Goal: Task Accomplishment & Management: Use online tool/utility

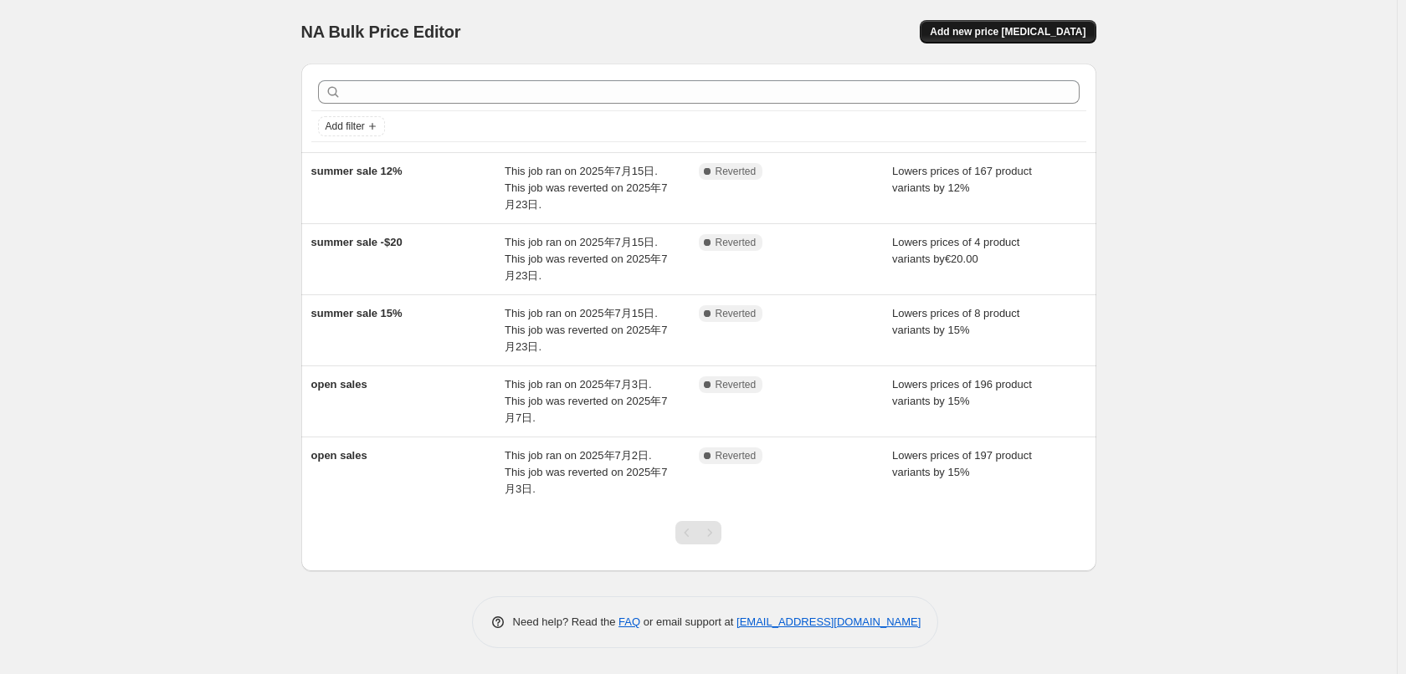
click at [992, 28] on span "Add new price [MEDICAL_DATA]" at bounding box center [1008, 31] width 156 height 13
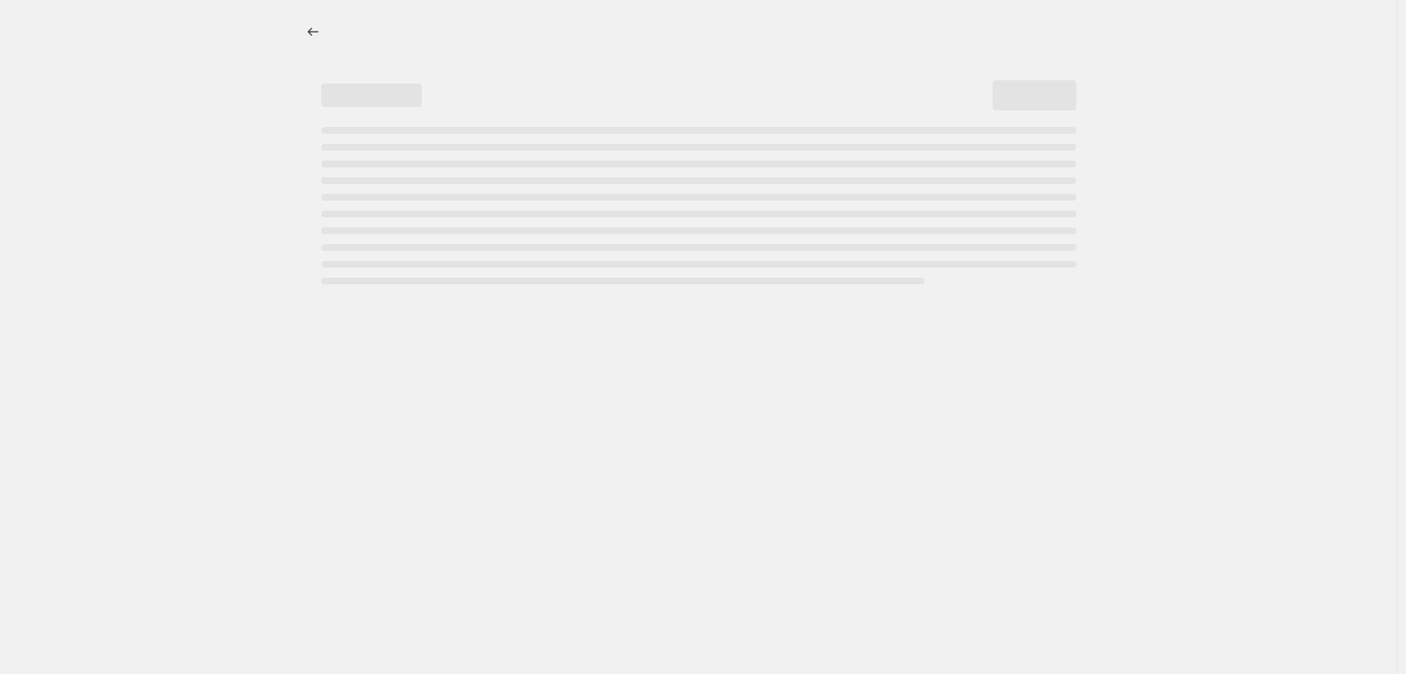
select select "percentage"
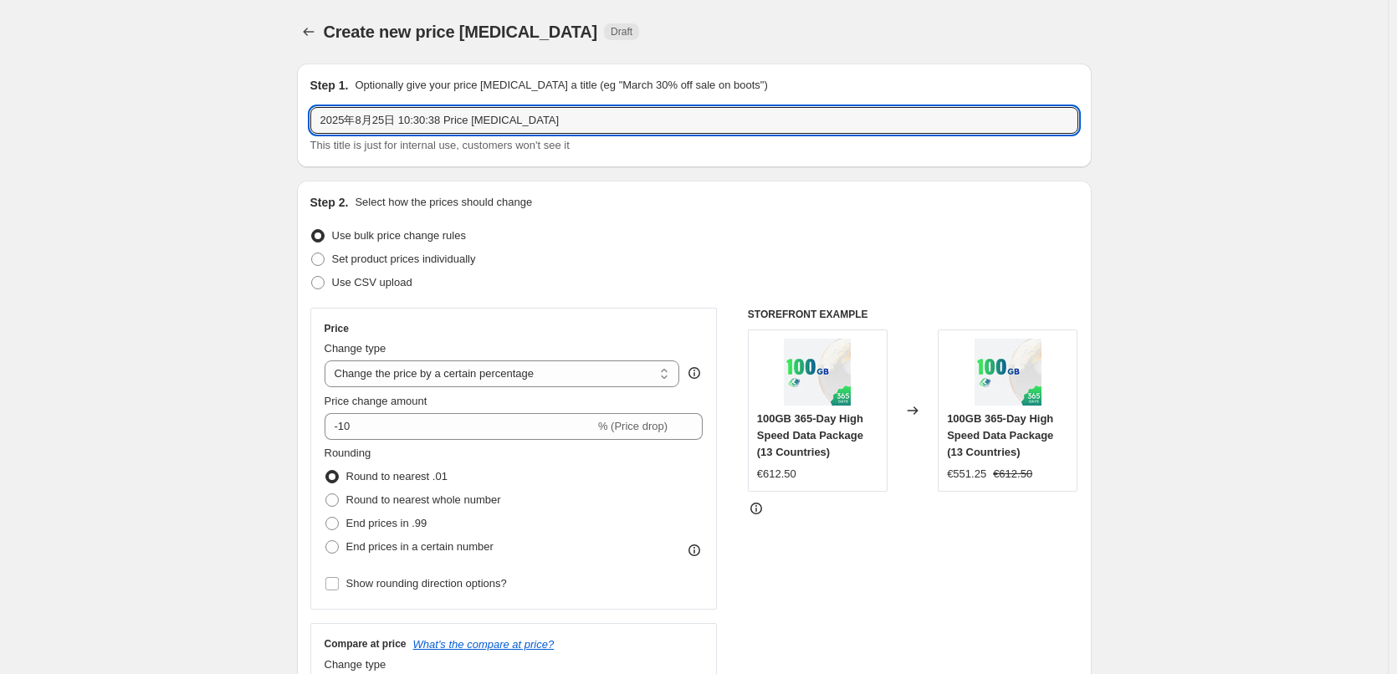
drag, startPoint x: 580, startPoint y: 115, endPoint x: 196, endPoint y: 157, distance: 386.3
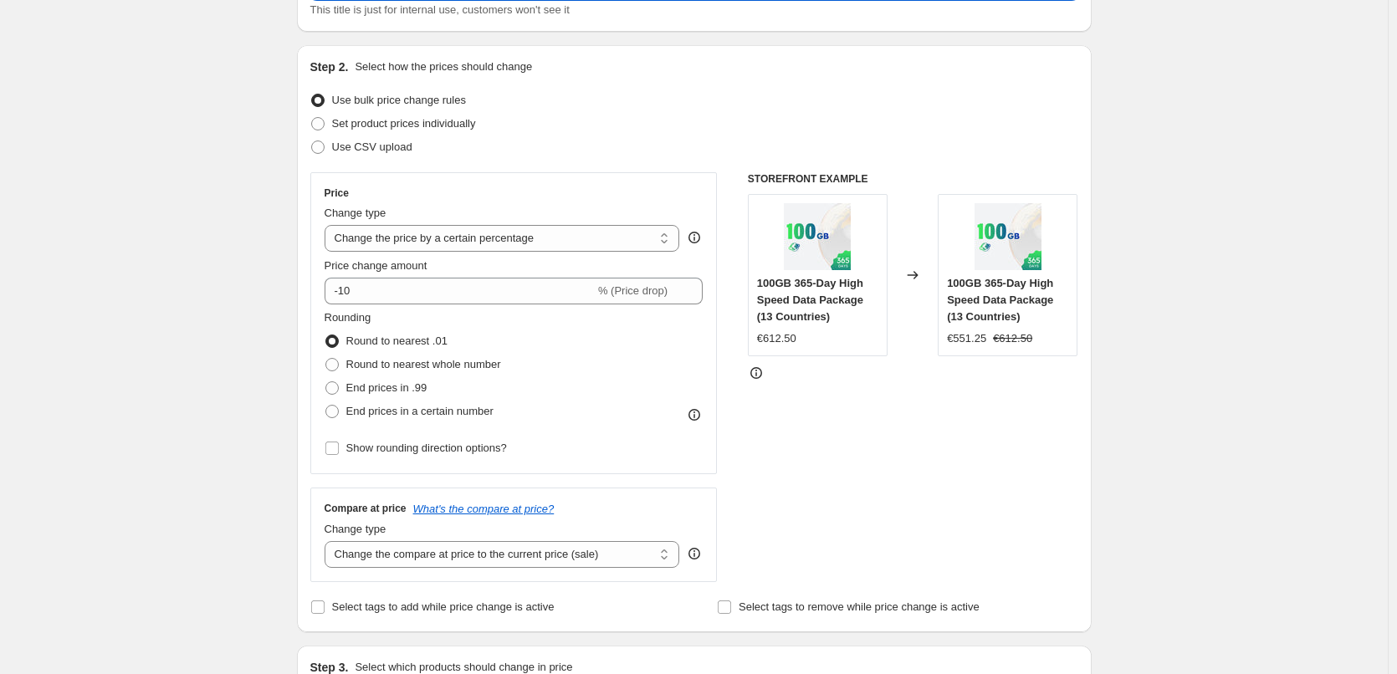
scroll to position [167, 0]
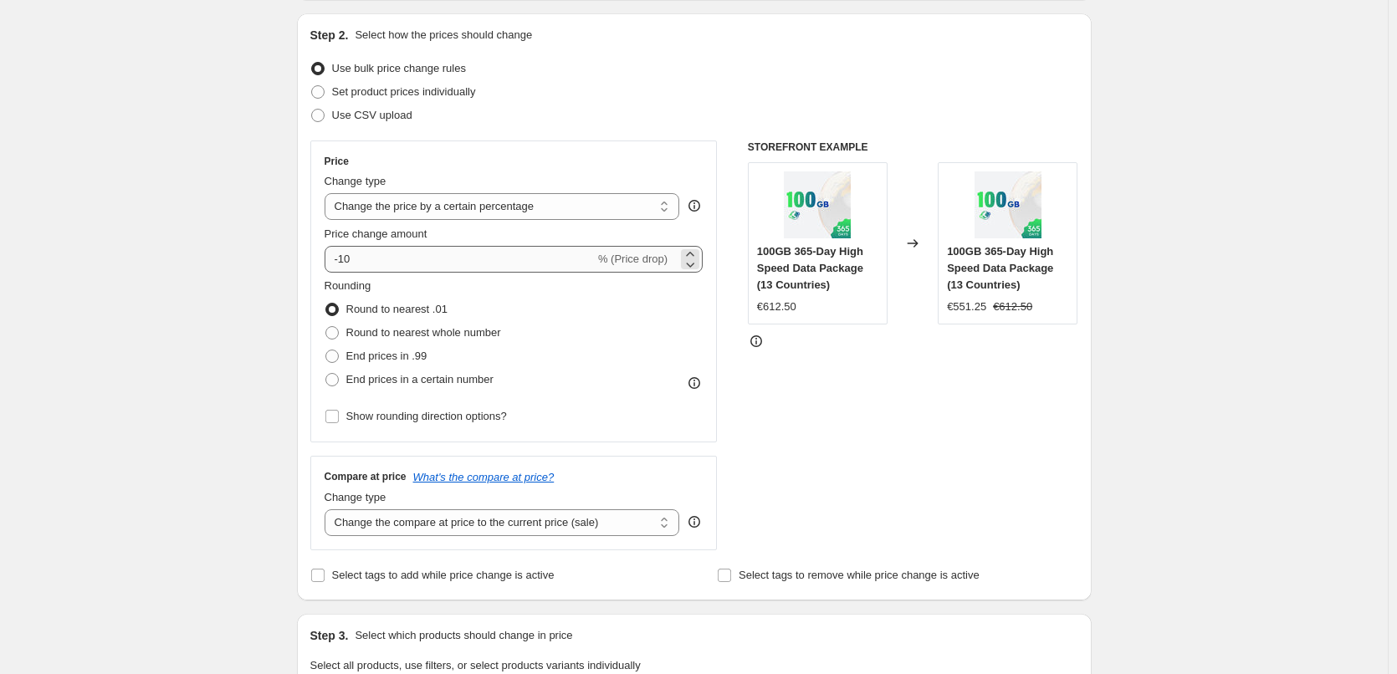
type input "bts 20%"
drag, startPoint x: 423, startPoint y: 256, endPoint x: 344, endPoint y: 263, distance: 78.9
click at [344, 263] on input "-10" at bounding box center [460, 259] width 270 height 27
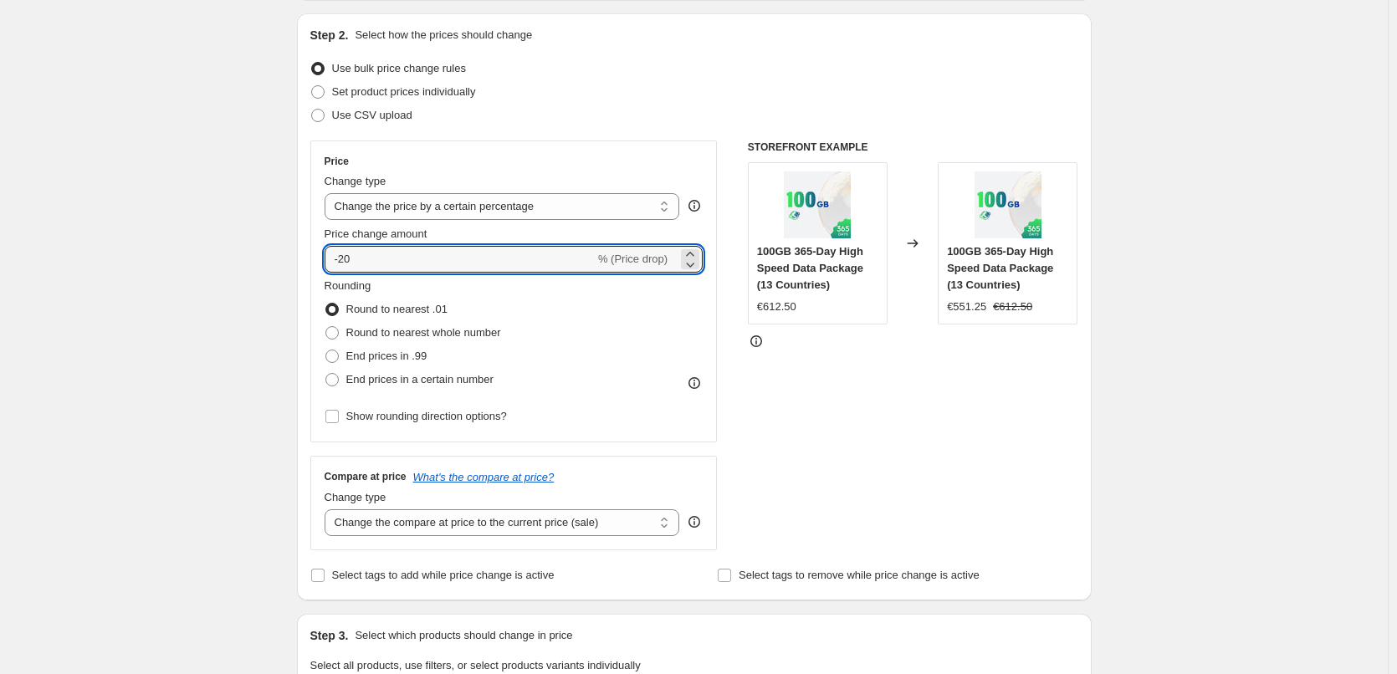
type input "-20"
click at [242, 259] on div "Create new price [MEDICAL_DATA]. This page is ready Create new price [MEDICAL_D…" at bounding box center [694, 675] width 1388 height 1684
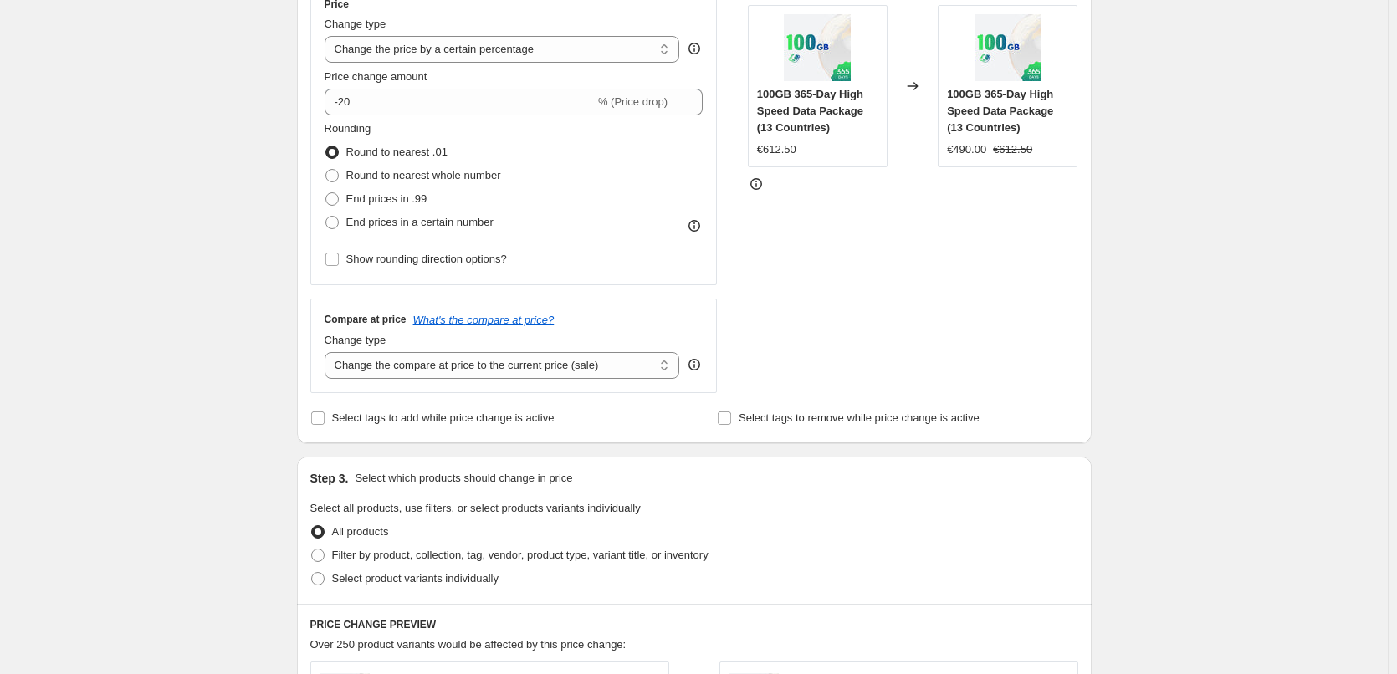
scroll to position [335, 0]
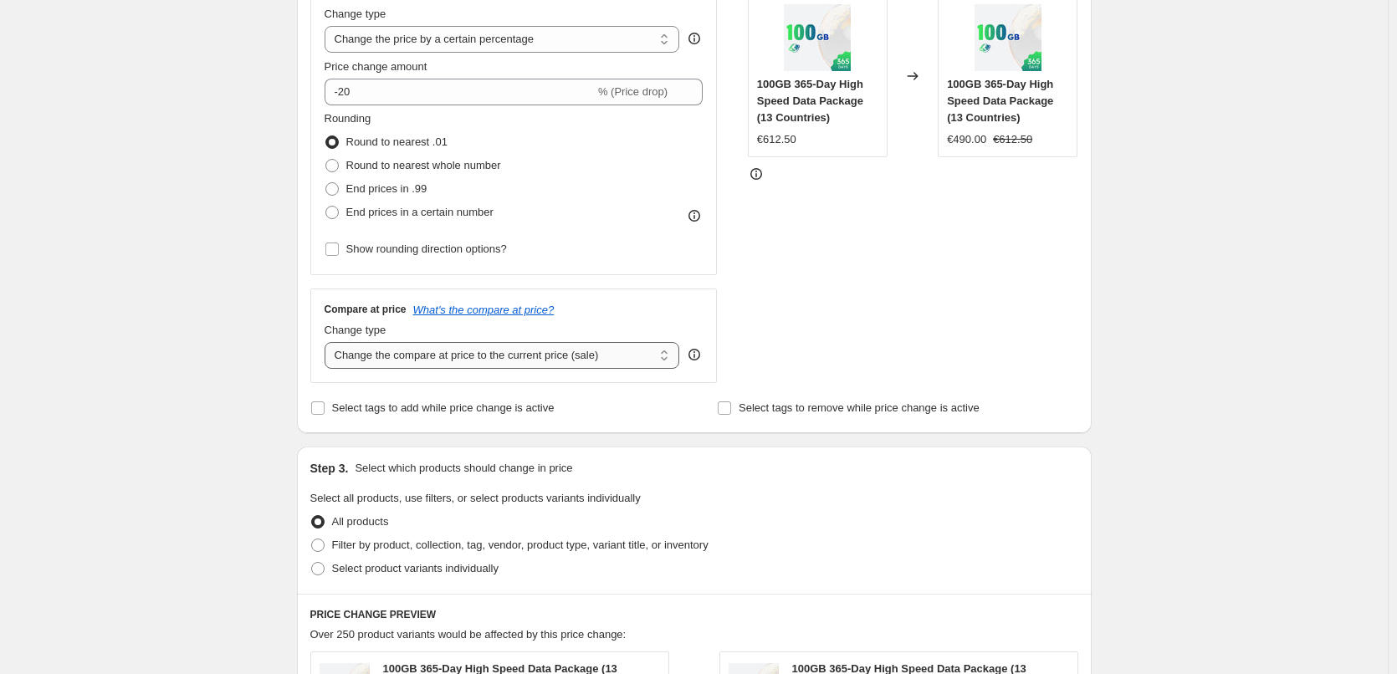
click at [602, 349] on select "Change the compare at price to the current price (sale) Change the compare at p…" at bounding box center [503, 355] width 356 height 27
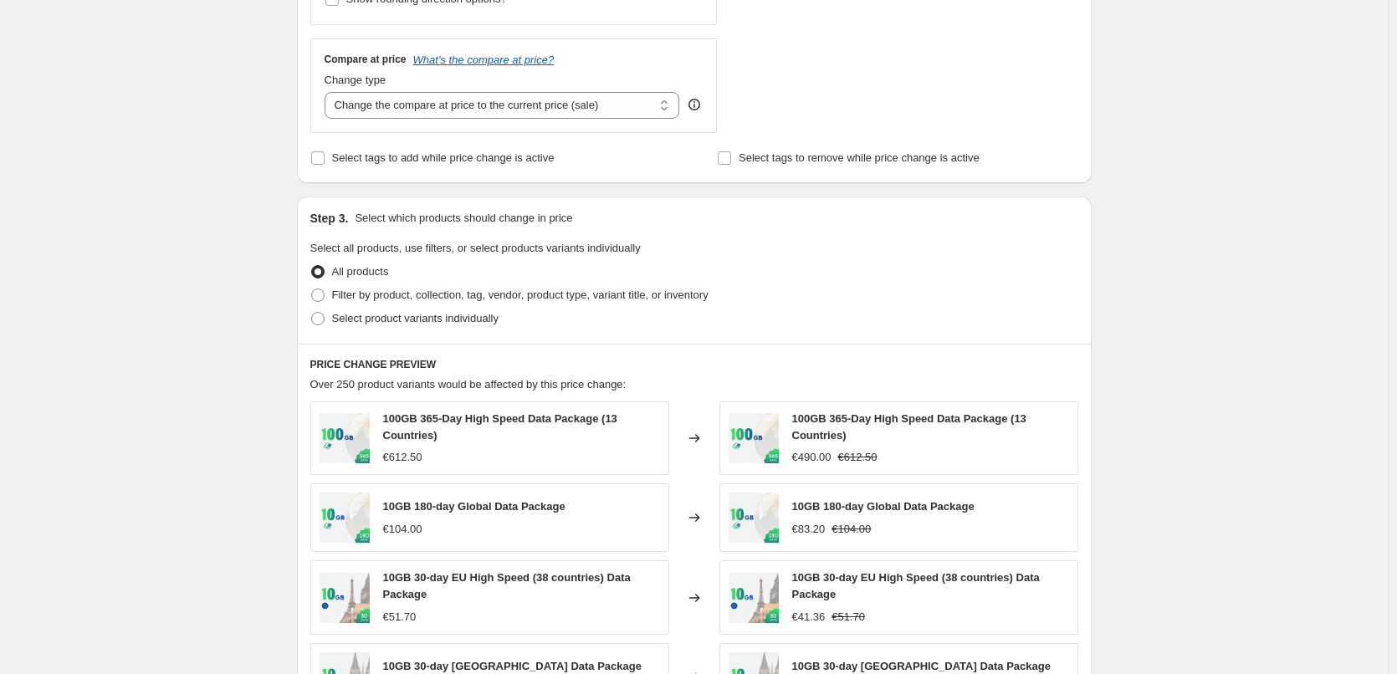
scroll to position [586, 0]
click at [424, 295] on span "Filter by product, collection, tag, vendor, product type, variant title, or inv…" at bounding box center [520, 294] width 377 height 13
click at [312, 289] on input "Filter by product, collection, tag, vendor, product type, variant title, or inv…" at bounding box center [311, 288] width 1 height 1
radio input "true"
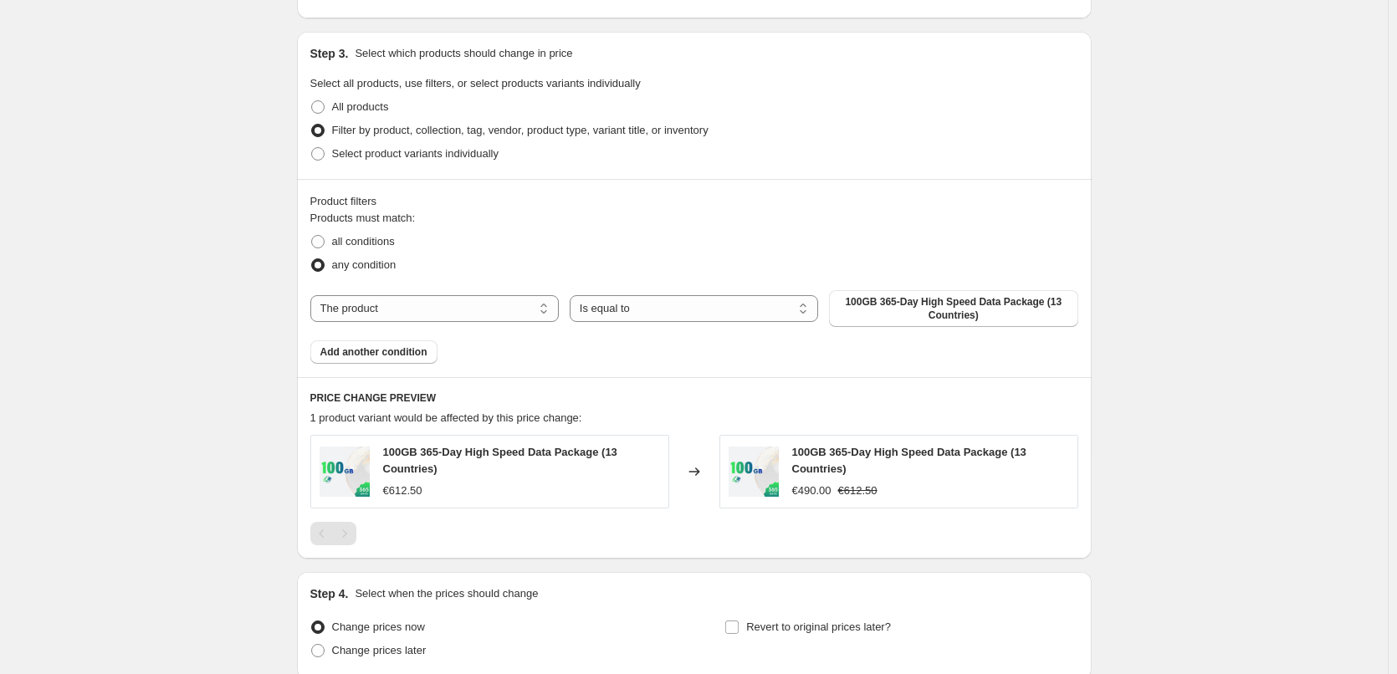
scroll to position [753, 0]
click at [910, 299] on span "100GB 365-Day High Speed Data Package (13 Countries)" at bounding box center [953, 305] width 228 height 27
click at [907, 297] on span "100GB 365-Day High Speed Data Package (13 Countries)" at bounding box center [953, 305] width 228 height 27
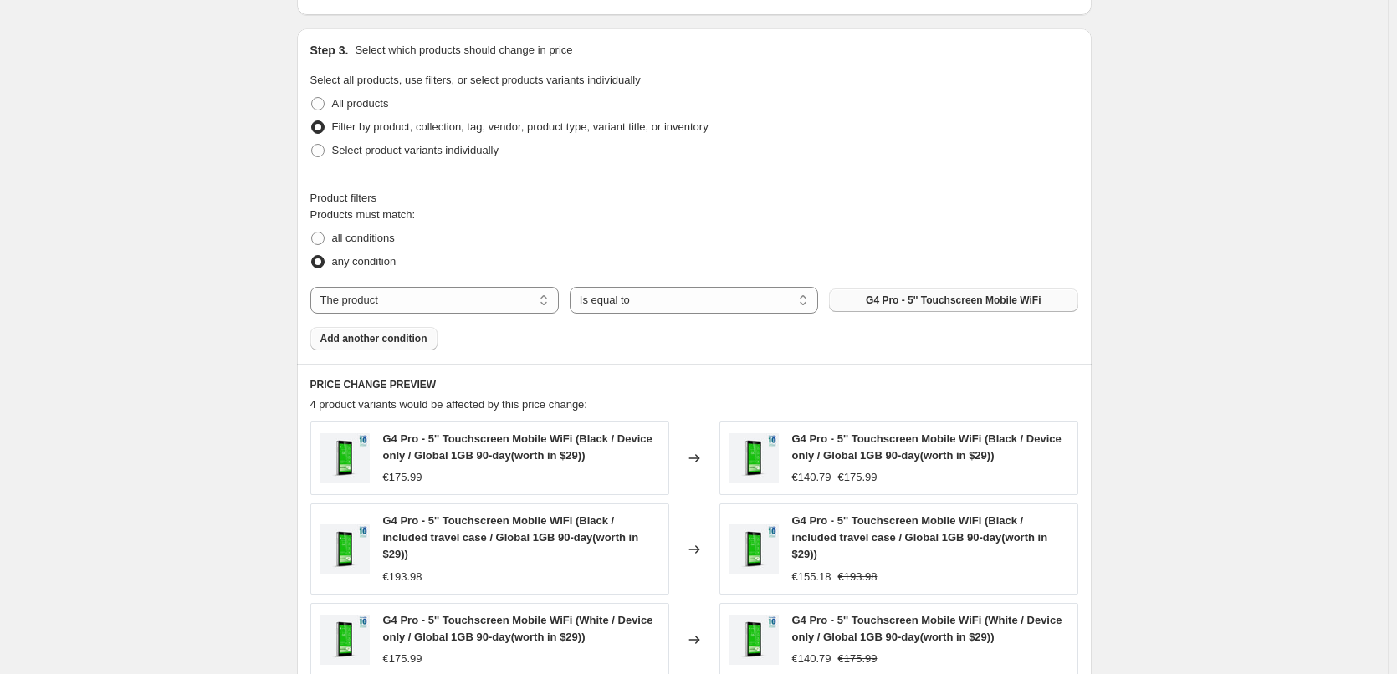
click at [392, 341] on span "Add another condition" at bounding box center [373, 338] width 107 height 13
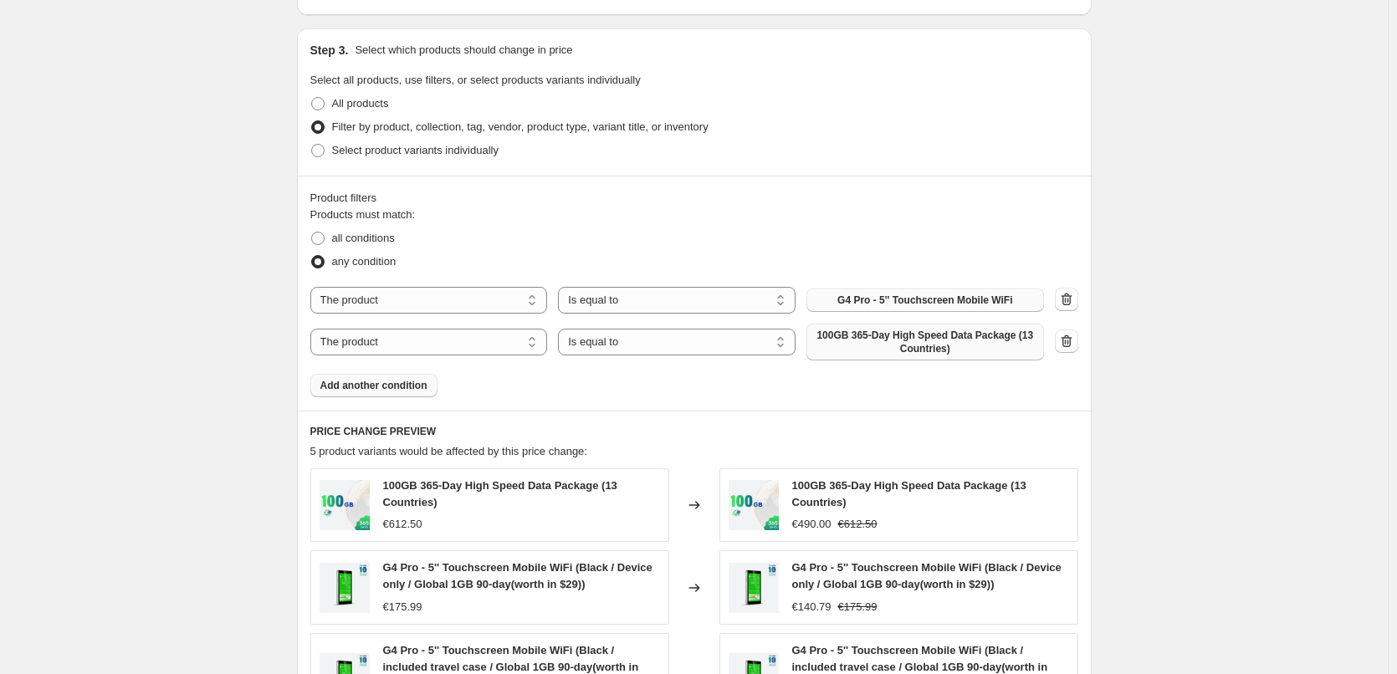
click at [914, 348] on span "100GB 365-Day High Speed Data Package (13 Countries)" at bounding box center [926, 342] width 218 height 27
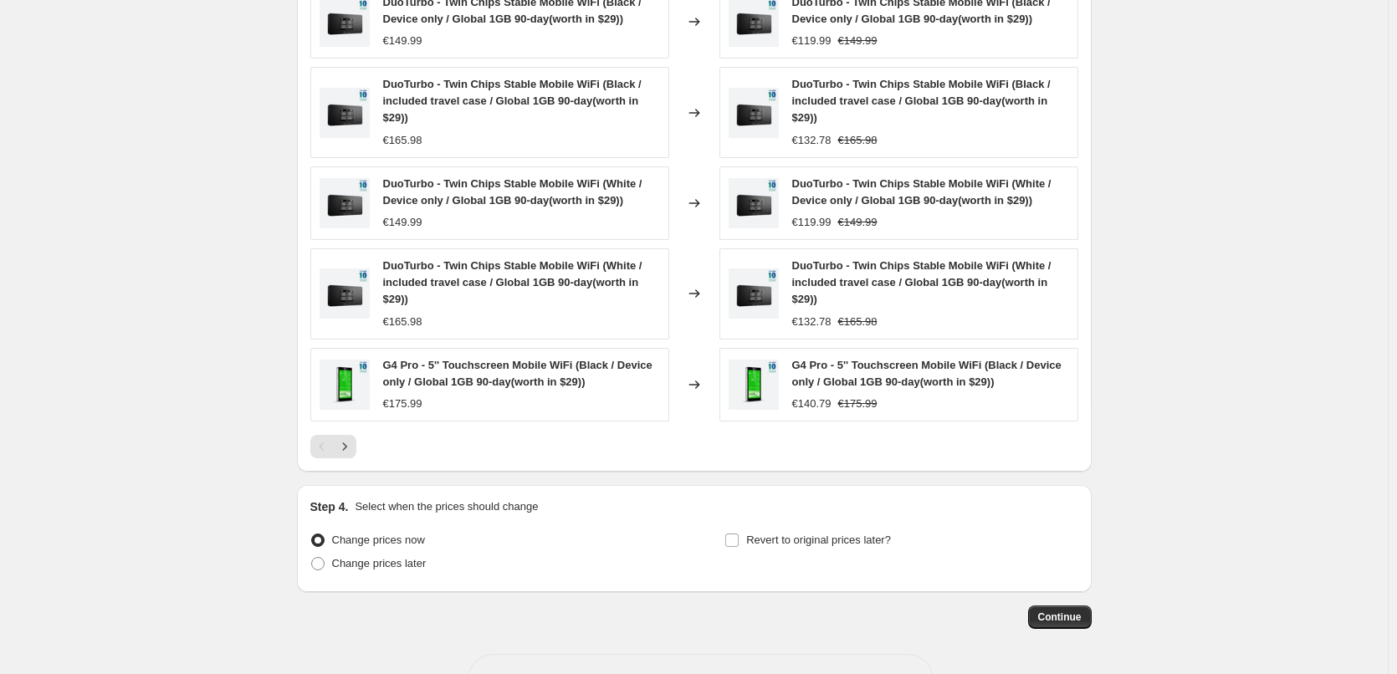
scroll to position [1255, 0]
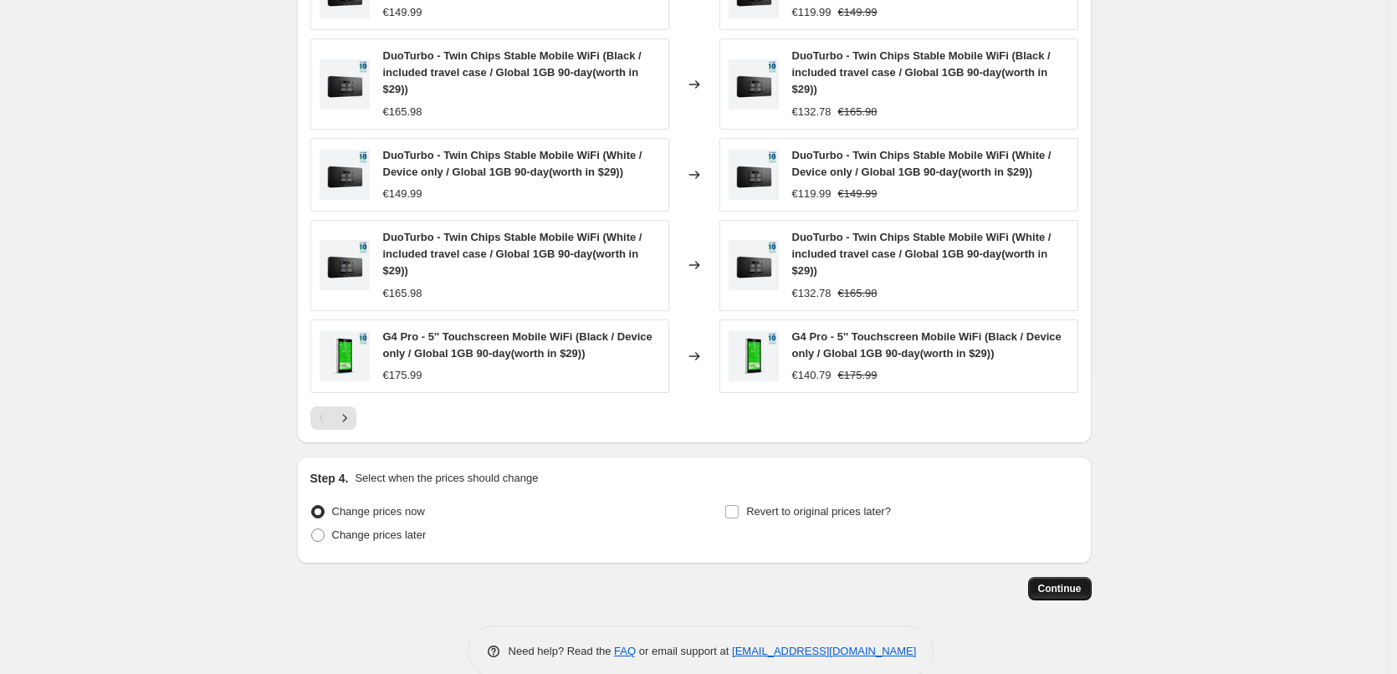
click at [1065, 588] on span "Continue" at bounding box center [1060, 588] width 44 height 13
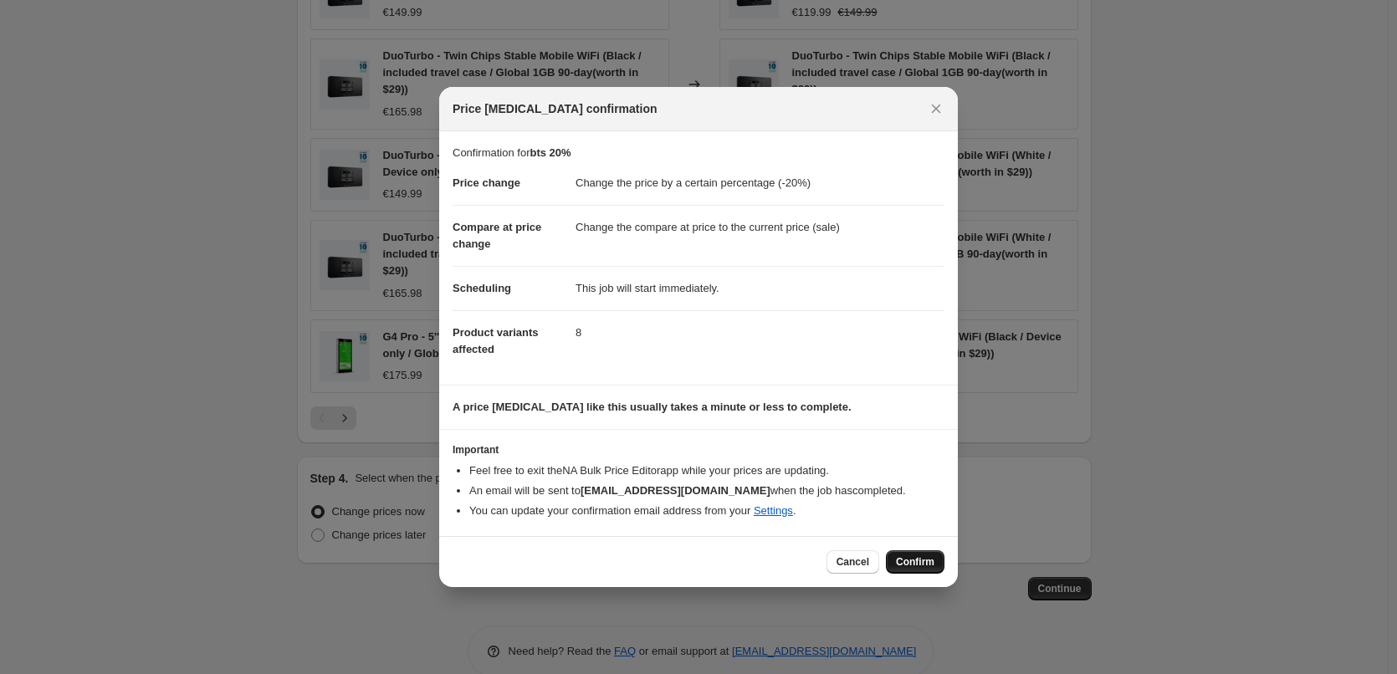
click at [915, 556] on span "Confirm" at bounding box center [915, 562] width 38 height 13
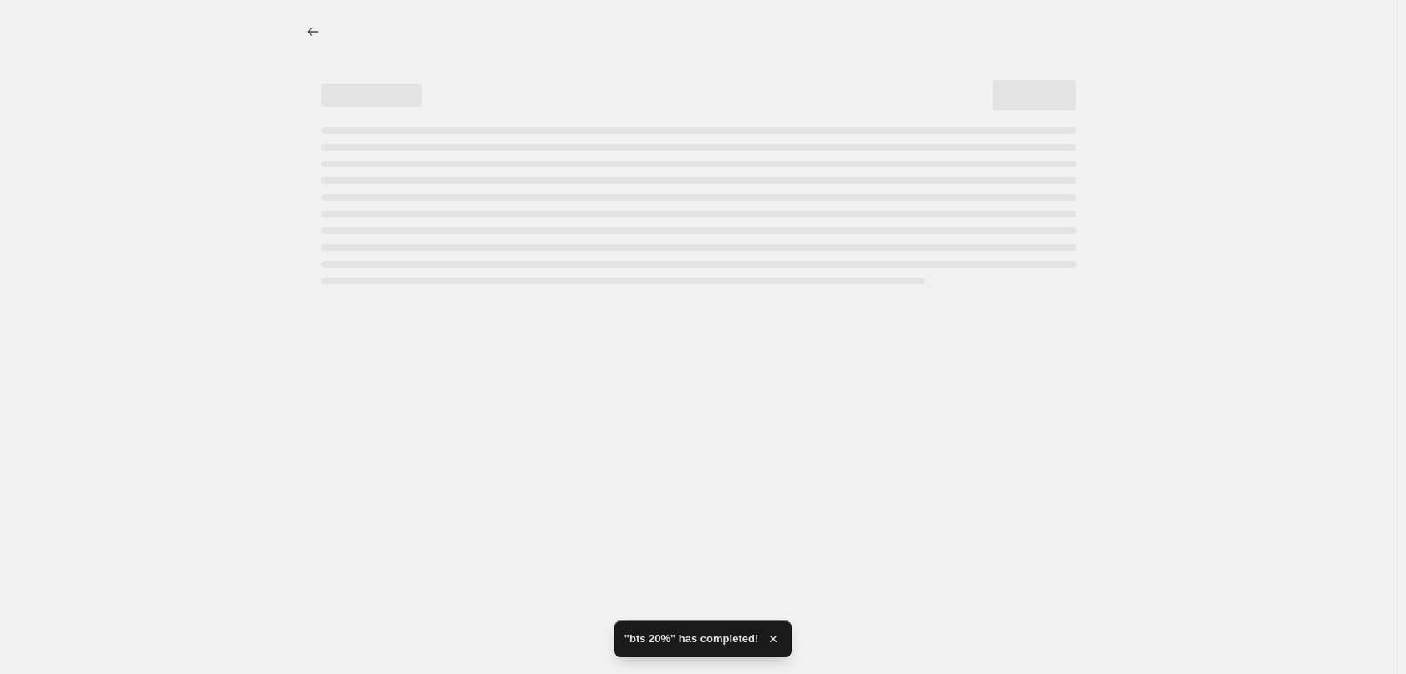
select select "percentage"
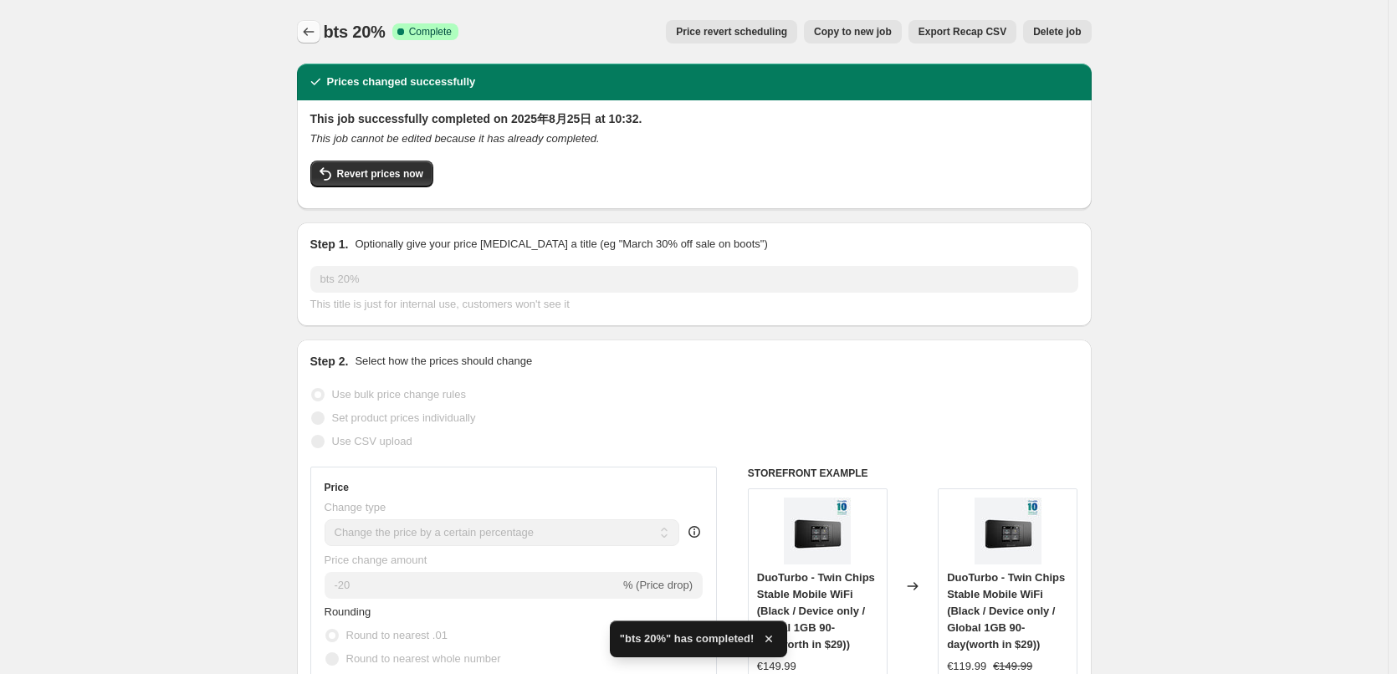
click at [314, 36] on icon "Price change jobs" at bounding box center [308, 31] width 17 height 17
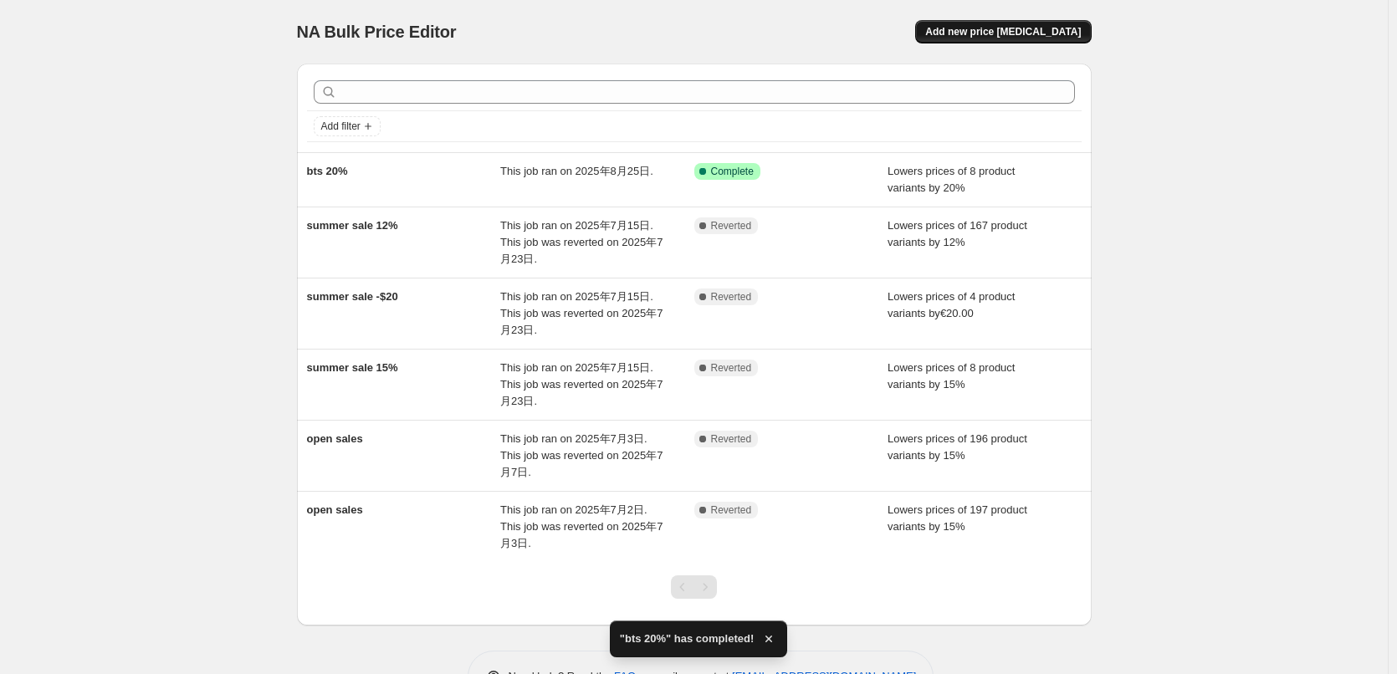
click at [1033, 33] on span "Add new price [MEDICAL_DATA]" at bounding box center [1003, 31] width 156 height 13
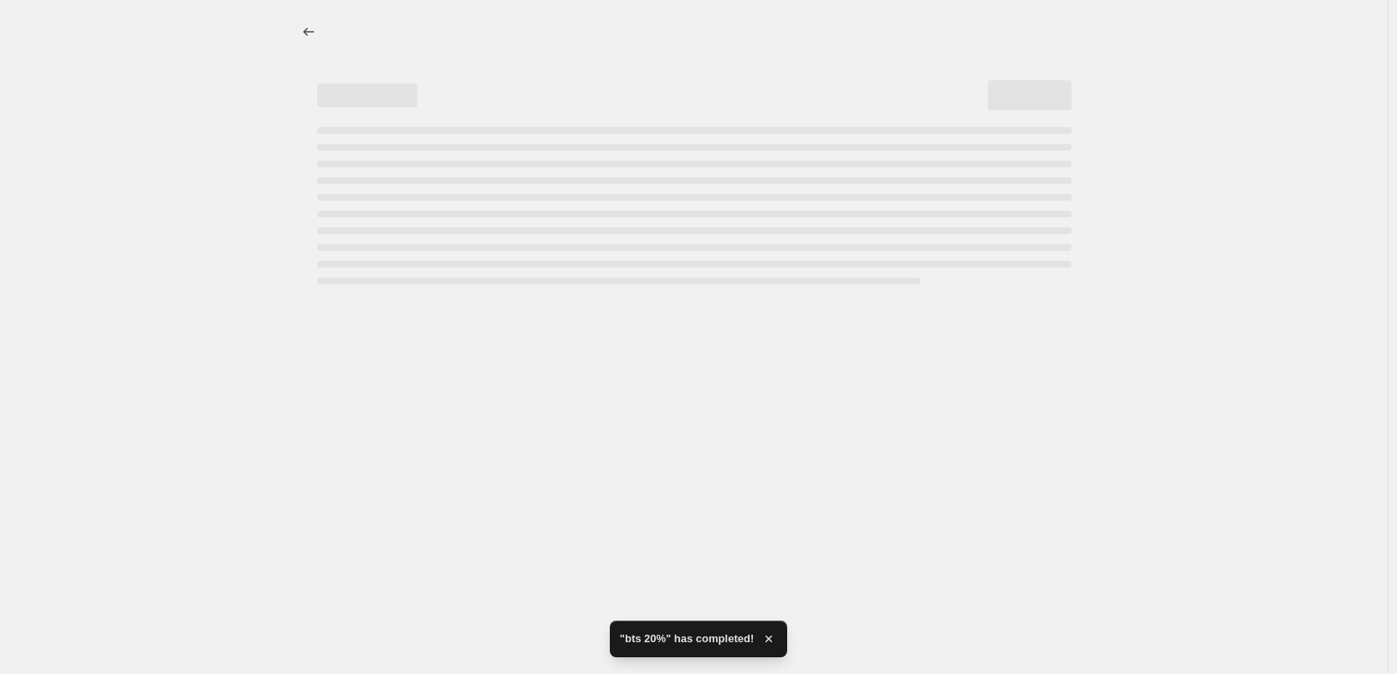
select select "percentage"
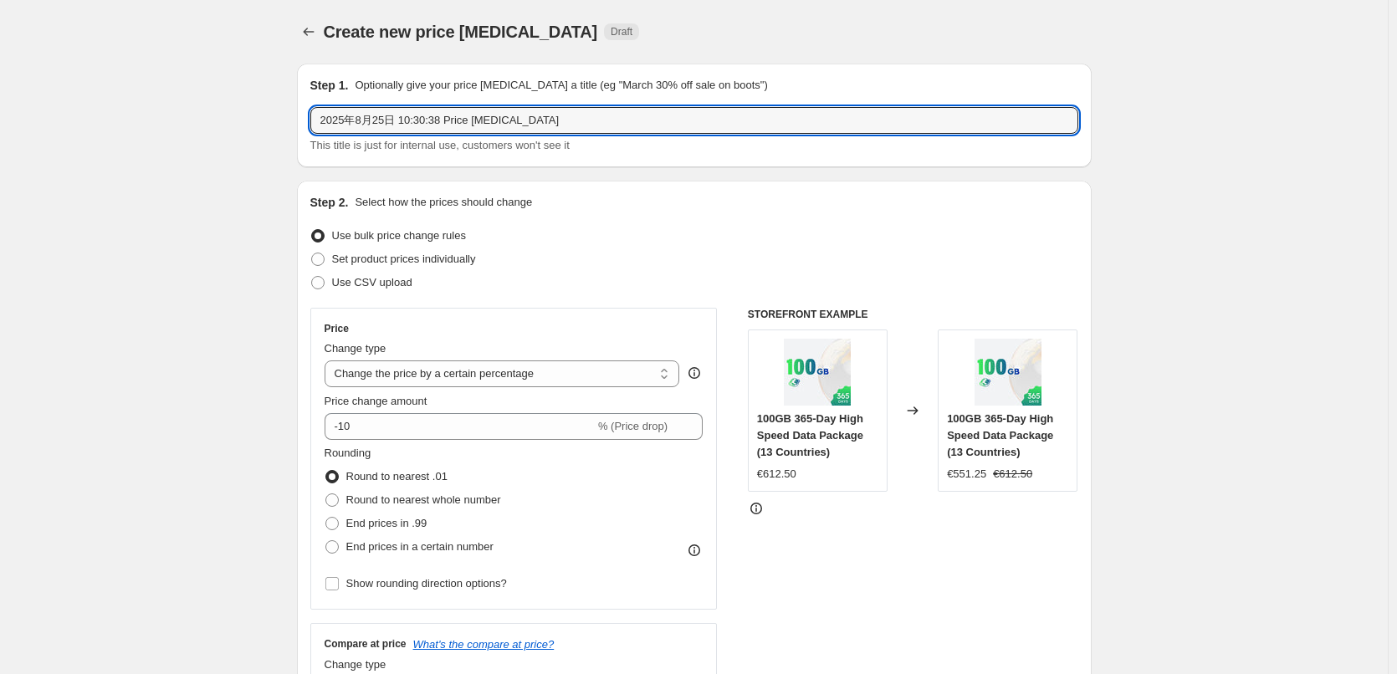
drag, startPoint x: 576, startPoint y: 126, endPoint x: 305, endPoint y: 124, distance: 270.3
click at [305, 124] on div "Step 1. Optionally give your price [MEDICAL_DATA] a title (eg "March 30% off sa…" at bounding box center [694, 116] width 795 height 104
type input "bts -20"
click at [550, 372] on select "Change the price to a certain amount Change the price by a certain amount Chang…" at bounding box center [503, 374] width 356 height 27
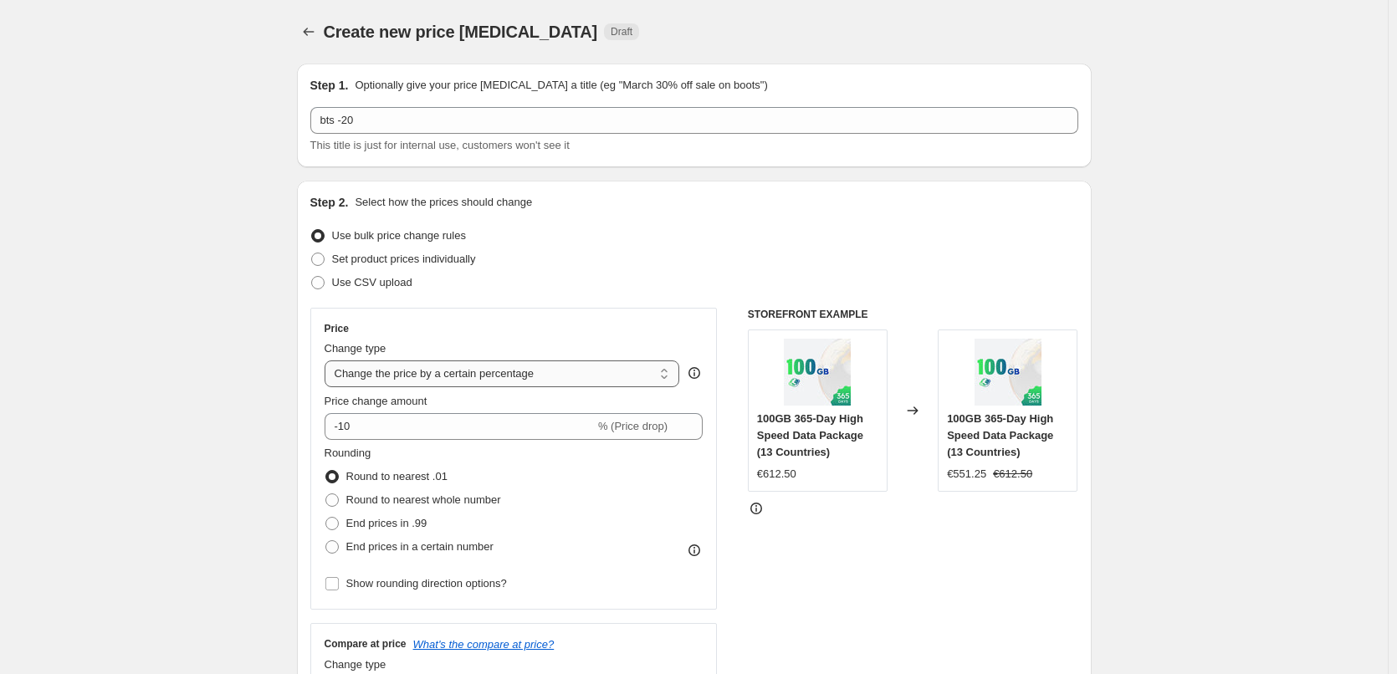
select select "by"
click at [328, 361] on select "Change the price to a certain amount Change the price by a certain amount Chang…" at bounding box center [503, 374] width 356 height 27
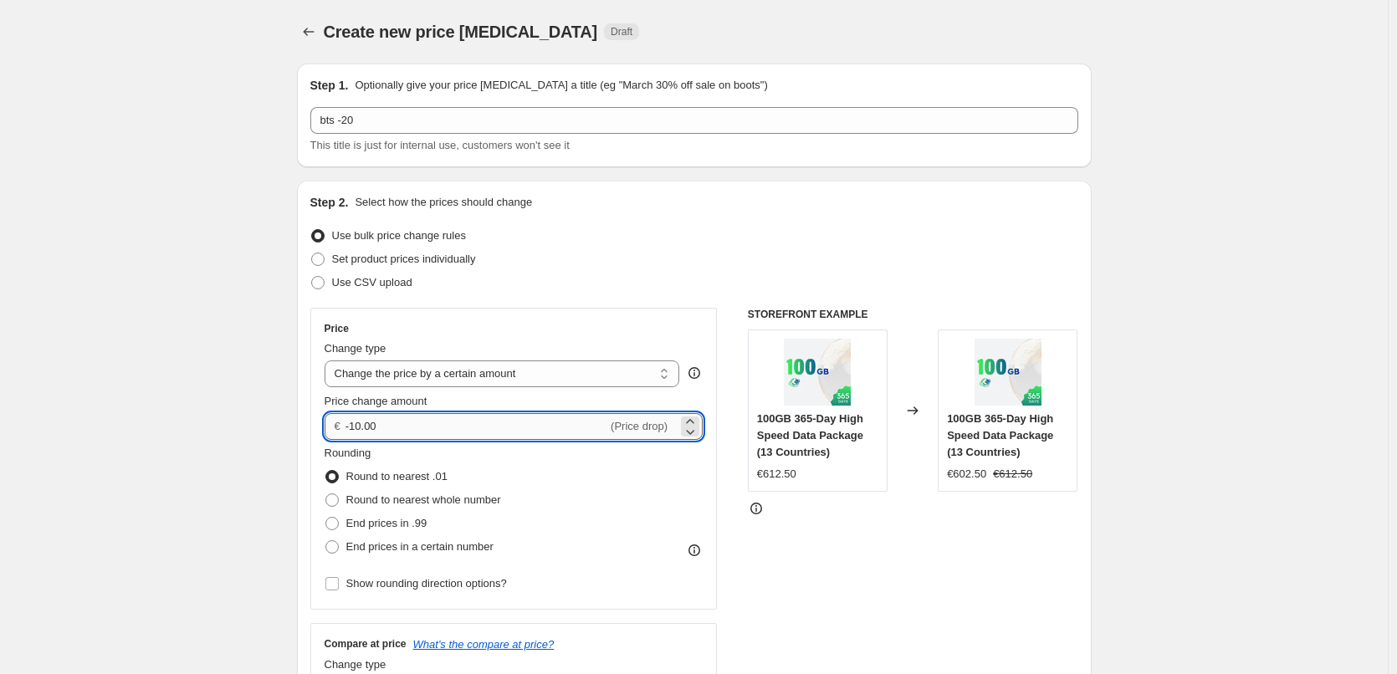
click at [461, 428] on input "-10.00" at bounding box center [477, 426] width 262 height 27
drag, startPoint x: 354, startPoint y: 429, endPoint x: 366, endPoint y: 429, distance: 11.7
click at [366, 429] on input "-10.00" at bounding box center [477, 426] width 262 height 27
type input "-20.00"
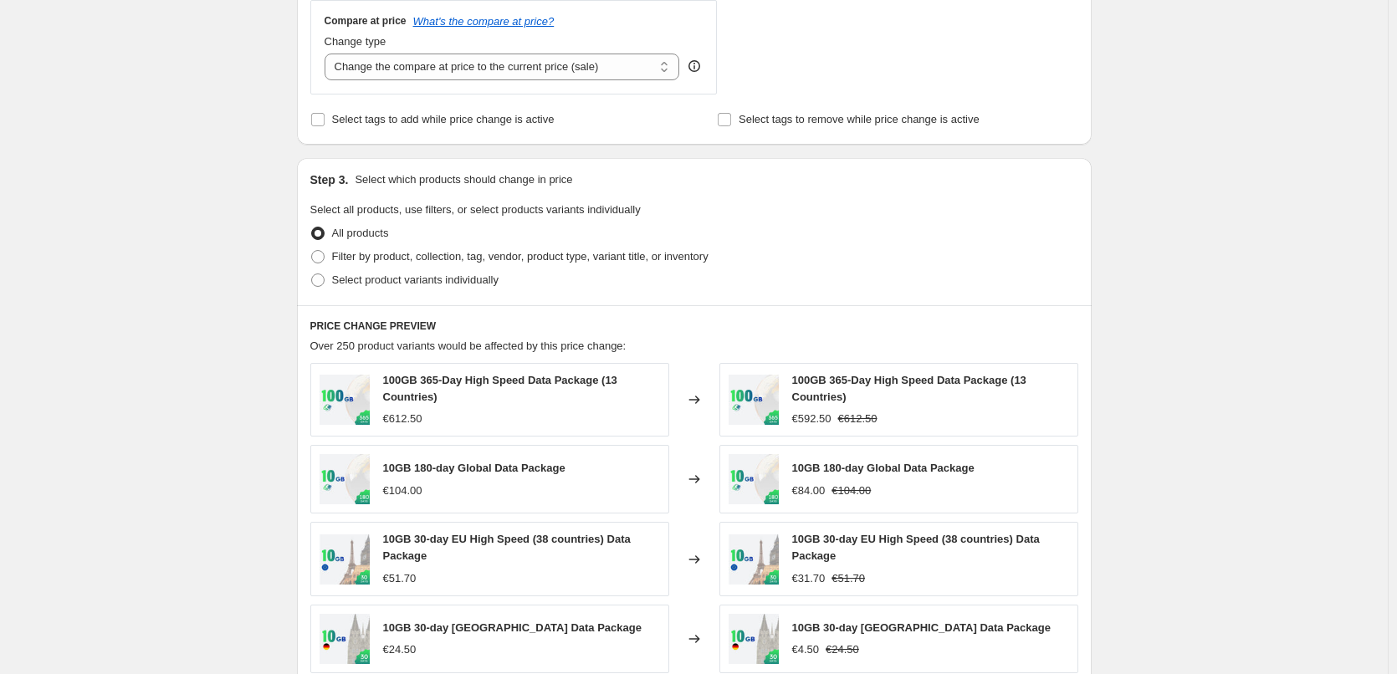
scroll to position [669, 0]
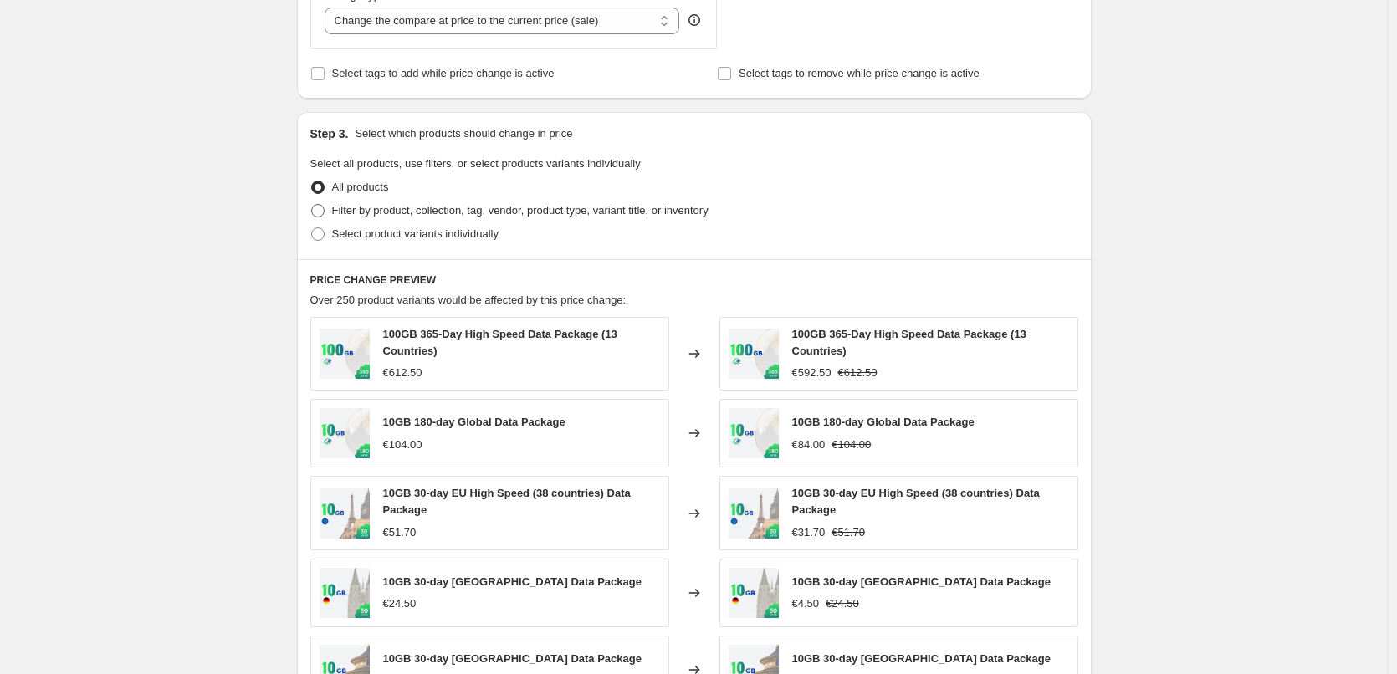
click at [423, 208] on span "Filter by product, collection, tag, vendor, product type, variant title, or inv…" at bounding box center [520, 210] width 377 height 13
click at [312, 205] on input "Filter by product, collection, tag, vendor, product type, variant title, or inv…" at bounding box center [311, 204] width 1 height 1
radio input "true"
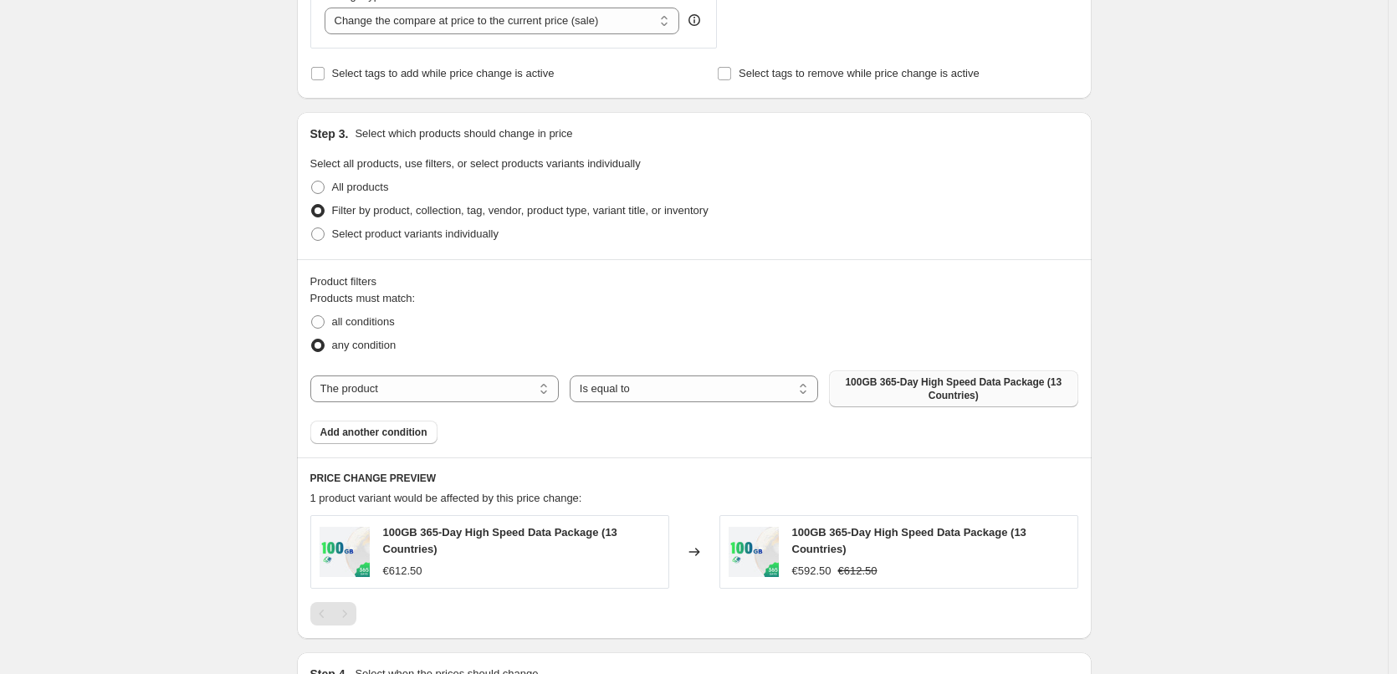
click at [941, 383] on span "100GB 365-Day High Speed Data Package (13 Countries)" at bounding box center [953, 389] width 228 height 27
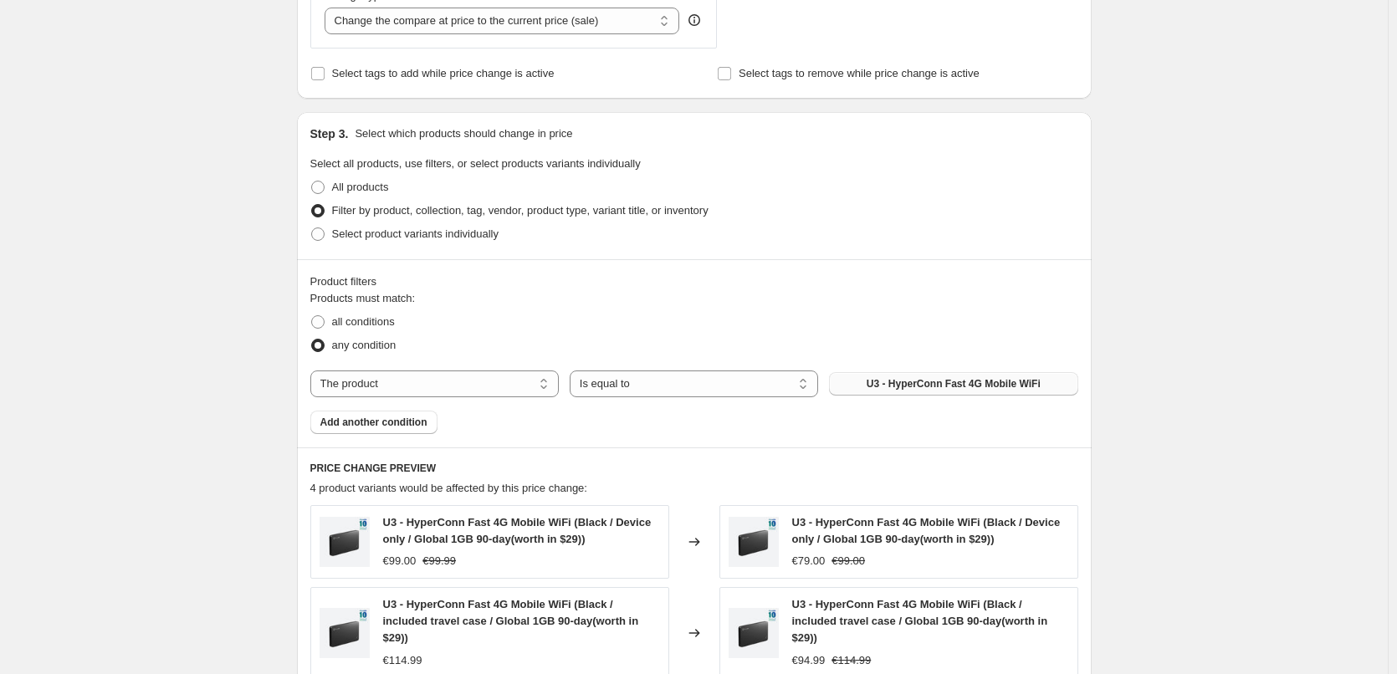
click at [389, 426] on span "Add another condition" at bounding box center [373, 422] width 107 height 13
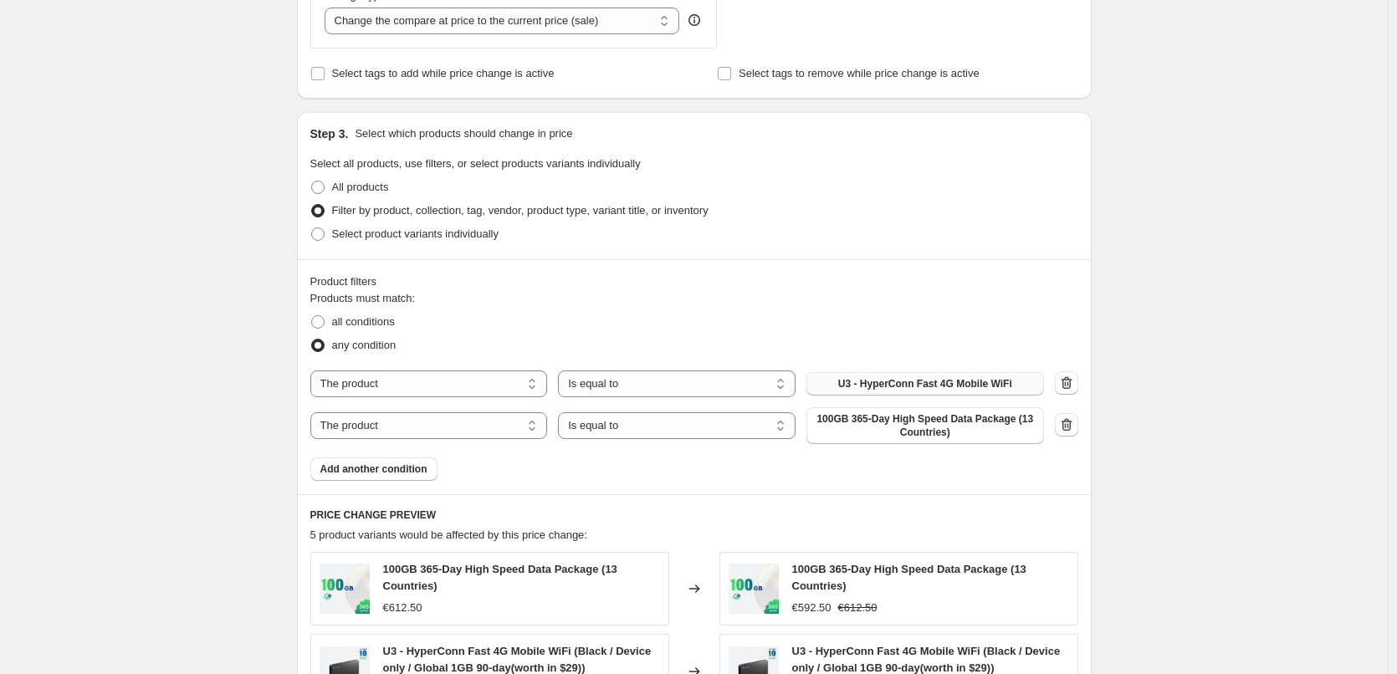
click at [884, 419] on span "100GB 365-Day High Speed Data Package (13 Countries)" at bounding box center [926, 426] width 218 height 27
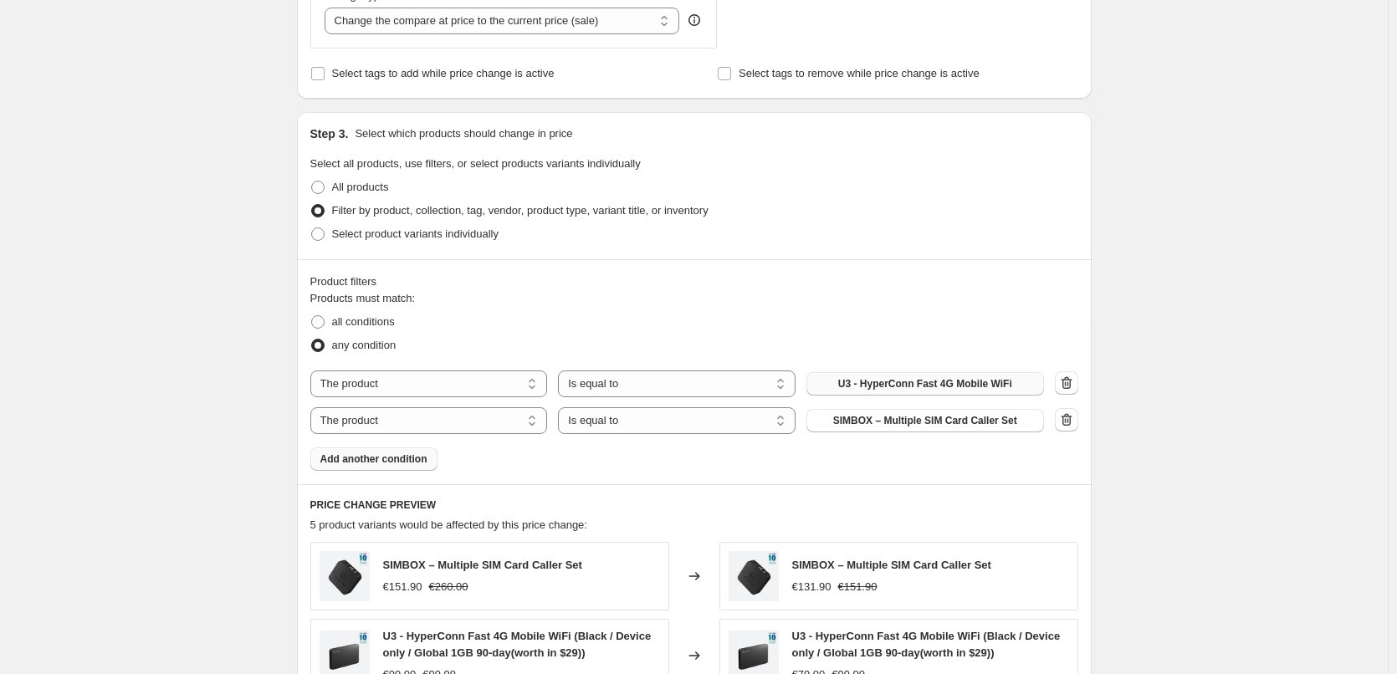
click at [418, 459] on span "Add another condition" at bounding box center [373, 459] width 107 height 13
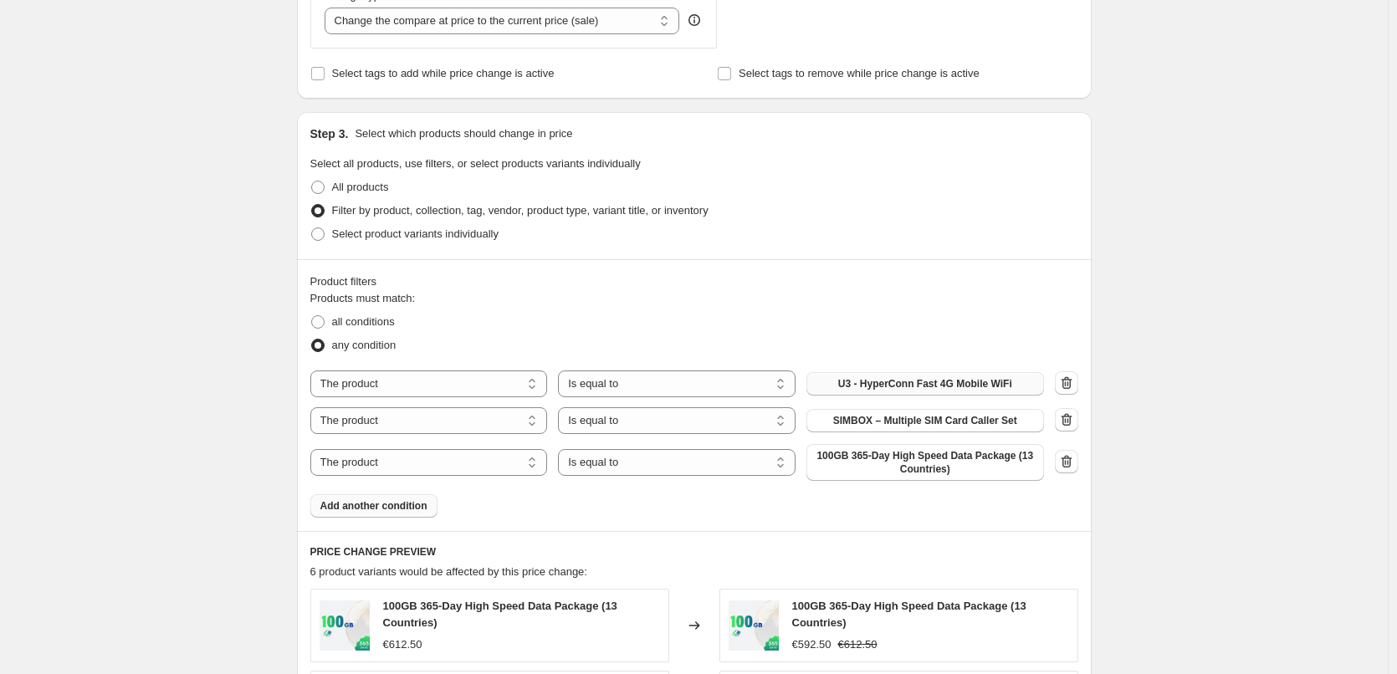
click at [881, 457] on span "100GB 365-Day High Speed Data Package (13 Countries)" at bounding box center [926, 462] width 218 height 27
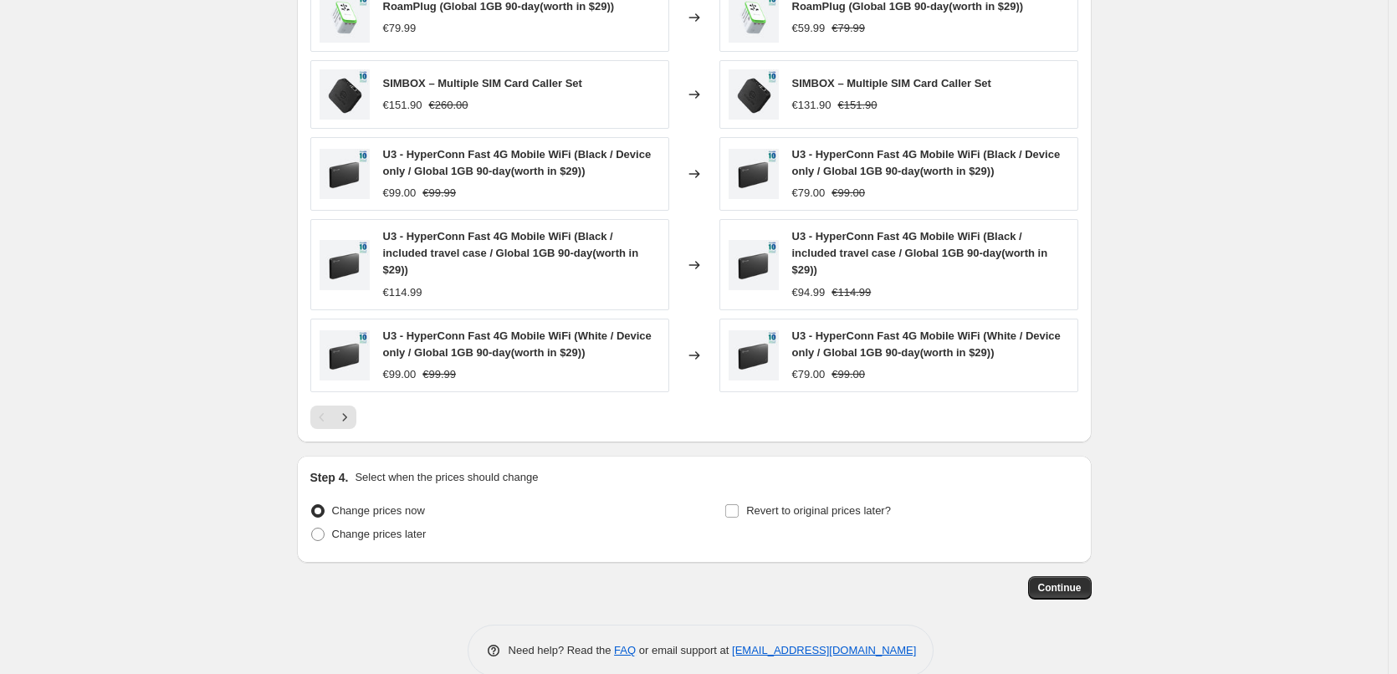
scroll to position [1277, 0]
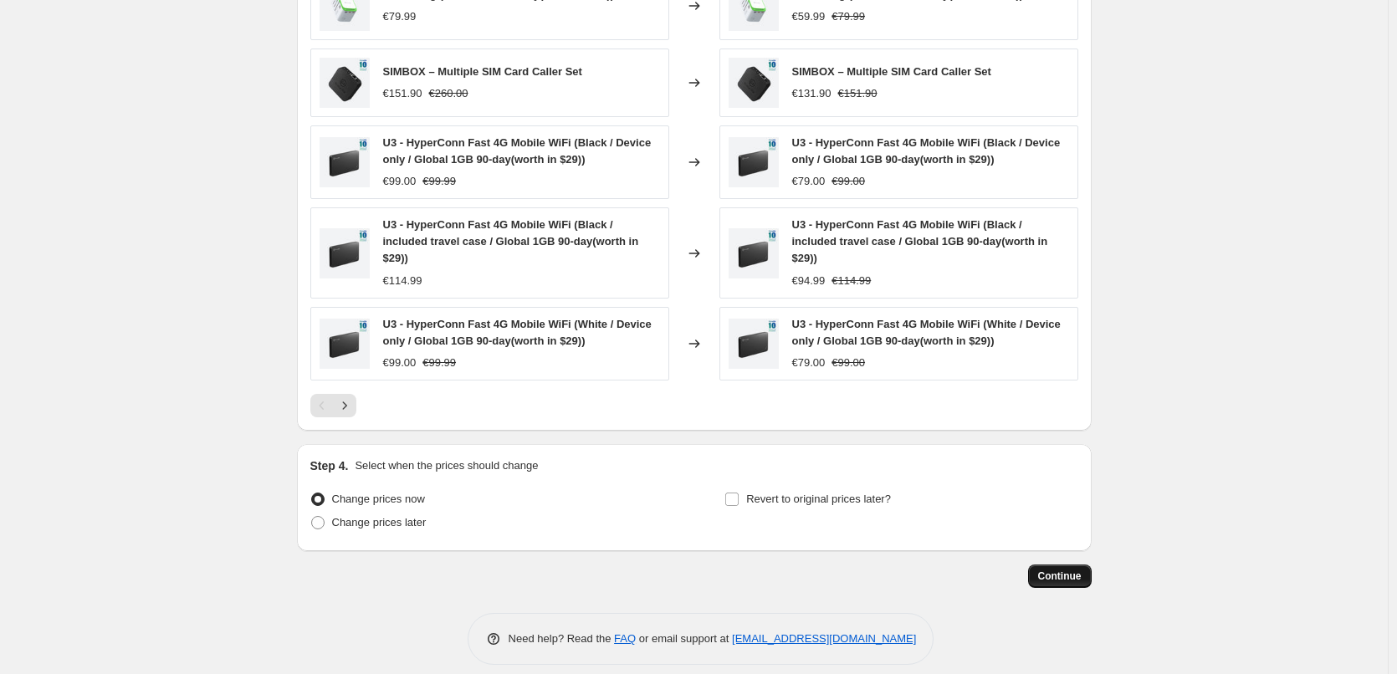
click at [1067, 565] on button "Continue" at bounding box center [1060, 576] width 64 height 23
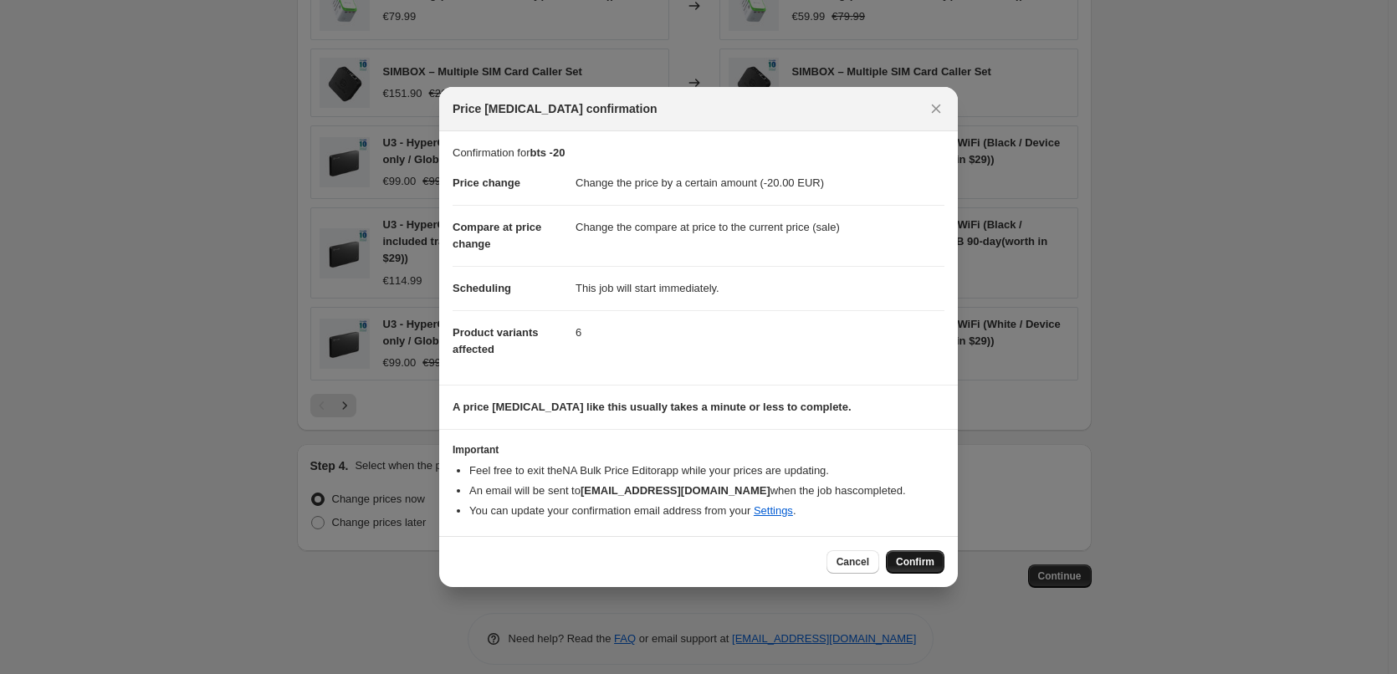
click at [909, 566] on span "Confirm" at bounding box center [915, 562] width 38 height 13
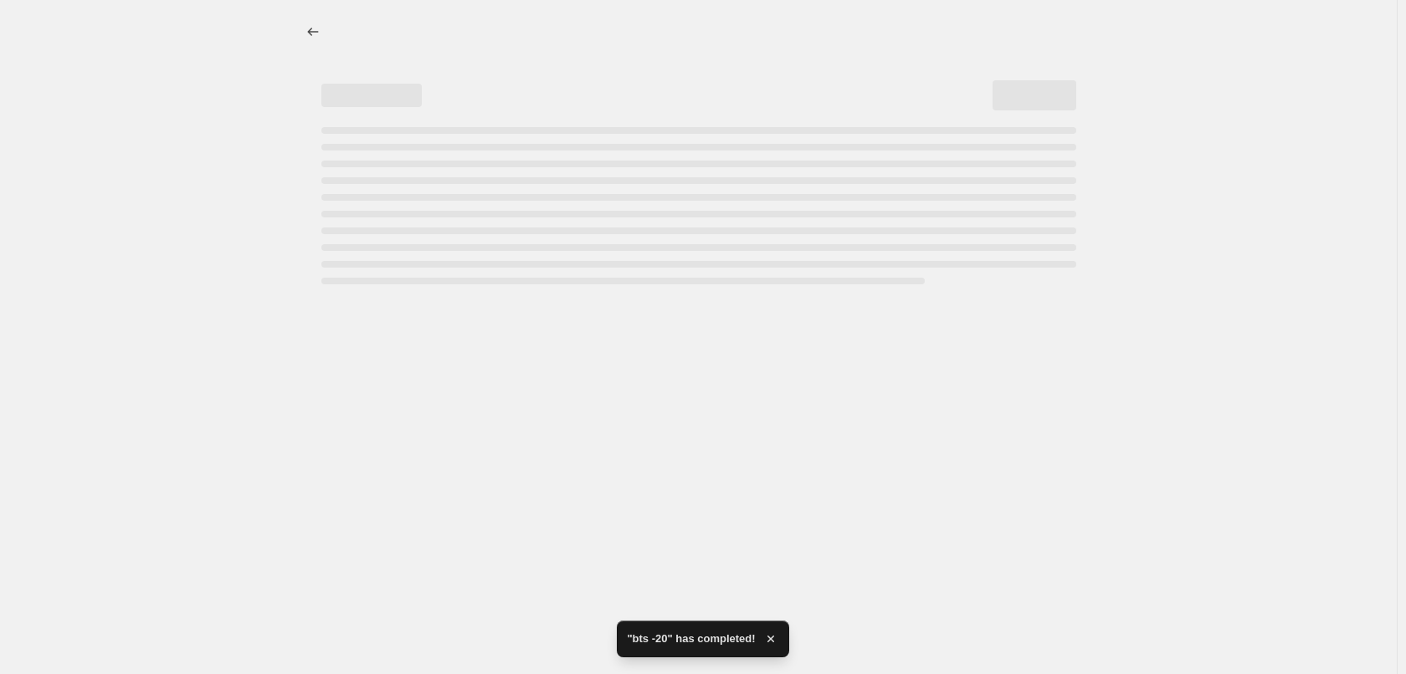
select select "by"
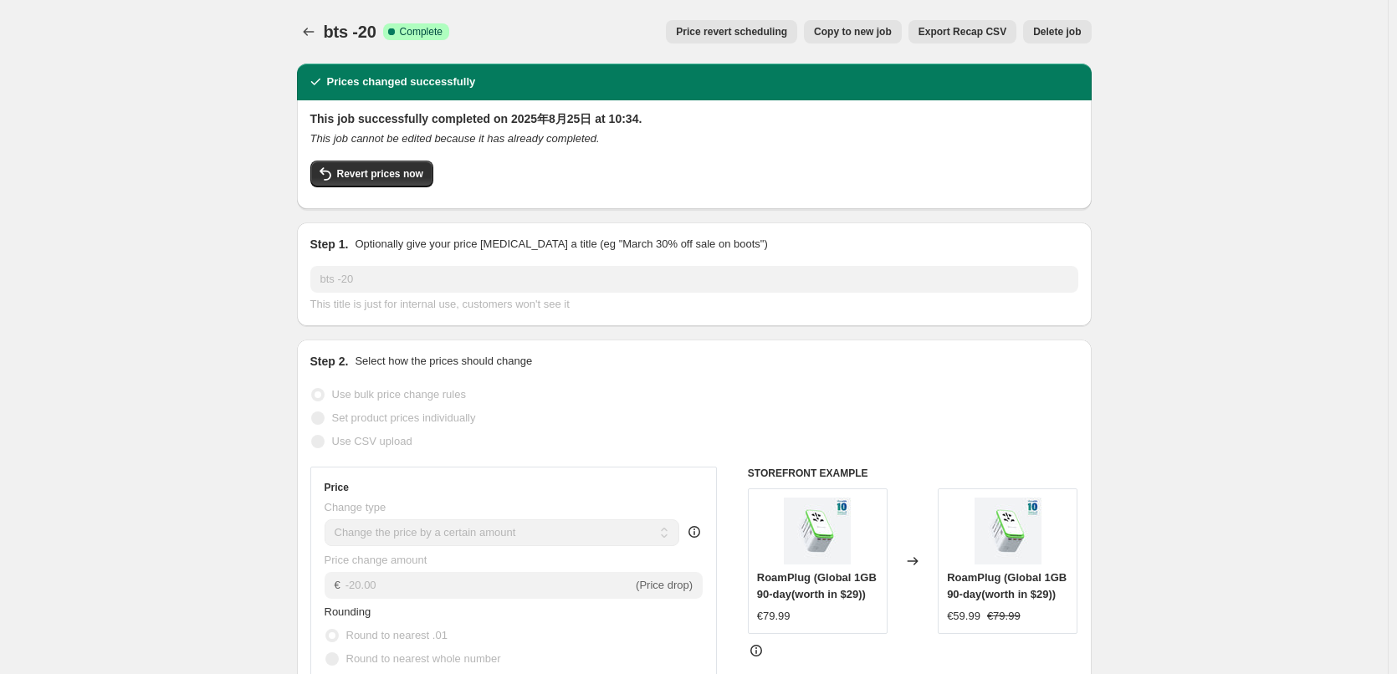
click at [316, 26] on icon "Price change jobs" at bounding box center [308, 31] width 17 height 17
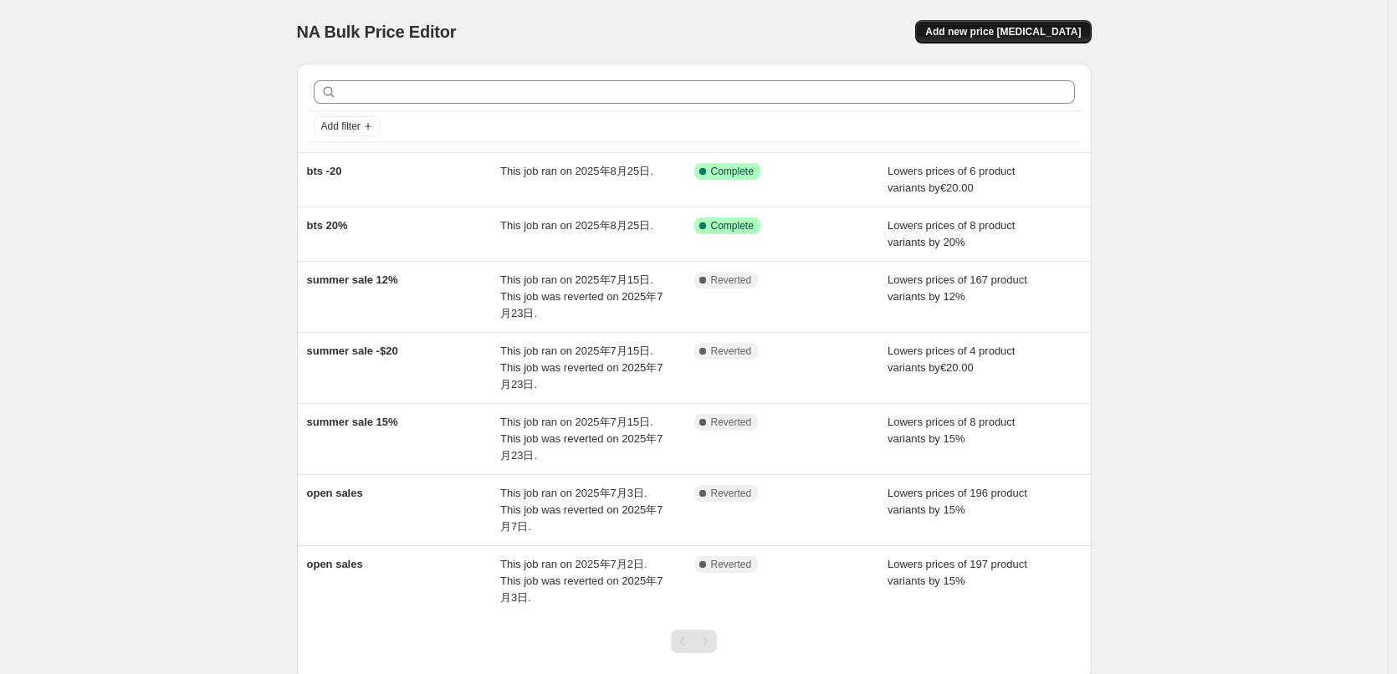
click at [1015, 38] on span "Add new price [MEDICAL_DATA]" at bounding box center [1003, 31] width 156 height 13
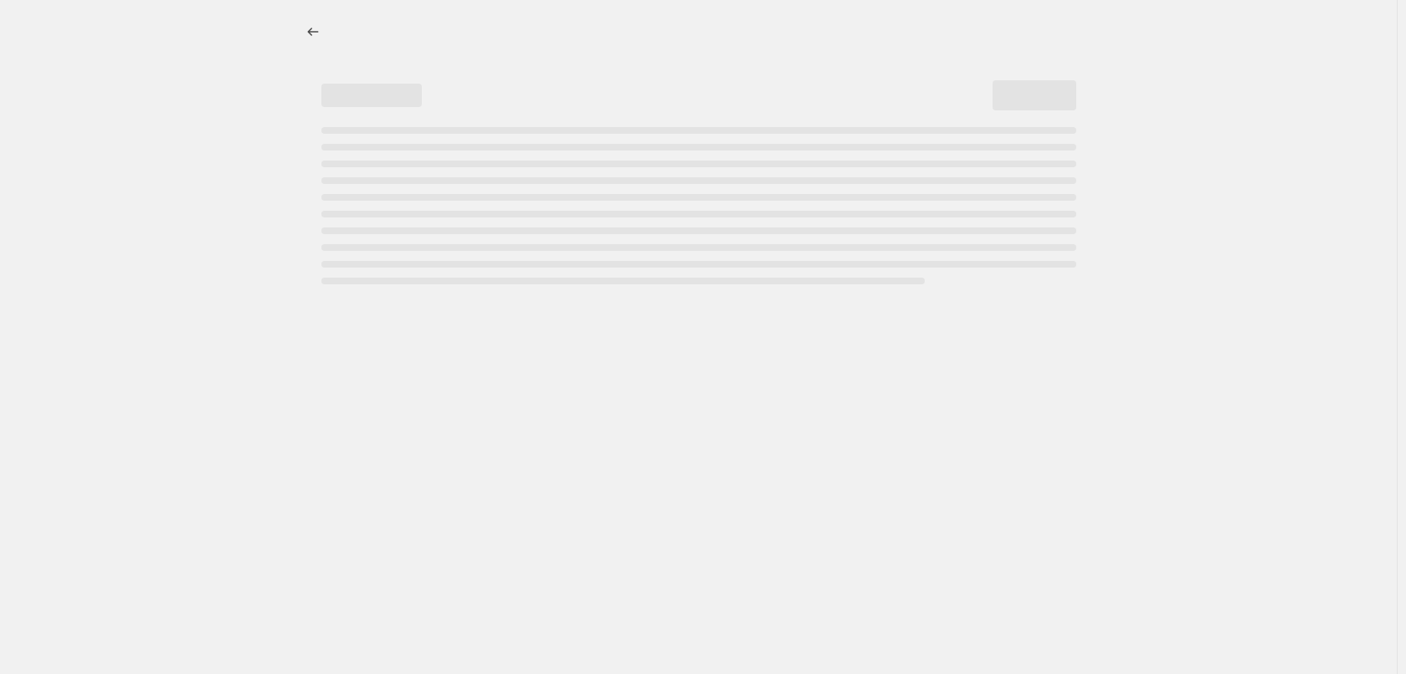
select select "percentage"
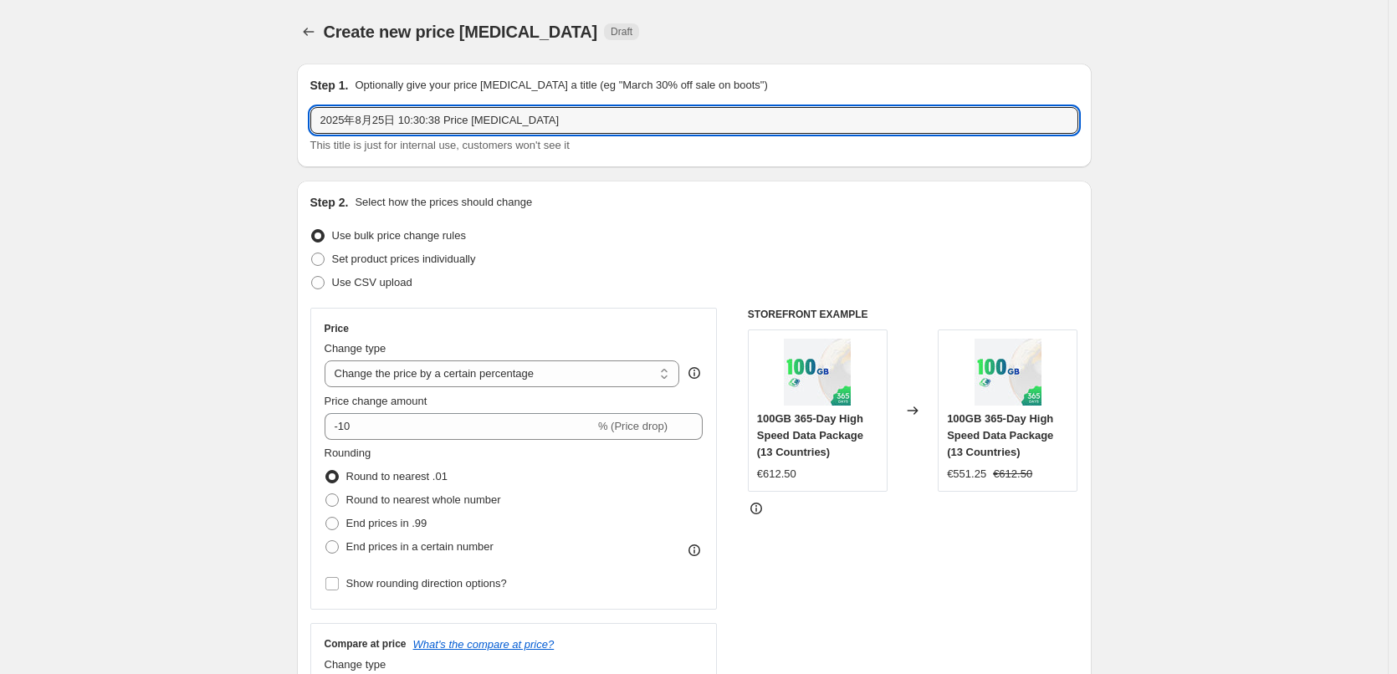
drag, startPoint x: 600, startPoint y: 127, endPoint x: 218, endPoint y: 126, distance: 382.4
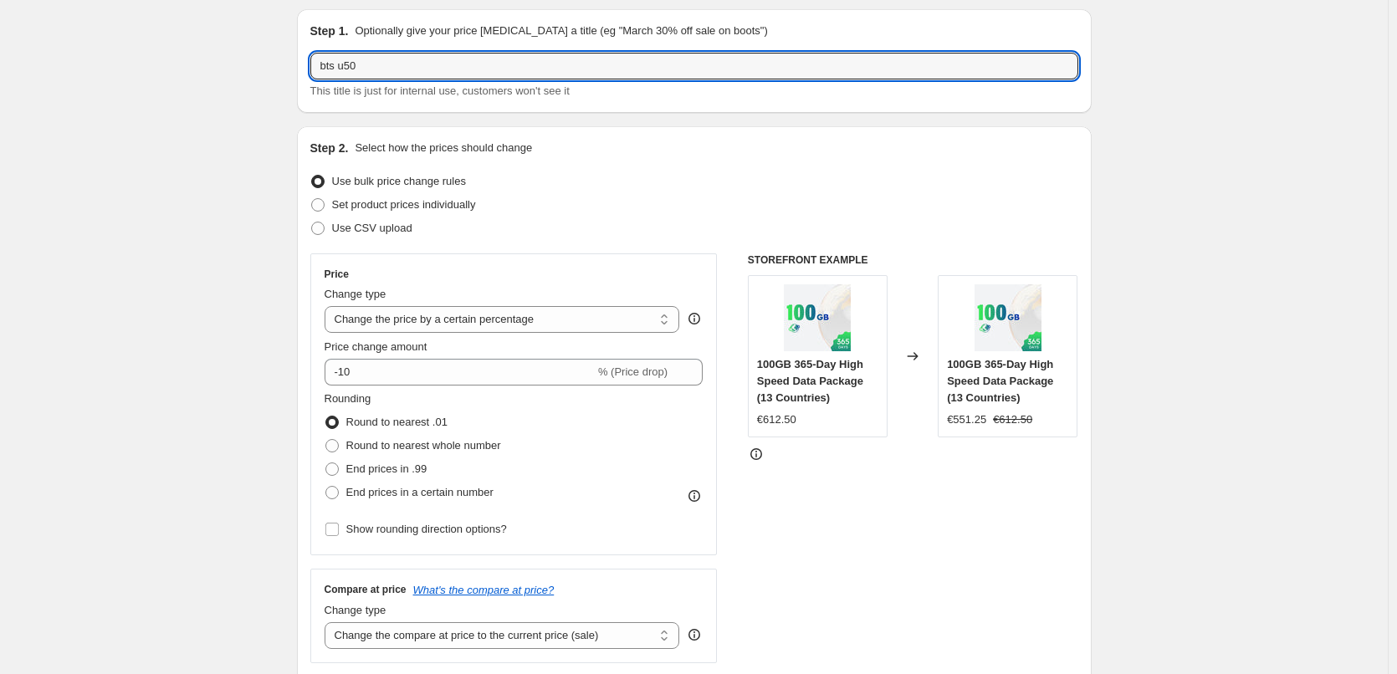
scroll to position [84, 0]
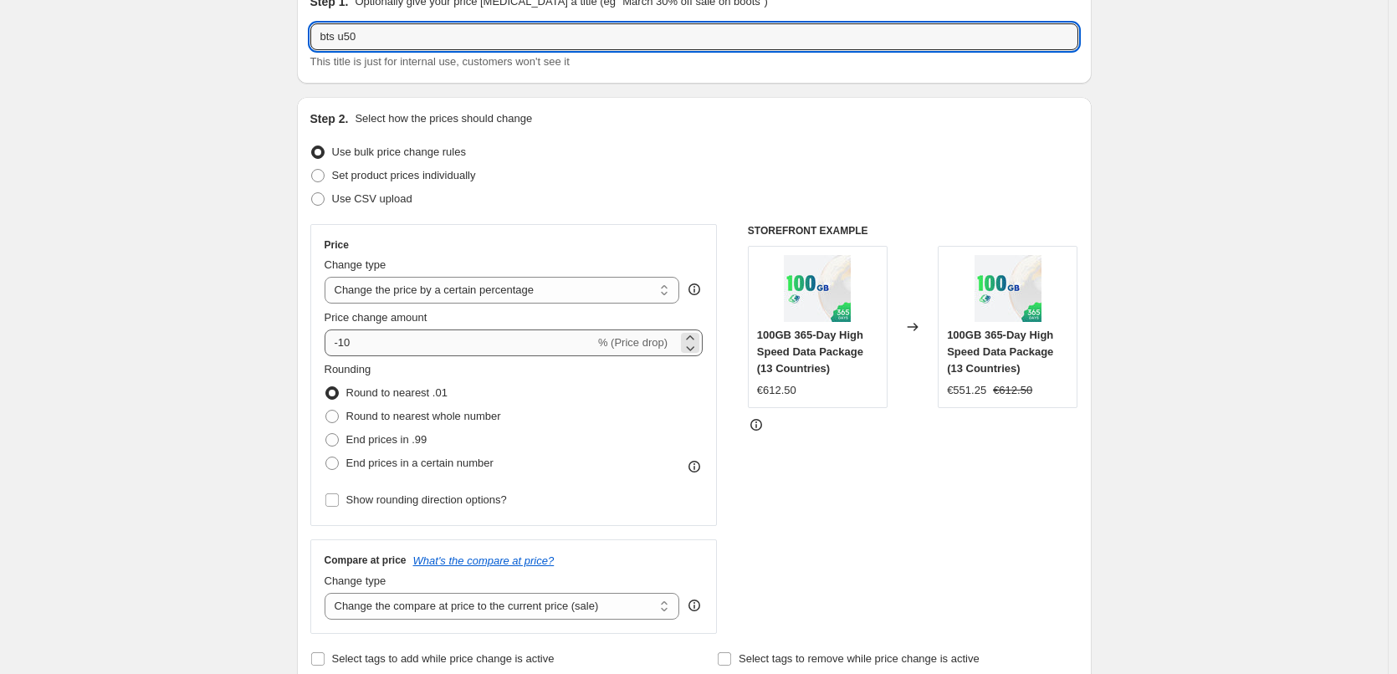
type input "bts u50"
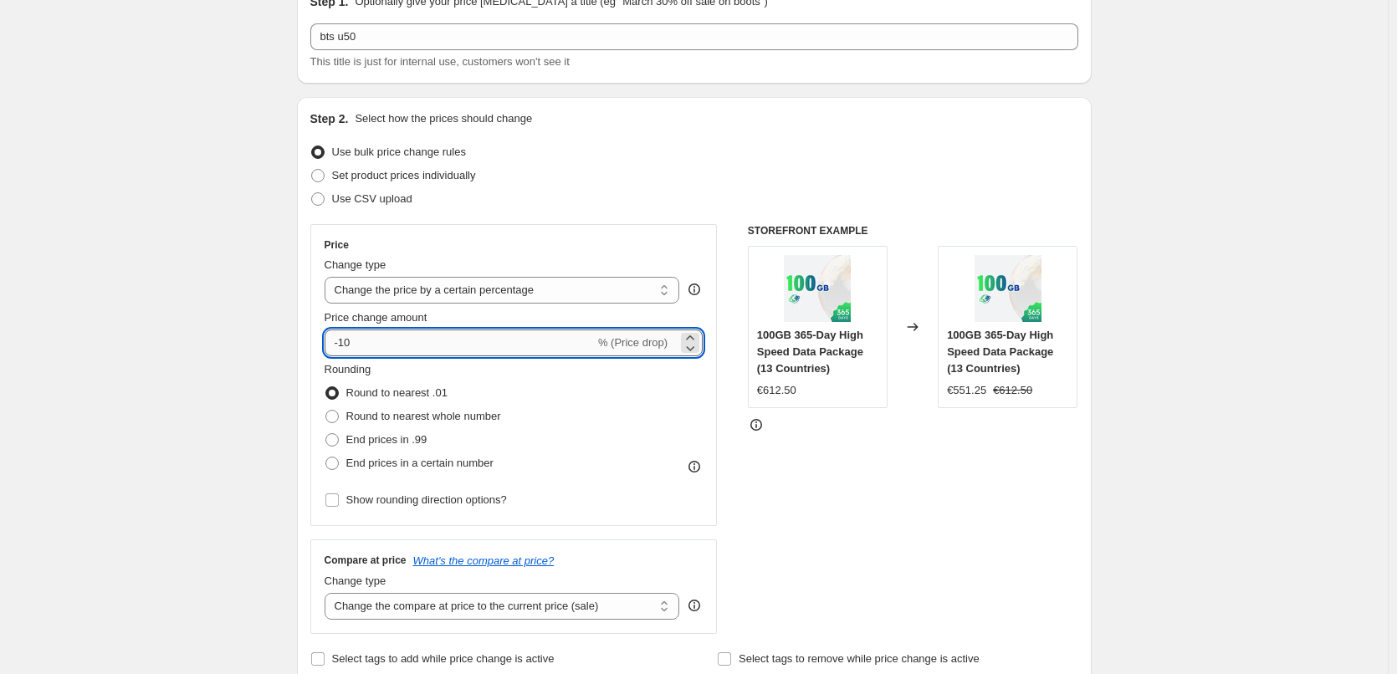
drag, startPoint x: 478, startPoint y: 339, endPoint x: 345, endPoint y: 344, distance: 133.1
click at [345, 344] on input "-10" at bounding box center [460, 343] width 270 height 27
type input "-50"
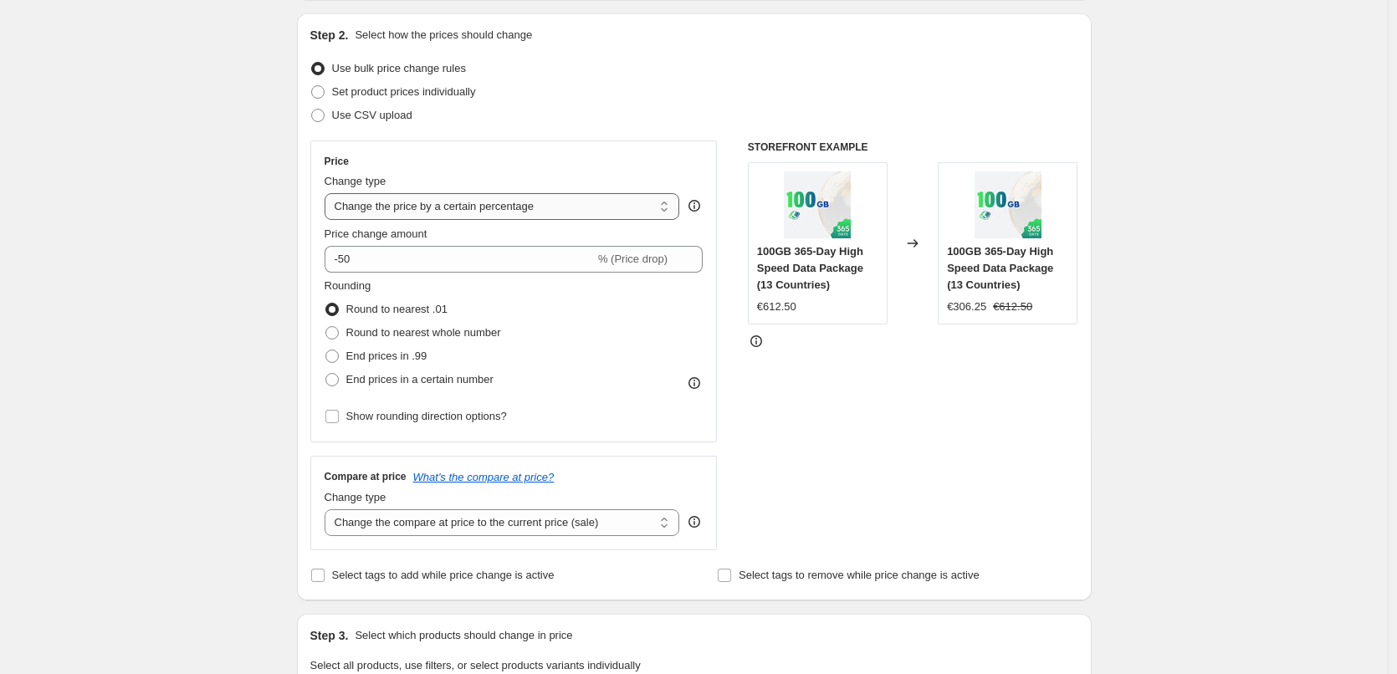
click at [543, 207] on select "Change the price to a certain amount Change the price by a certain amount Chang…" at bounding box center [503, 206] width 356 height 27
select select "by"
click at [328, 193] on select "Change the price to a certain amount Change the price by a certain amount Chang…" at bounding box center [503, 206] width 356 height 27
drag, startPoint x: 504, startPoint y: 258, endPoint x: 353, endPoint y: 265, distance: 150.8
click at [353, 265] on input "-10.00" at bounding box center [477, 259] width 262 height 27
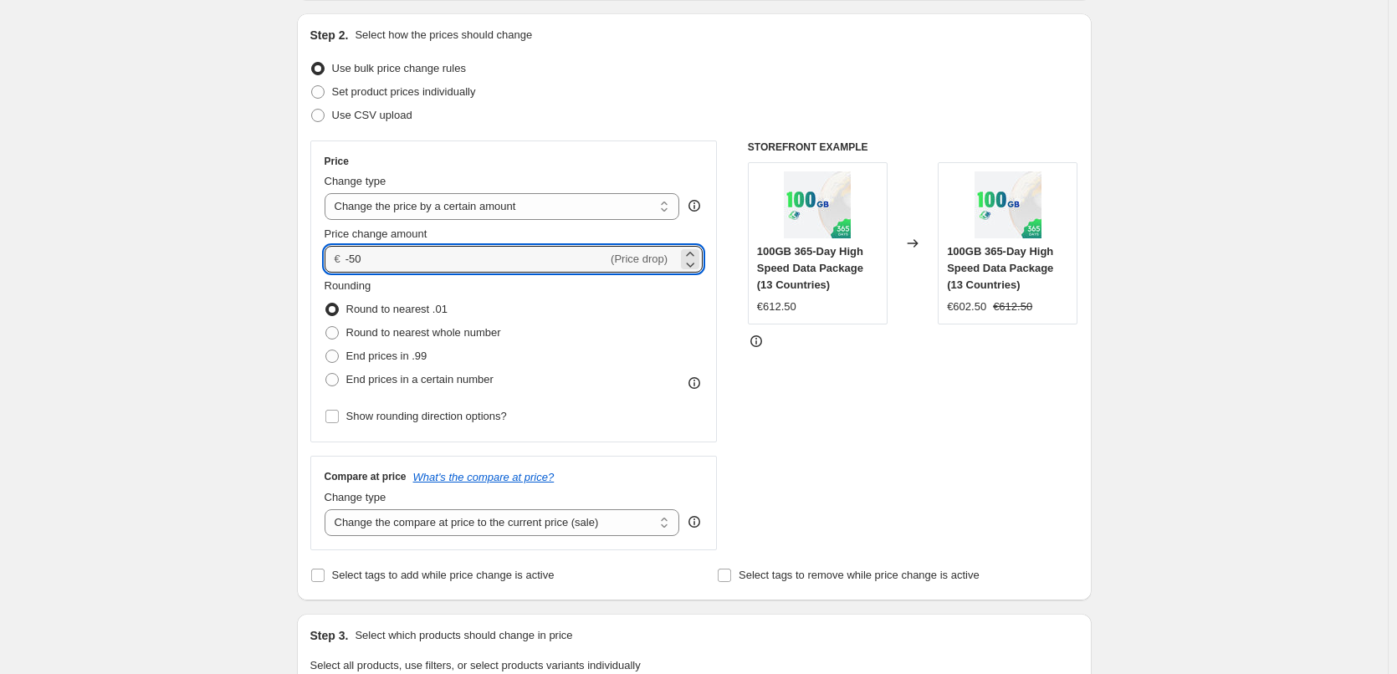
type input "-50.00"
click at [1149, 284] on div "Create new price [MEDICAL_DATA]. This page is ready Create new price [MEDICAL_D…" at bounding box center [694, 675] width 1388 height 1684
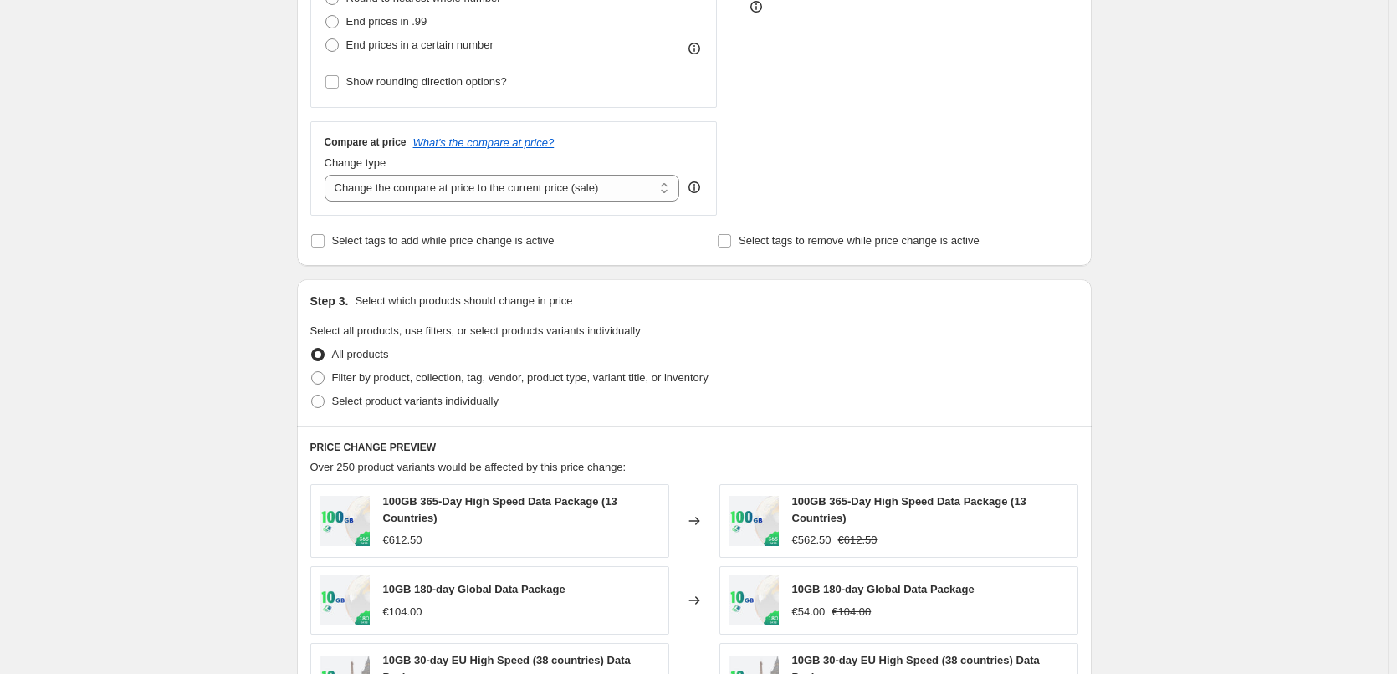
scroll to position [669, 0]
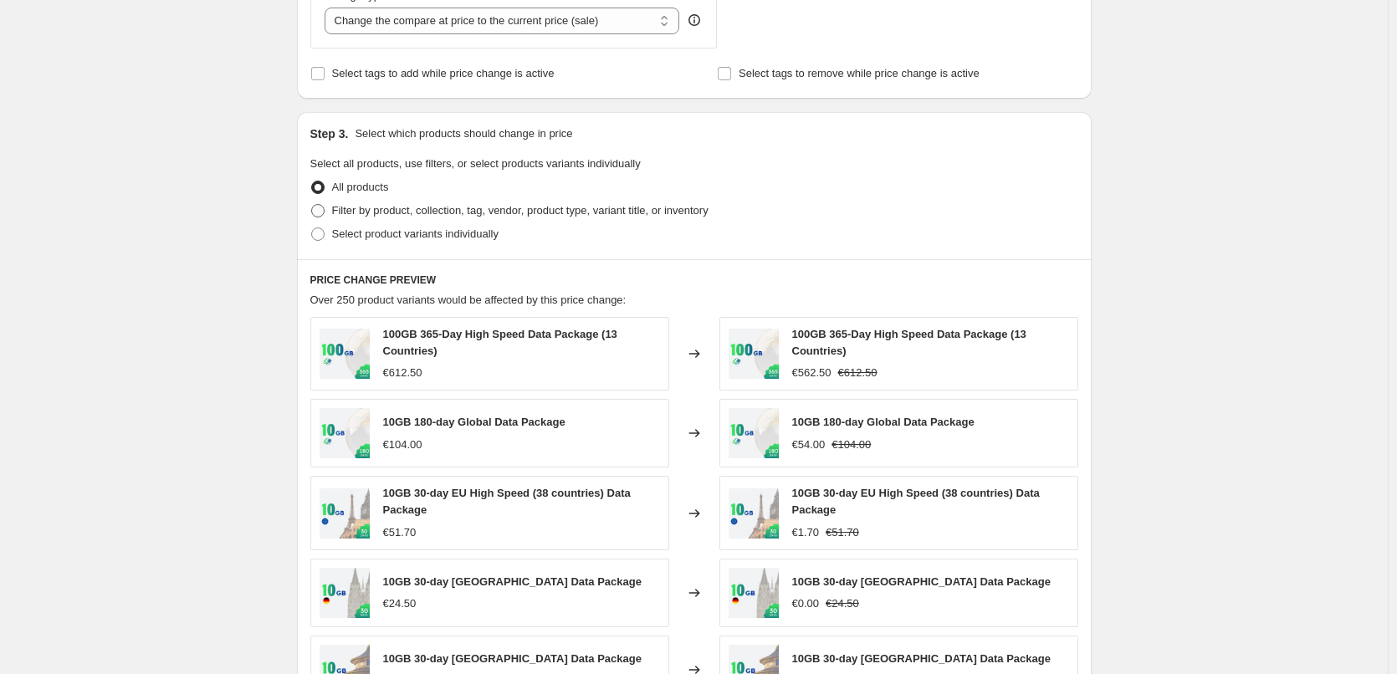
click at [425, 211] on span "Filter by product, collection, tag, vendor, product type, variant title, or inv…" at bounding box center [520, 210] width 377 height 13
click at [312, 205] on input "Filter by product, collection, tag, vendor, product type, variant title, or inv…" at bounding box center [311, 204] width 1 height 1
radio input "true"
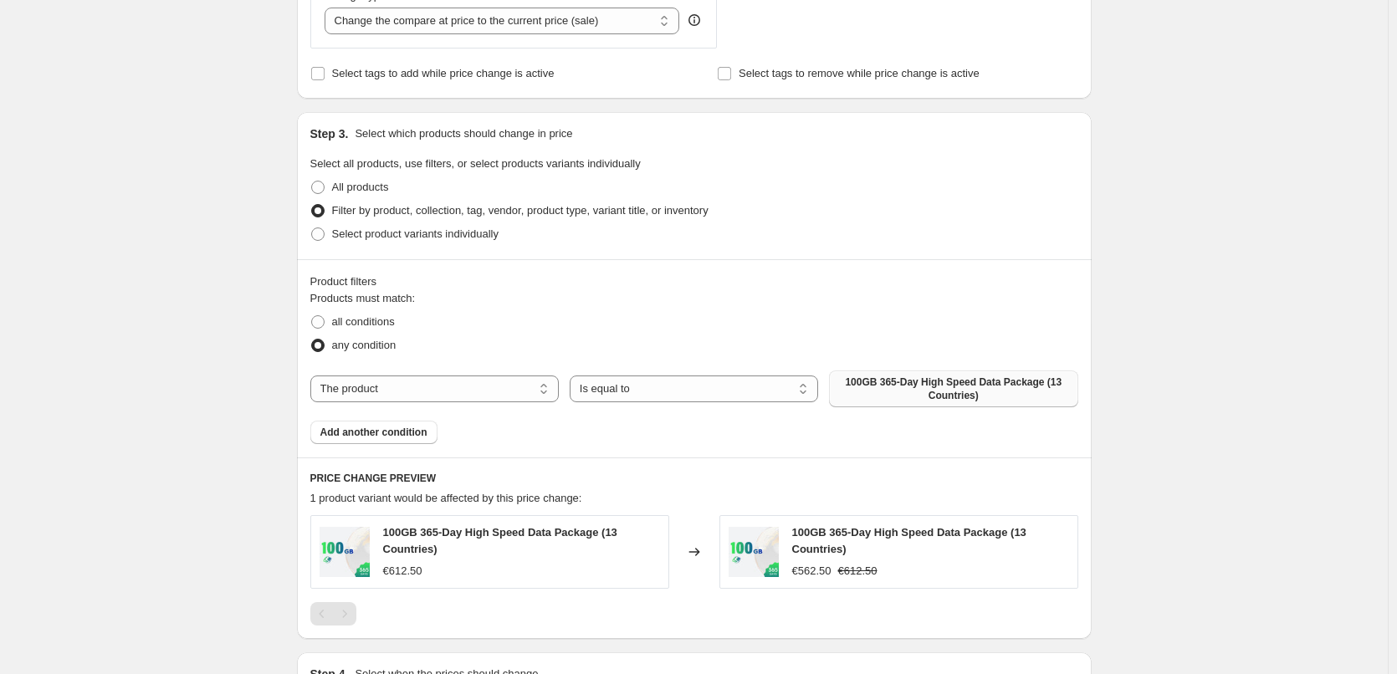
click at [1011, 395] on span "100GB 365-Day High Speed Data Package (13 Countries)" at bounding box center [953, 389] width 228 height 27
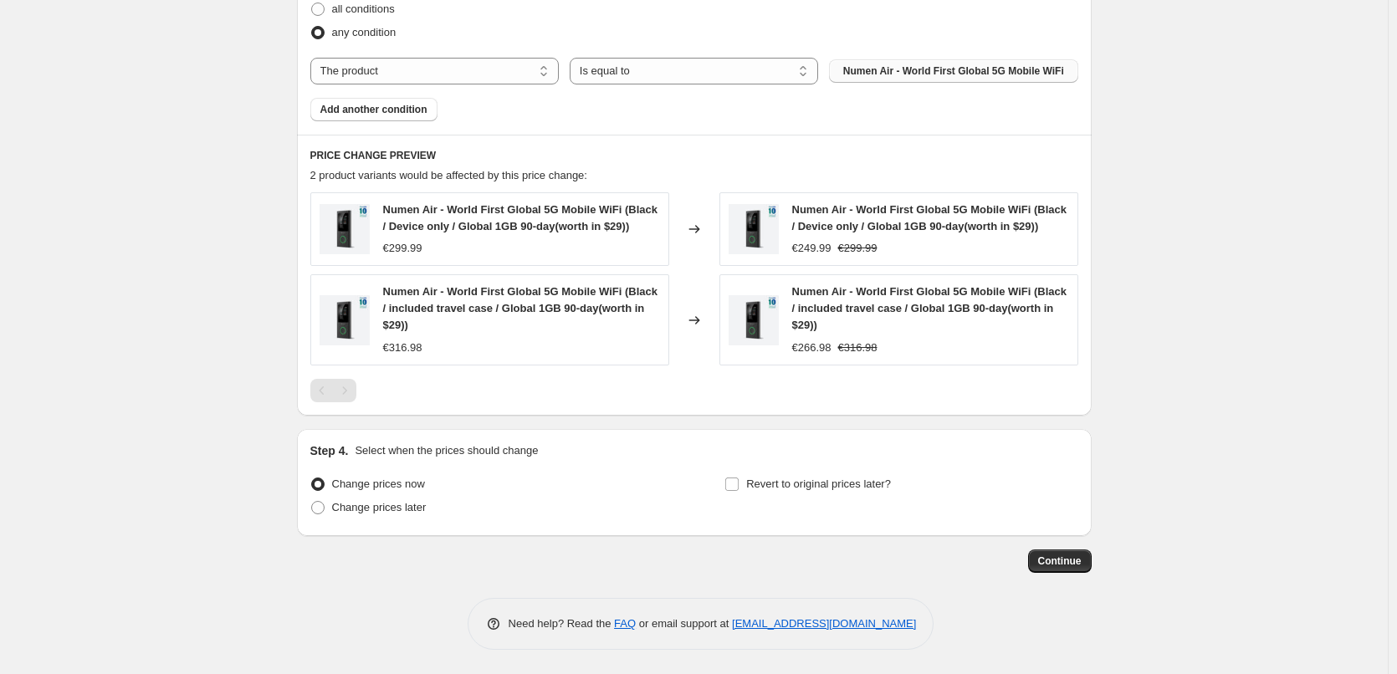
scroll to position [984, 0]
click at [1074, 561] on span "Continue" at bounding box center [1060, 560] width 44 height 13
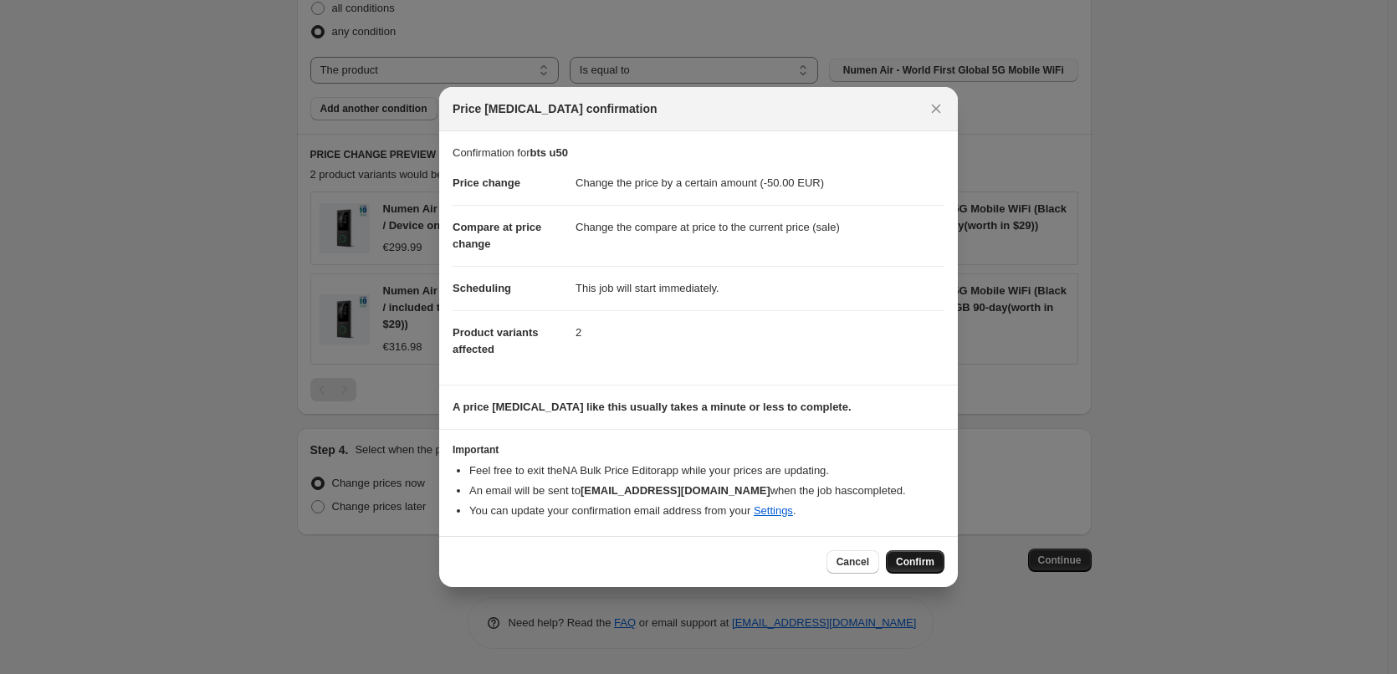
click at [910, 552] on button "Confirm" at bounding box center [915, 562] width 59 height 23
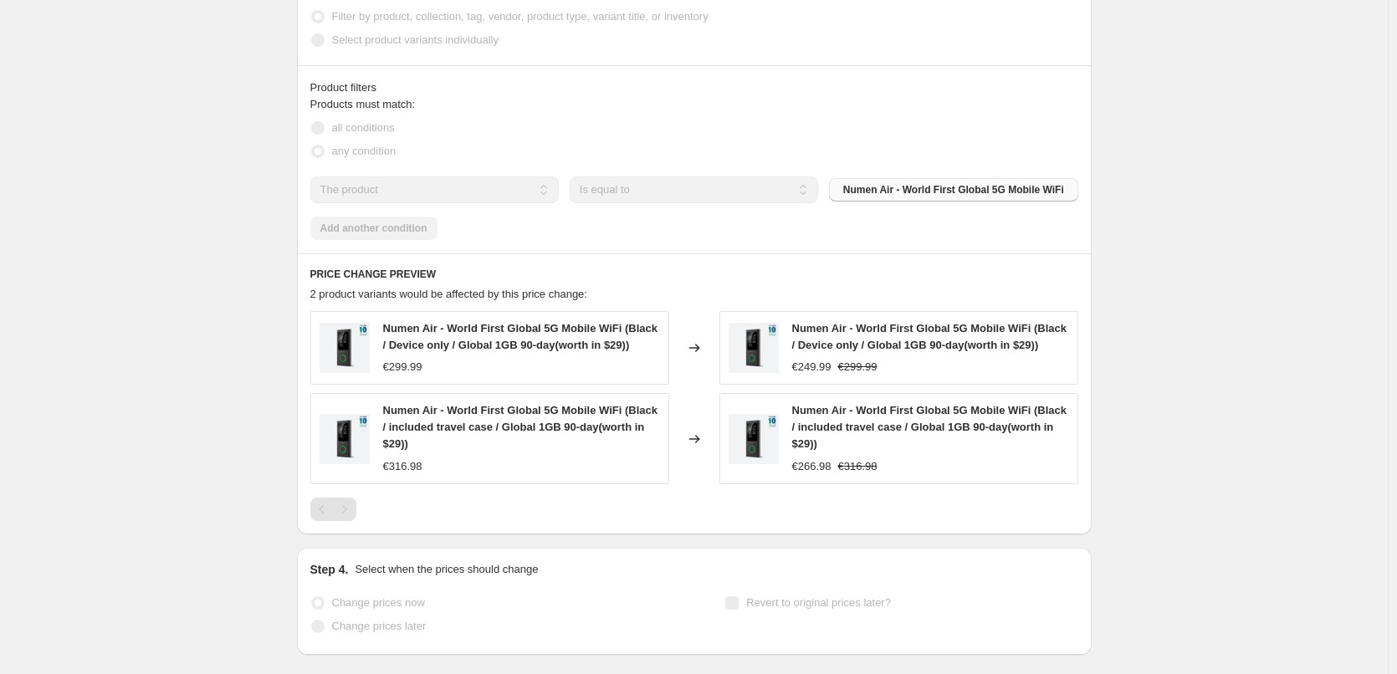
scroll to position [1028, 0]
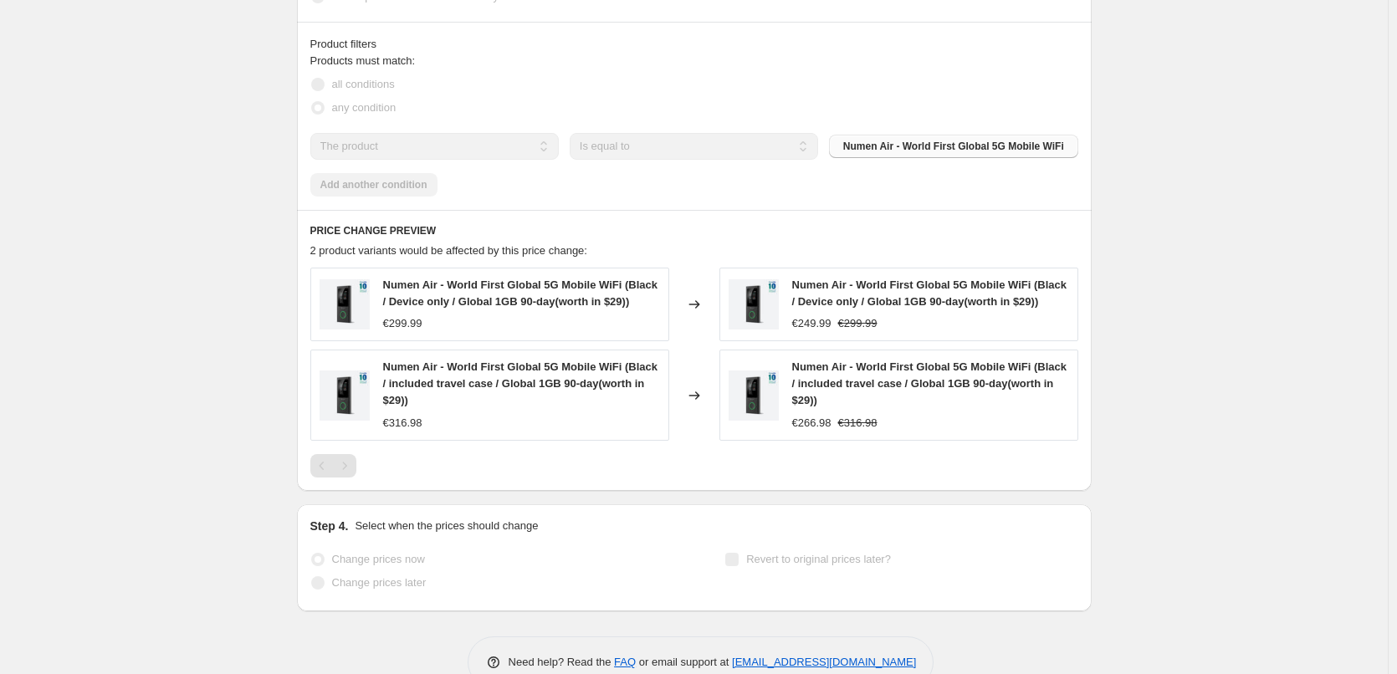
select select "by"
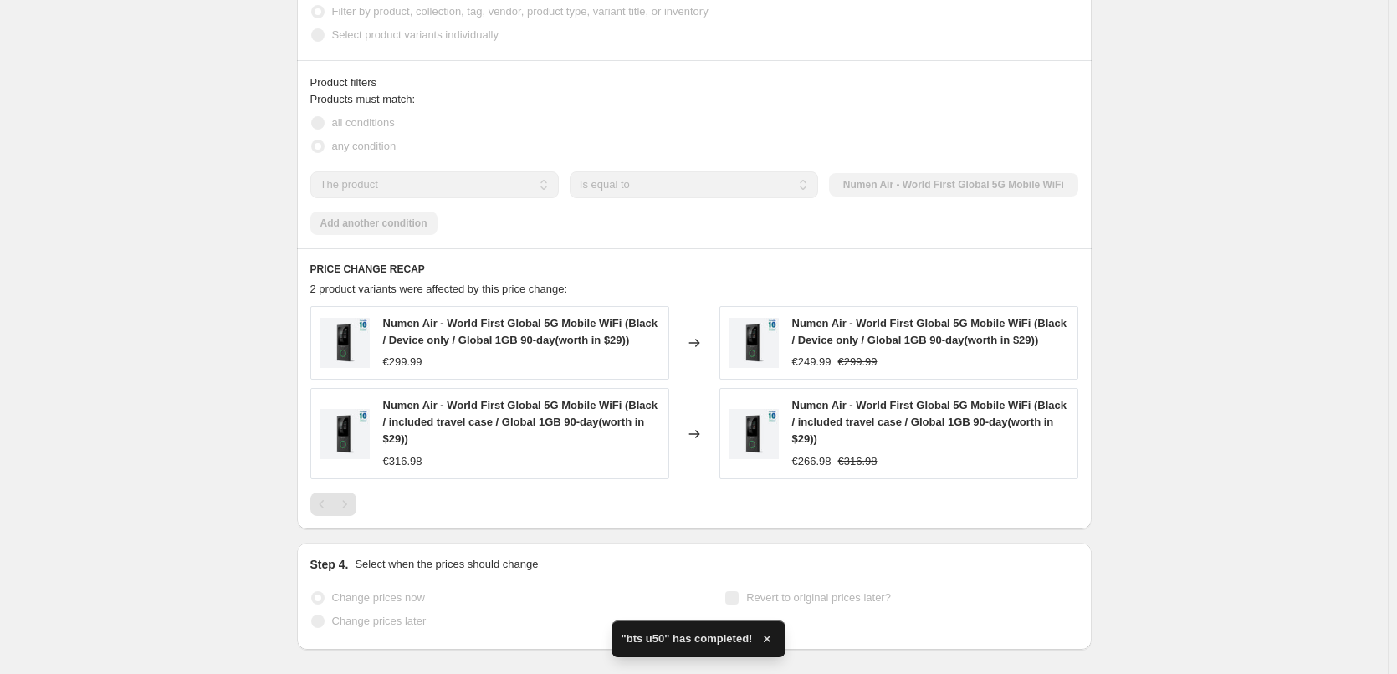
scroll to position [0, 0]
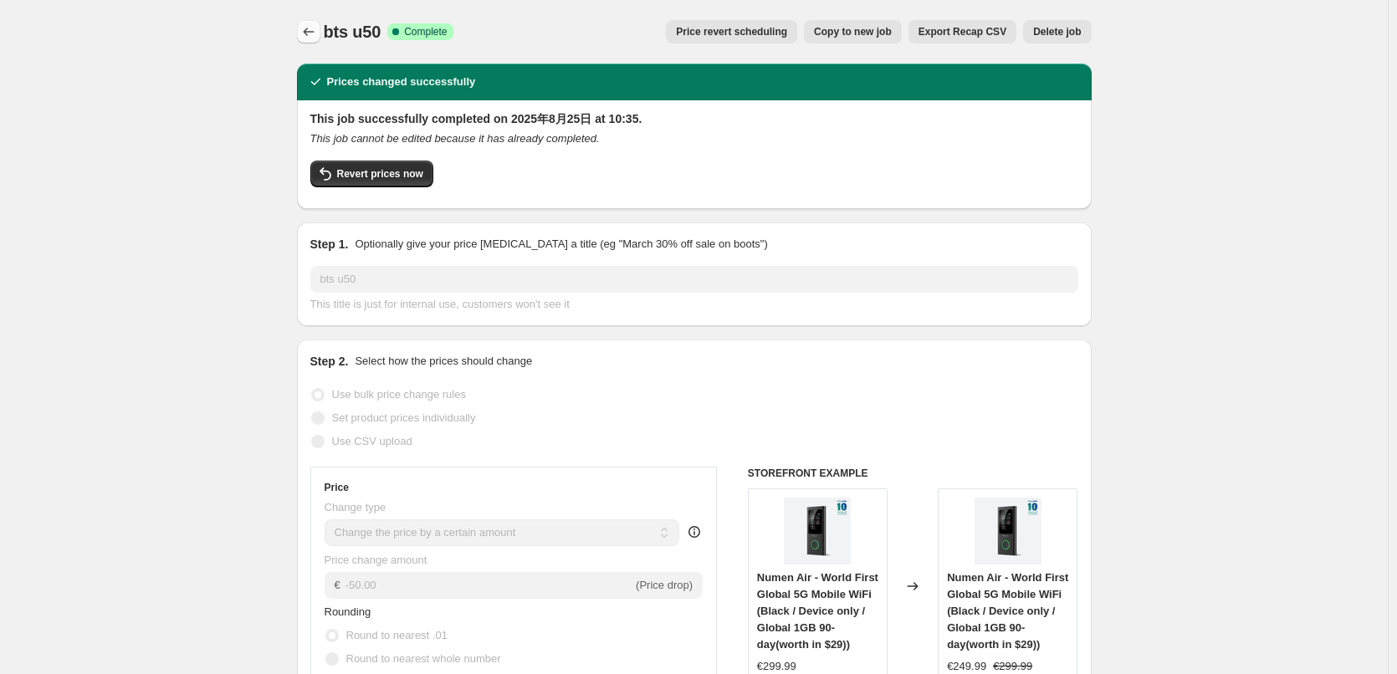
click at [301, 27] on button "Price change jobs" at bounding box center [308, 31] width 23 height 23
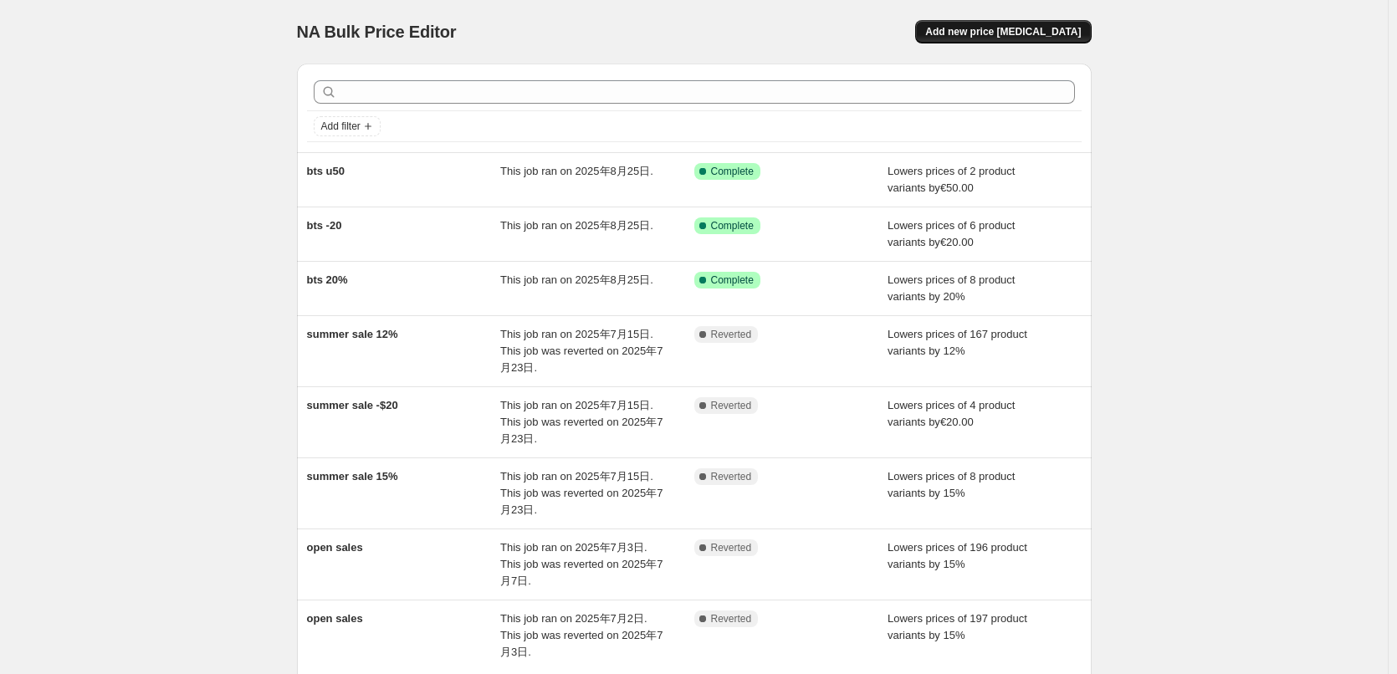
click at [1007, 29] on span "Add new price [MEDICAL_DATA]" at bounding box center [1003, 31] width 156 height 13
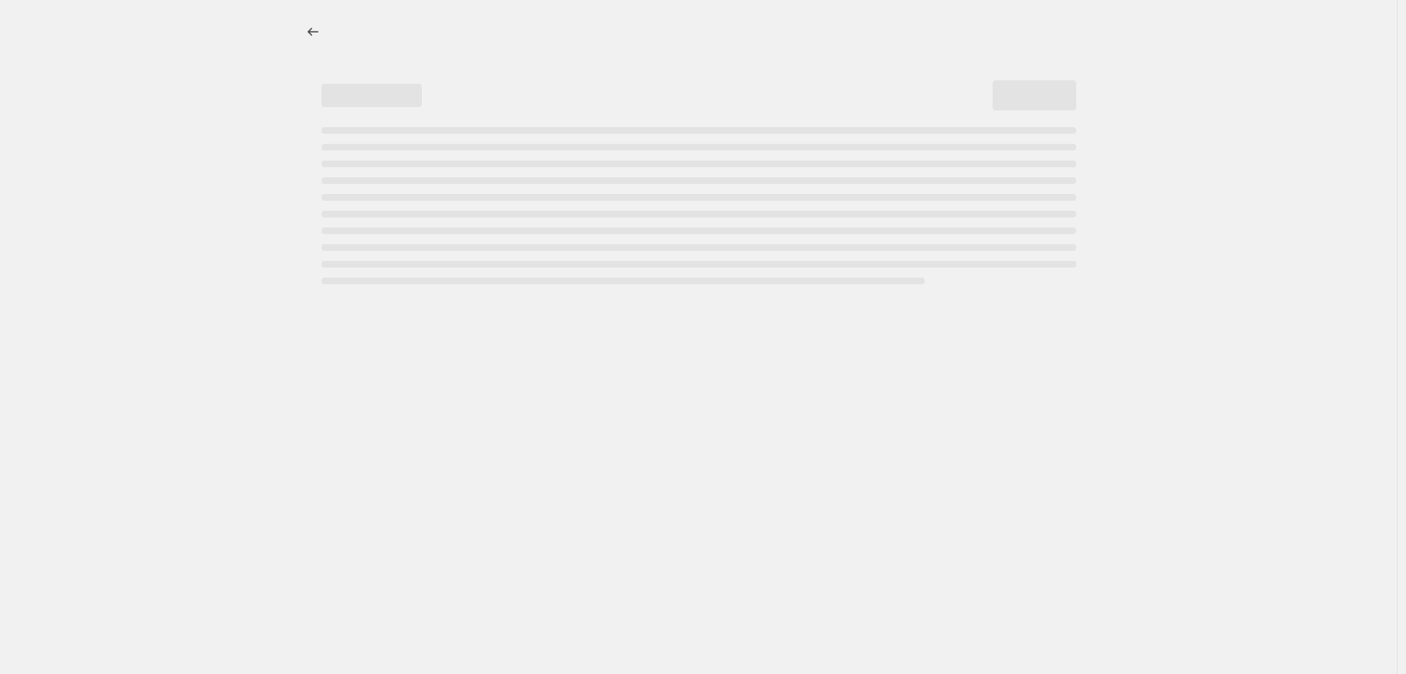
select select "percentage"
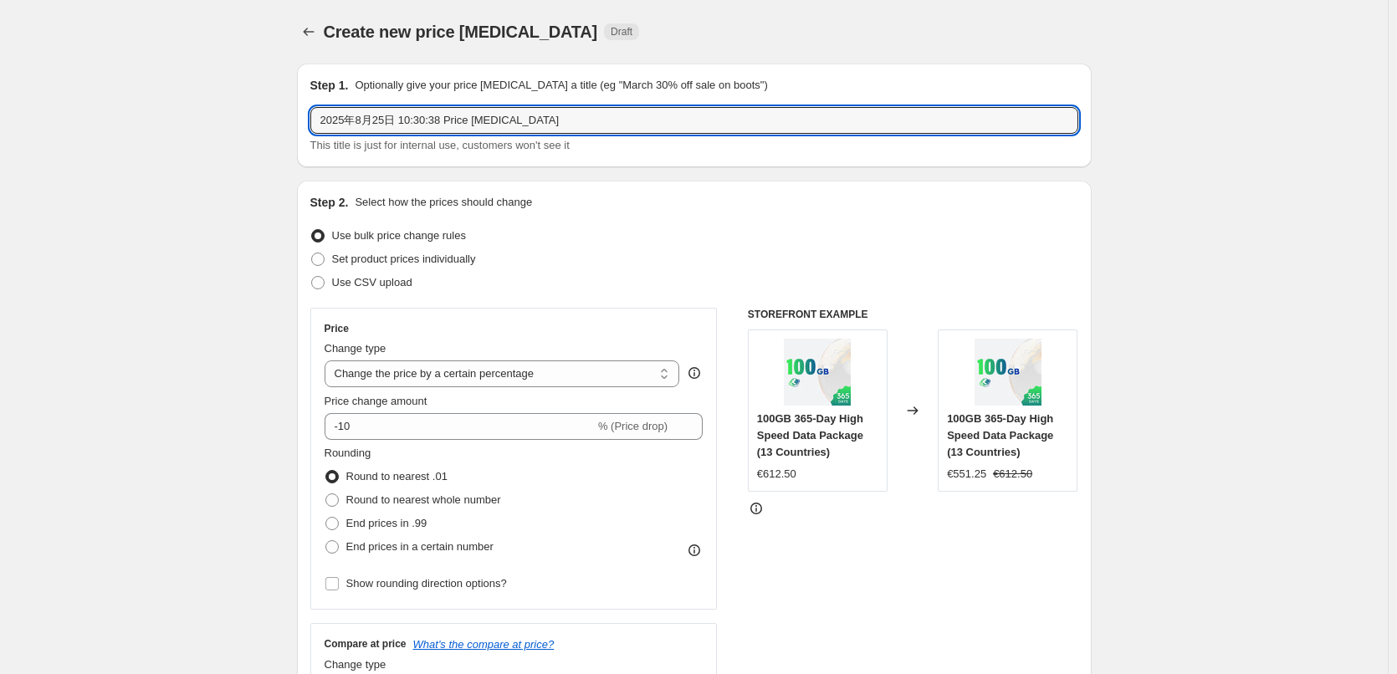
drag, startPoint x: 577, startPoint y: 119, endPoint x: 248, endPoint y: 126, distance: 329.8
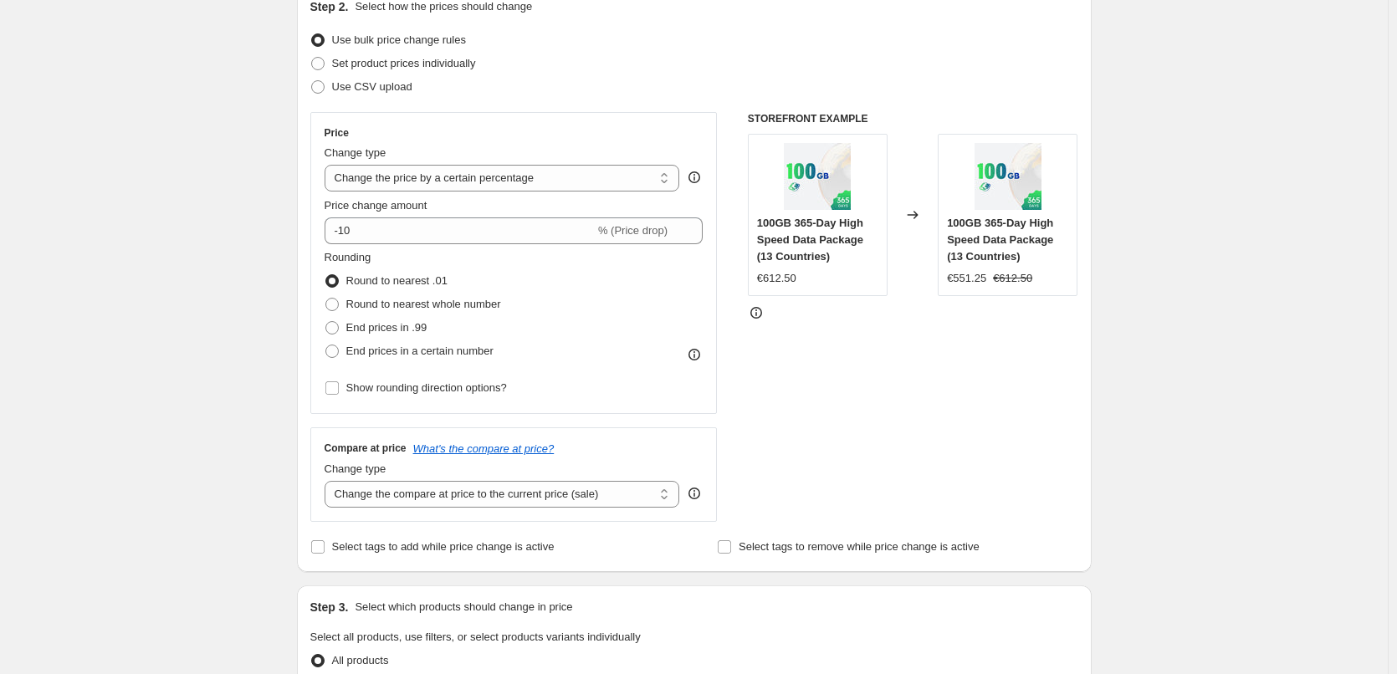
scroll to position [167, 0]
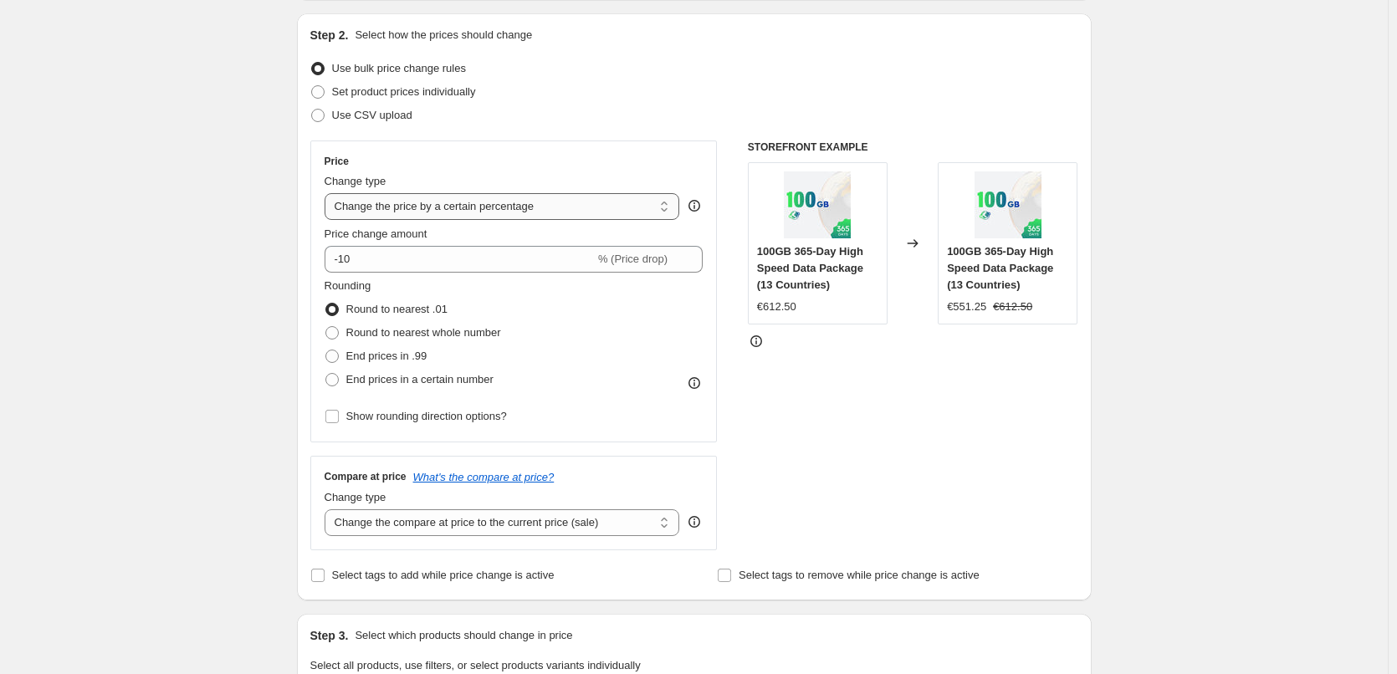
type input "bts 30%"
click at [534, 210] on select "Change the price to a certain amount Change the price by a certain amount Chang…" at bounding box center [503, 206] width 356 height 27
click at [381, 258] on input "-10" at bounding box center [460, 259] width 270 height 27
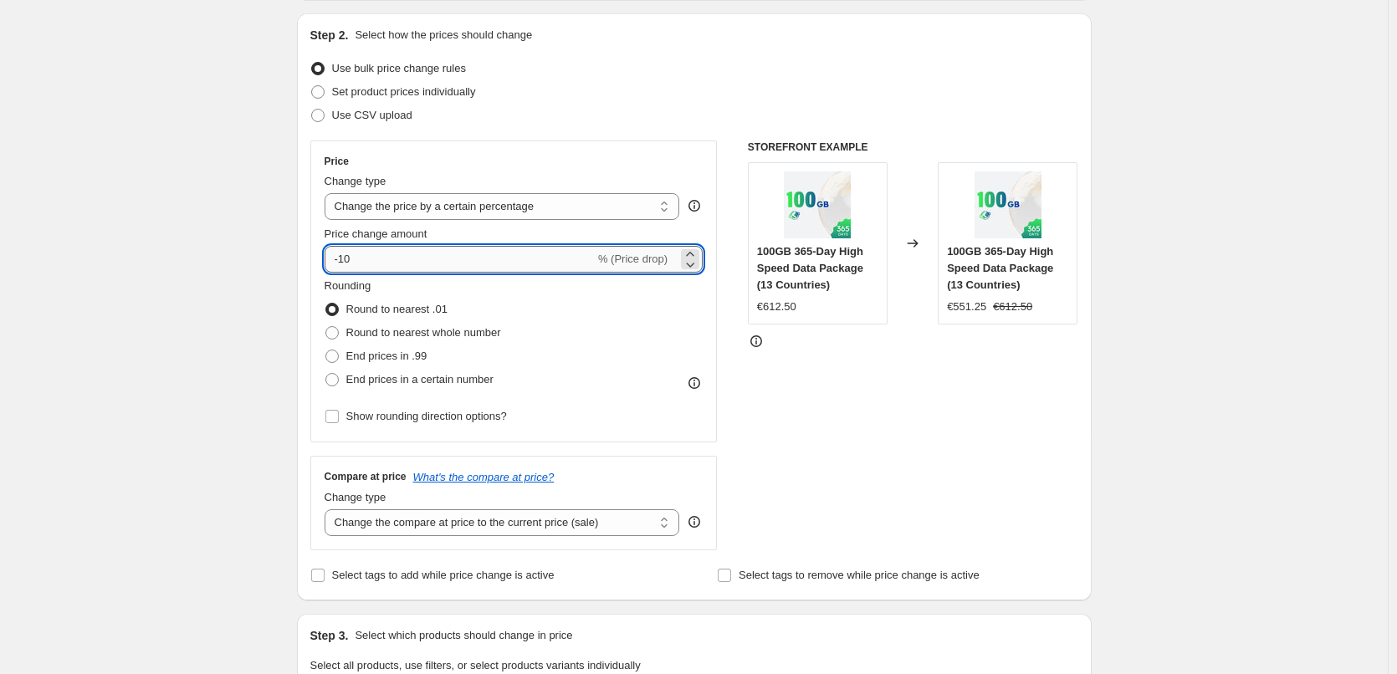
drag, startPoint x: 342, startPoint y: 258, endPoint x: 369, endPoint y: 258, distance: 26.8
click at [369, 258] on input "-10" at bounding box center [460, 259] width 270 height 27
type input "-30"
click at [1164, 305] on div "Create new price [MEDICAL_DATA]. This page is ready Create new price [MEDICAL_D…" at bounding box center [694, 675] width 1388 height 1684
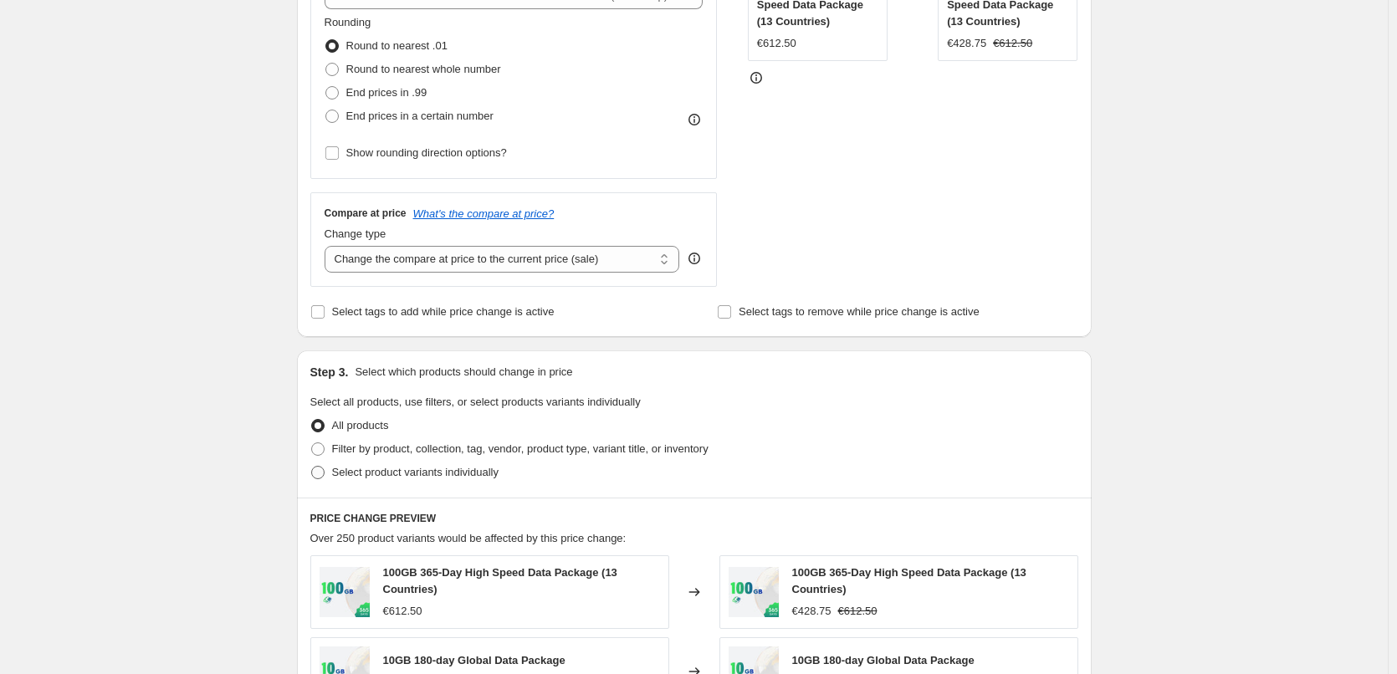
scroll to position [502, 0]
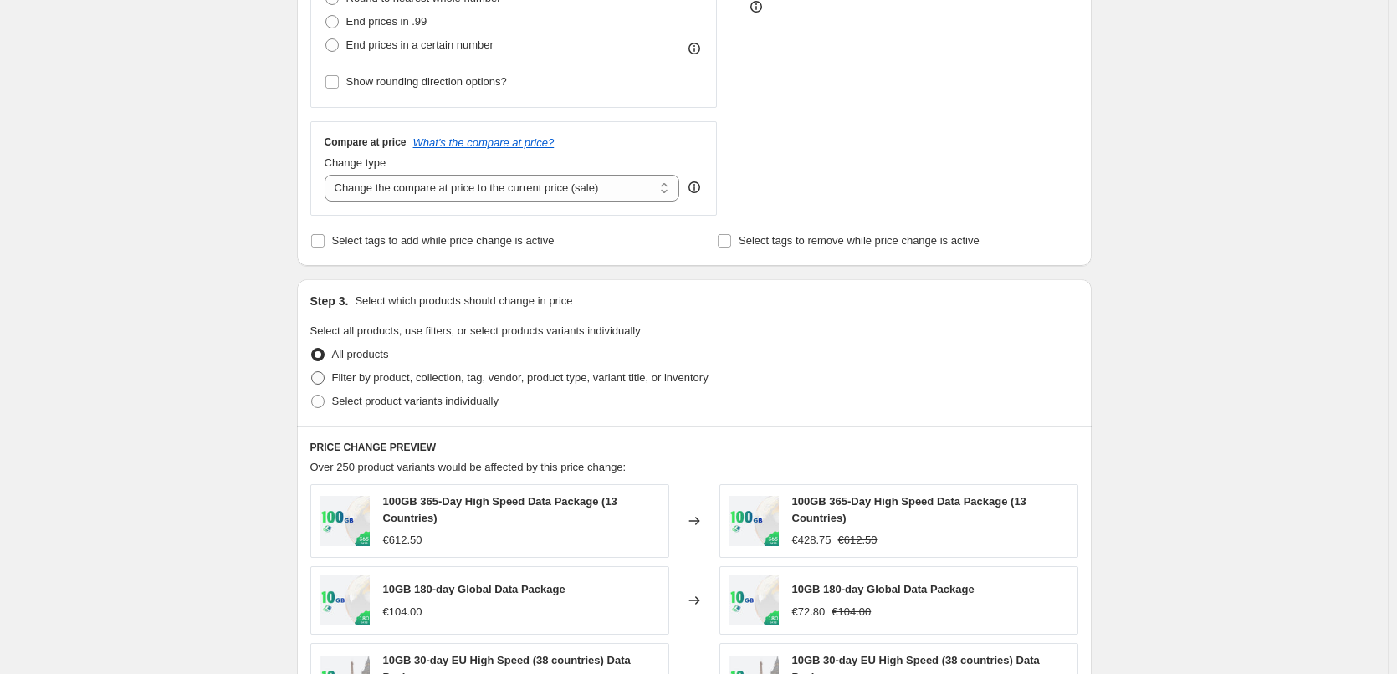
click at [408, 373] on span "Filter by product, collection, tag, vendor, product type, variant title, or inv…" at bounding box center [520, 378] width 377 height 13
click at [312, 372] on input "Filter by product, collection, tag, vendor, product type, variant title, or inv…" at bounding box center [311, 372] width 1 height 1
radio input "true"
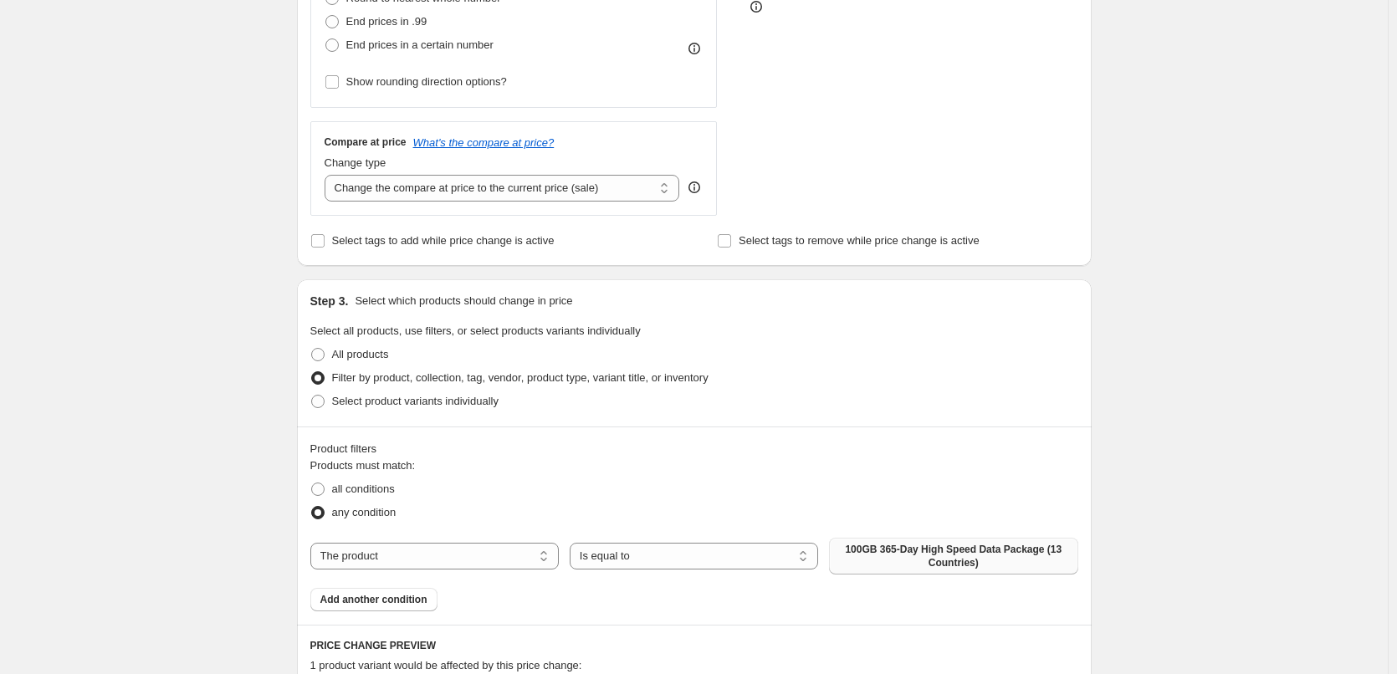
click at [937, 547] on span "100GB 365-Day High Speed Data Package (13 Countries)" at bounding box center [953, 556] width 228 height 27
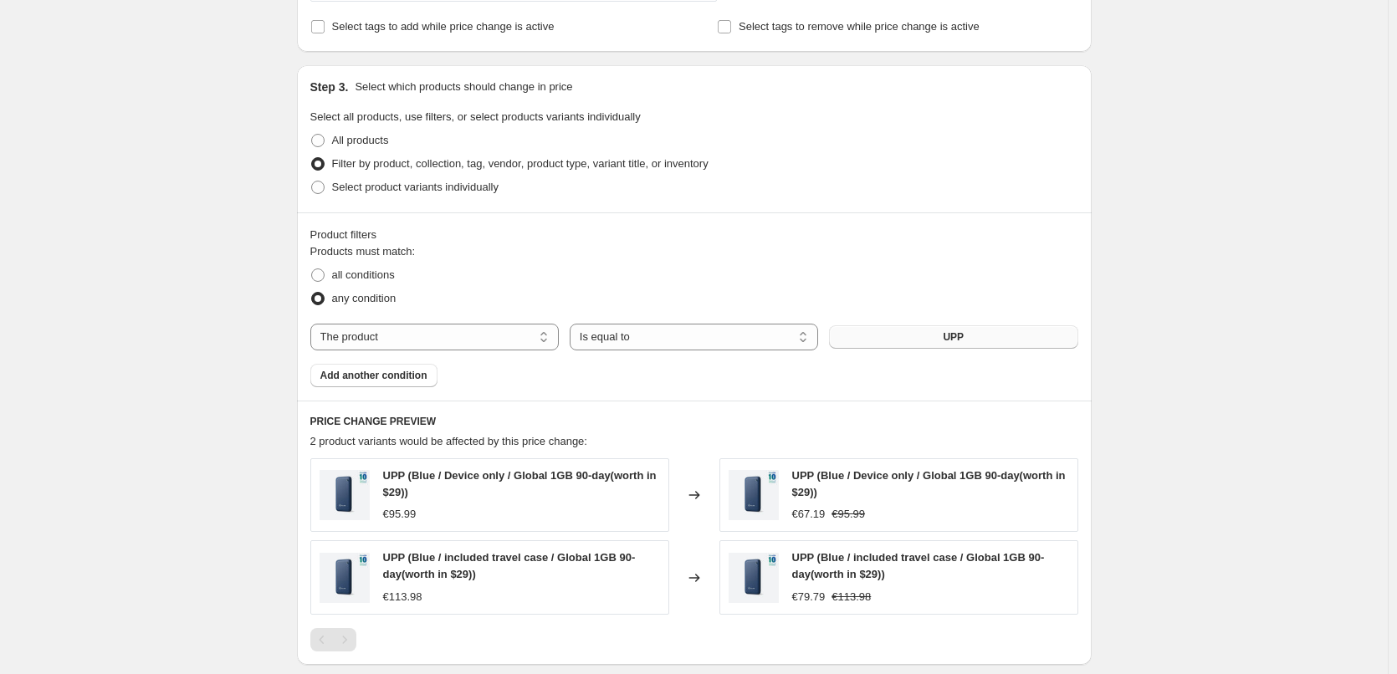
scroll to position [753, 0]
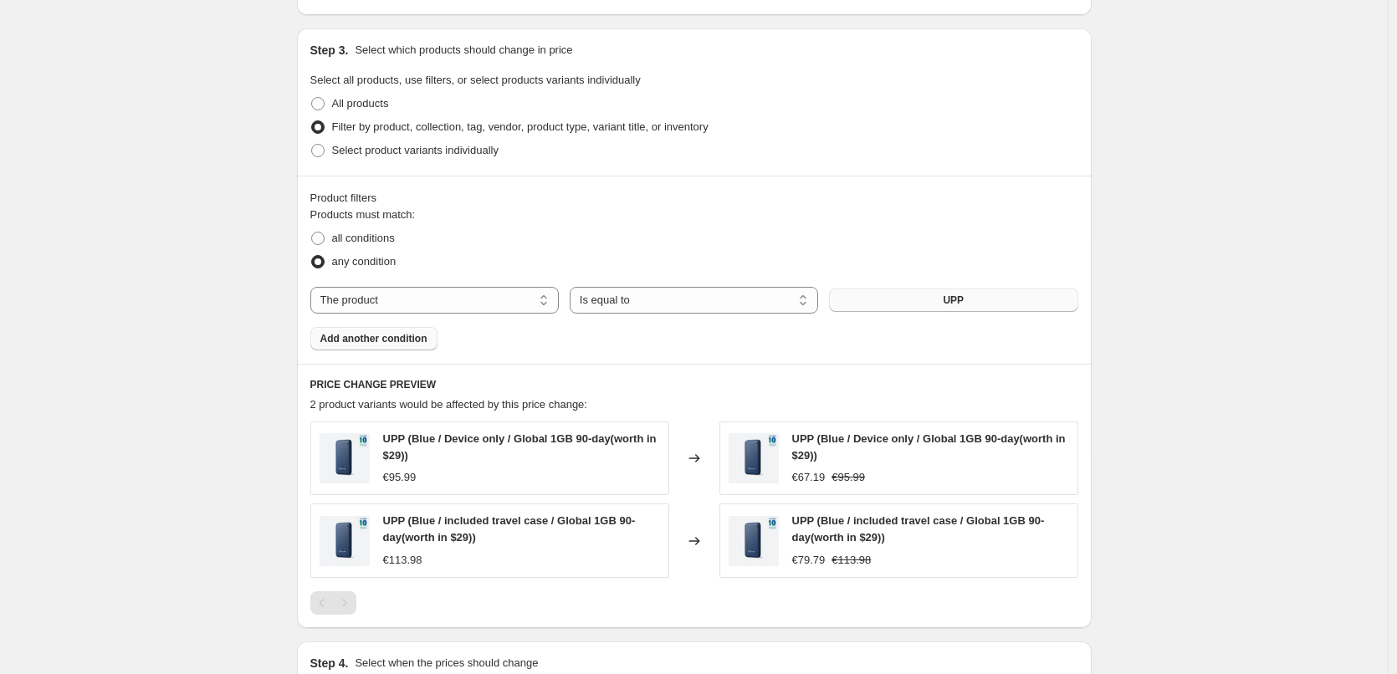
click at [377, 344] on span "Add another condition" at bounding box center [373, 338] width 107 height 13
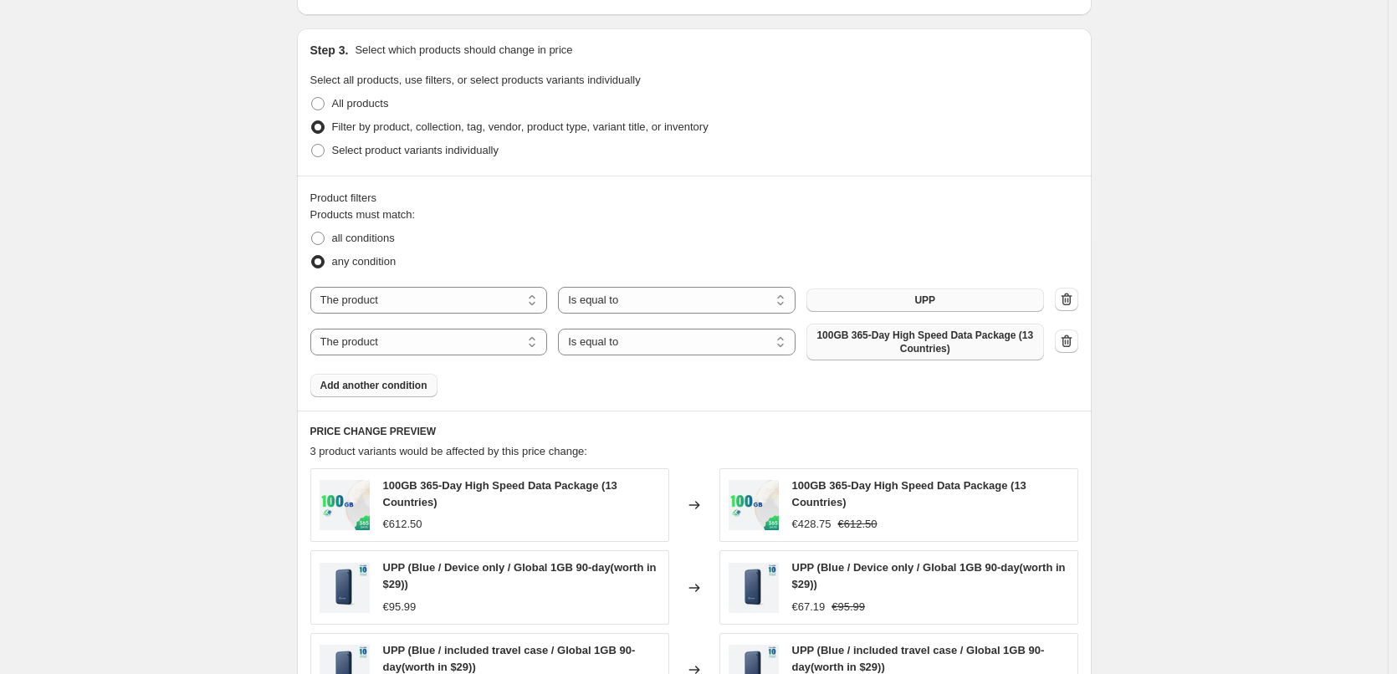
click at [946, 332] on span "100GB 365-Day High Speed Data Package (13 Countries)" at bounding box center [926, 342] width 218 height 27
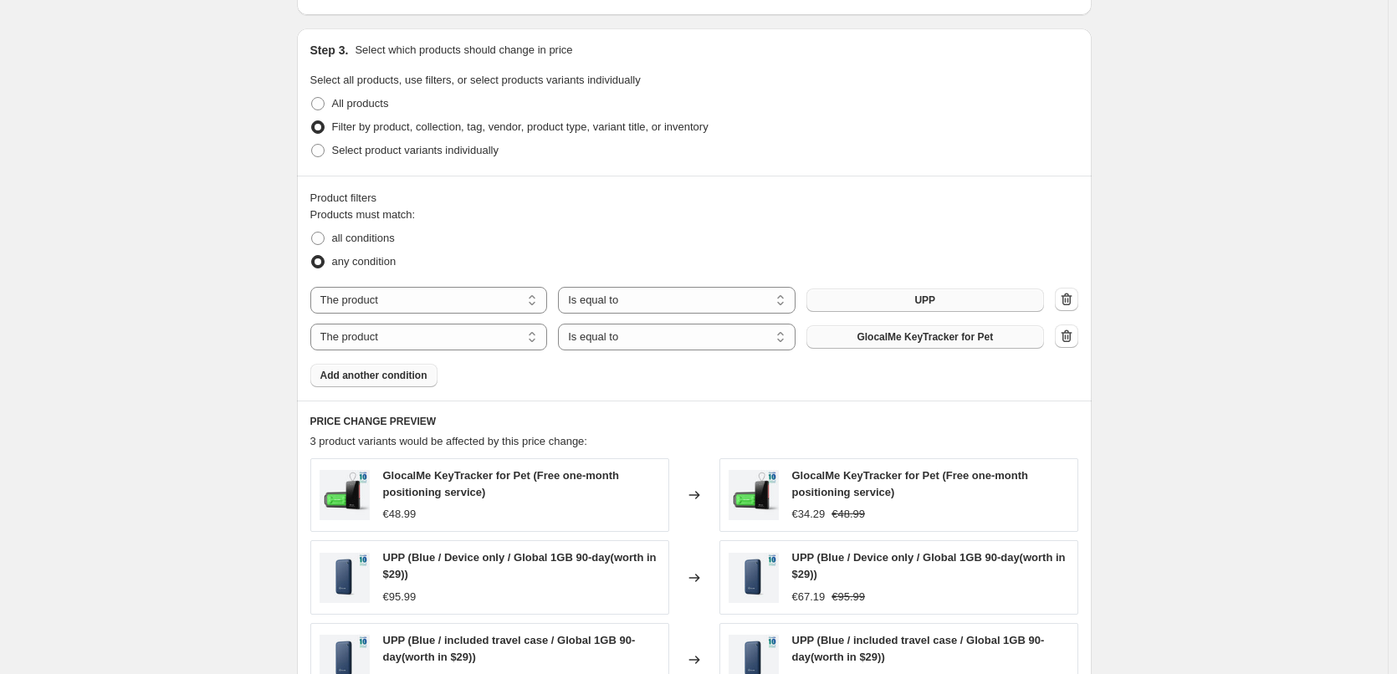
click at [380, 372] on span "Add another condition" at bounding box center [373, 375] width 107 height 13
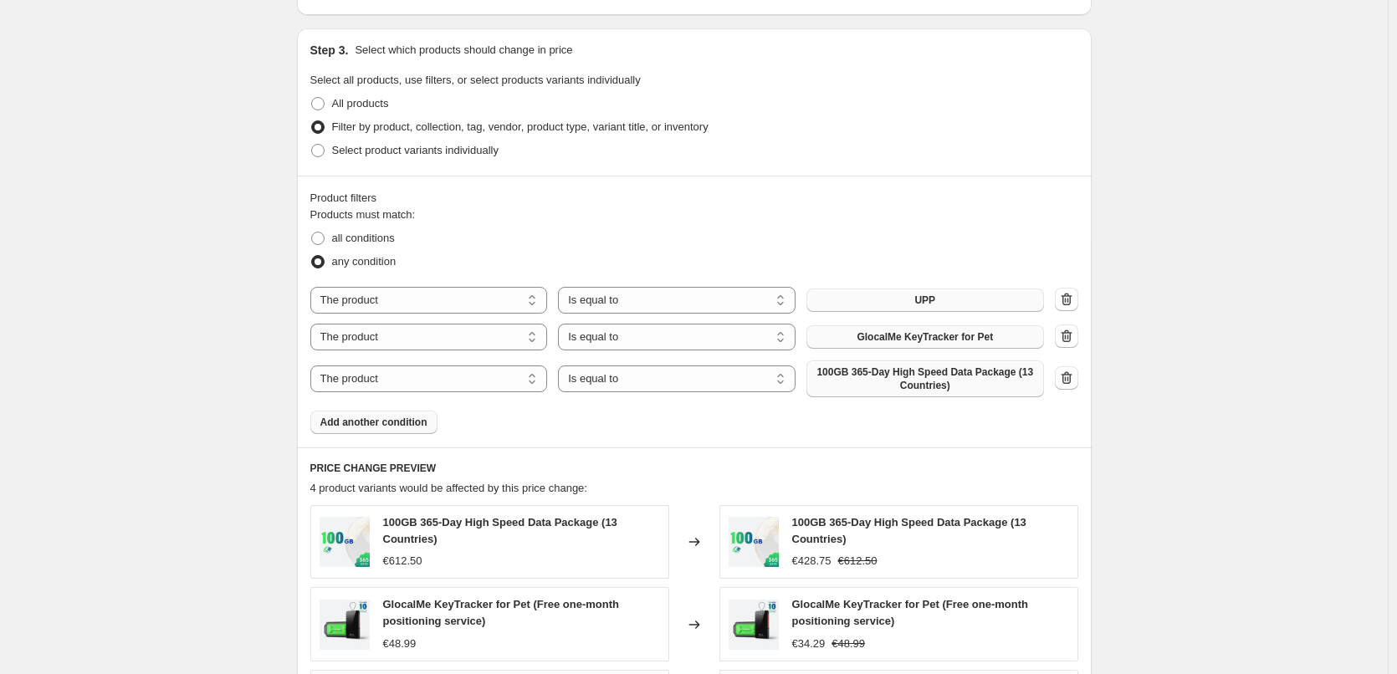
click at [941, 378] on span "100GB 365-Day High Speed Data Package (13 Countries)" at bounding box center [926, 379] width 218 height 27
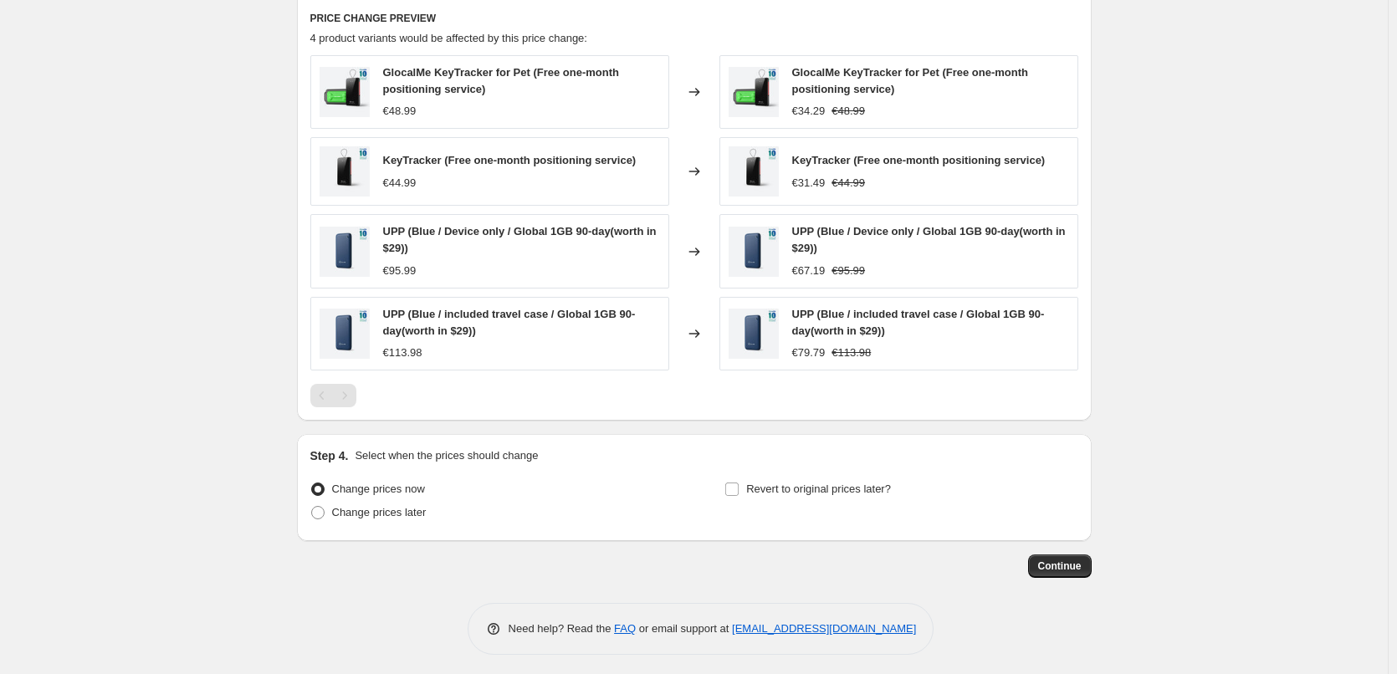
scroll to position [1200, 0]
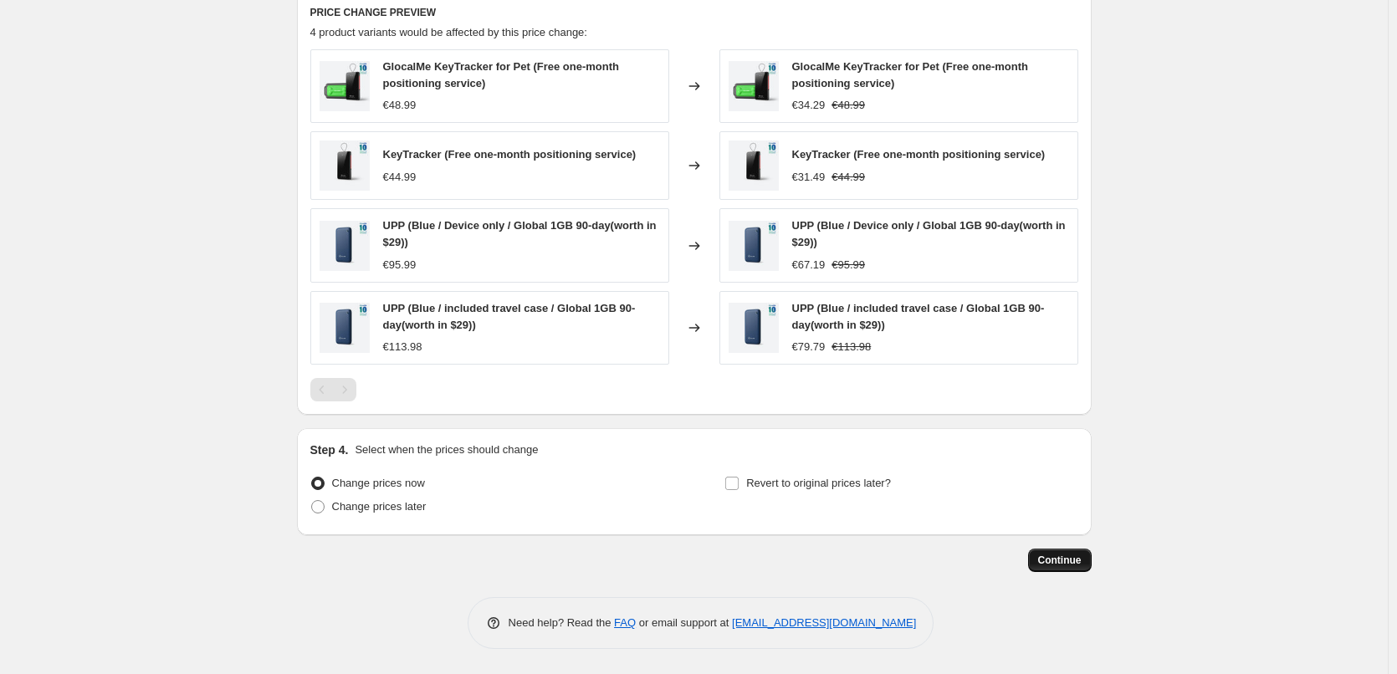
click at [1065, 557] on span "Continue" at bounding box center [1060, 560] width 44 height 13
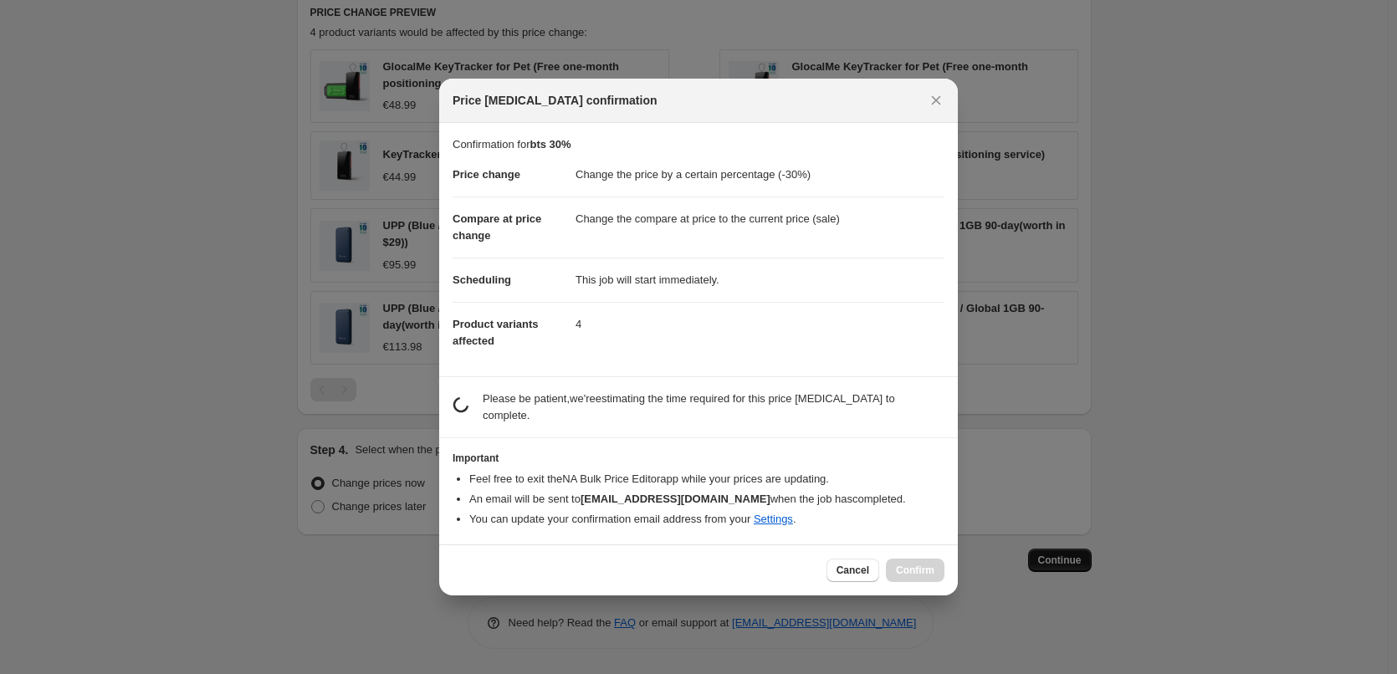
scroll to position [0, 0]
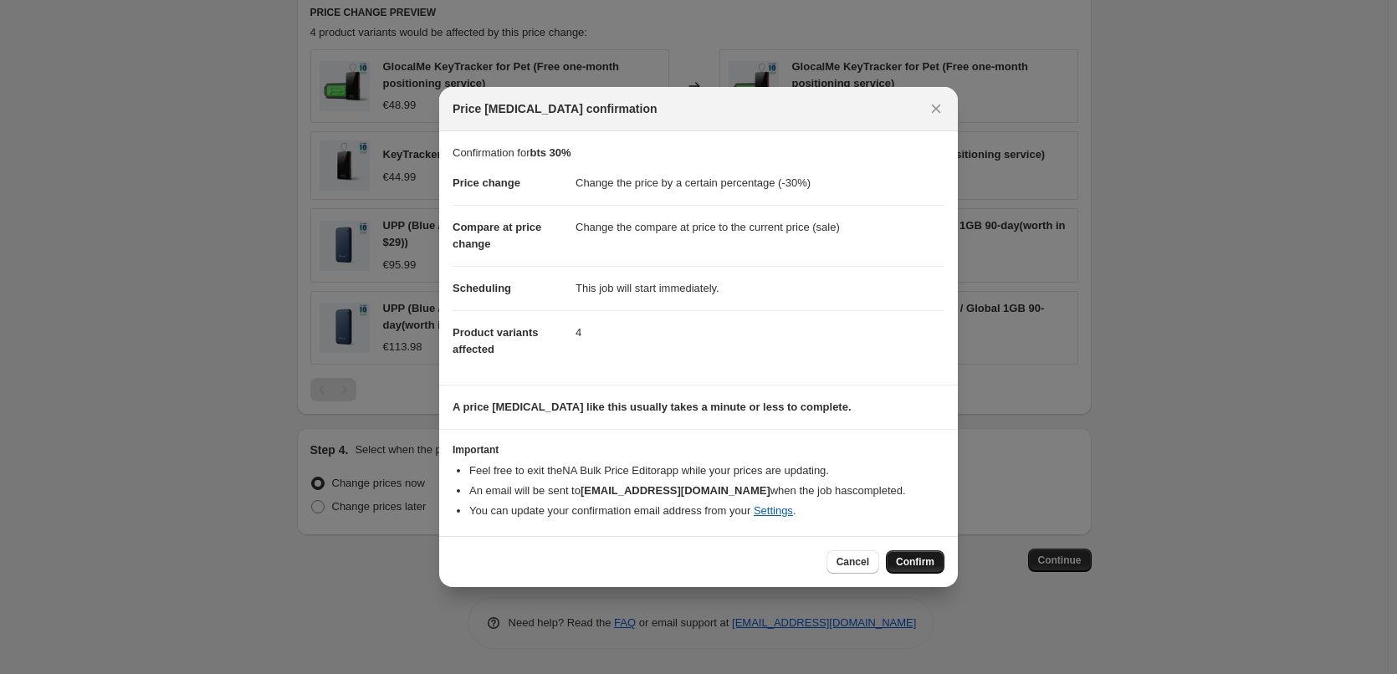
click at [898, 569] on button "Confirm" at bounding box center [915, 562] width 59 height 23
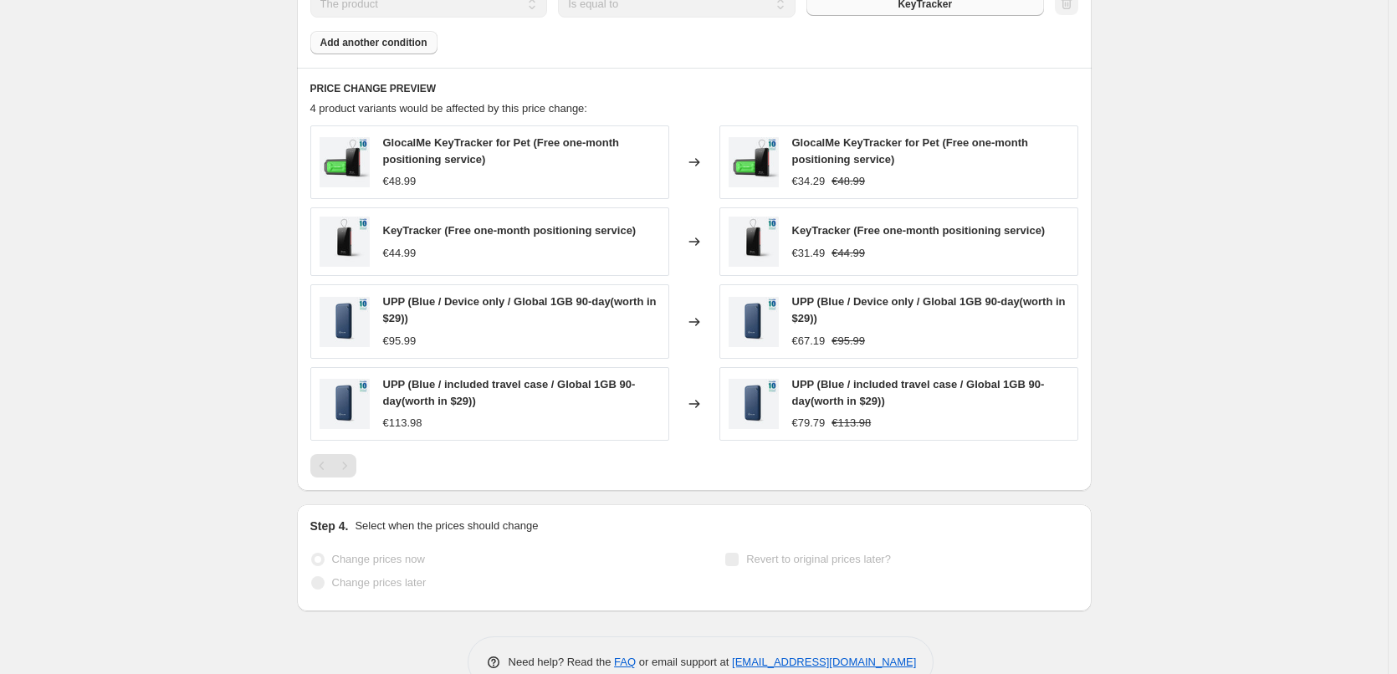
select select "percentage"
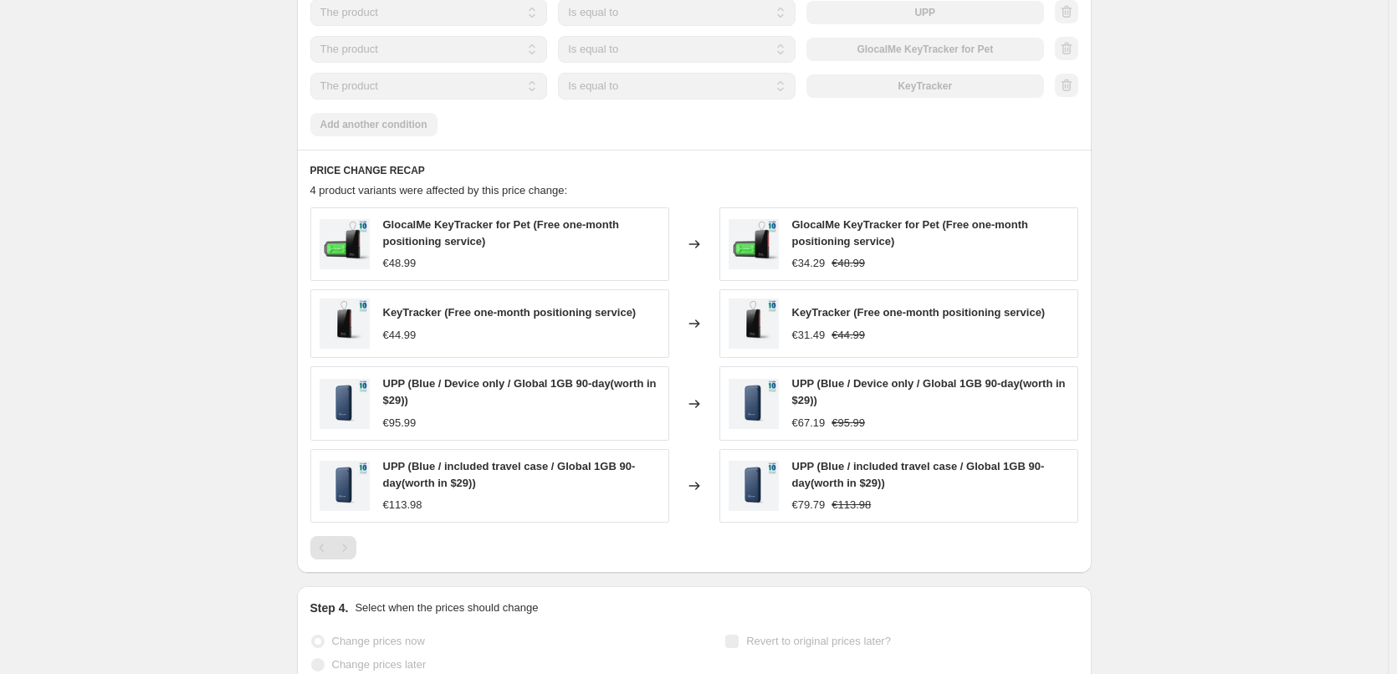
scroll to position [0, 0]
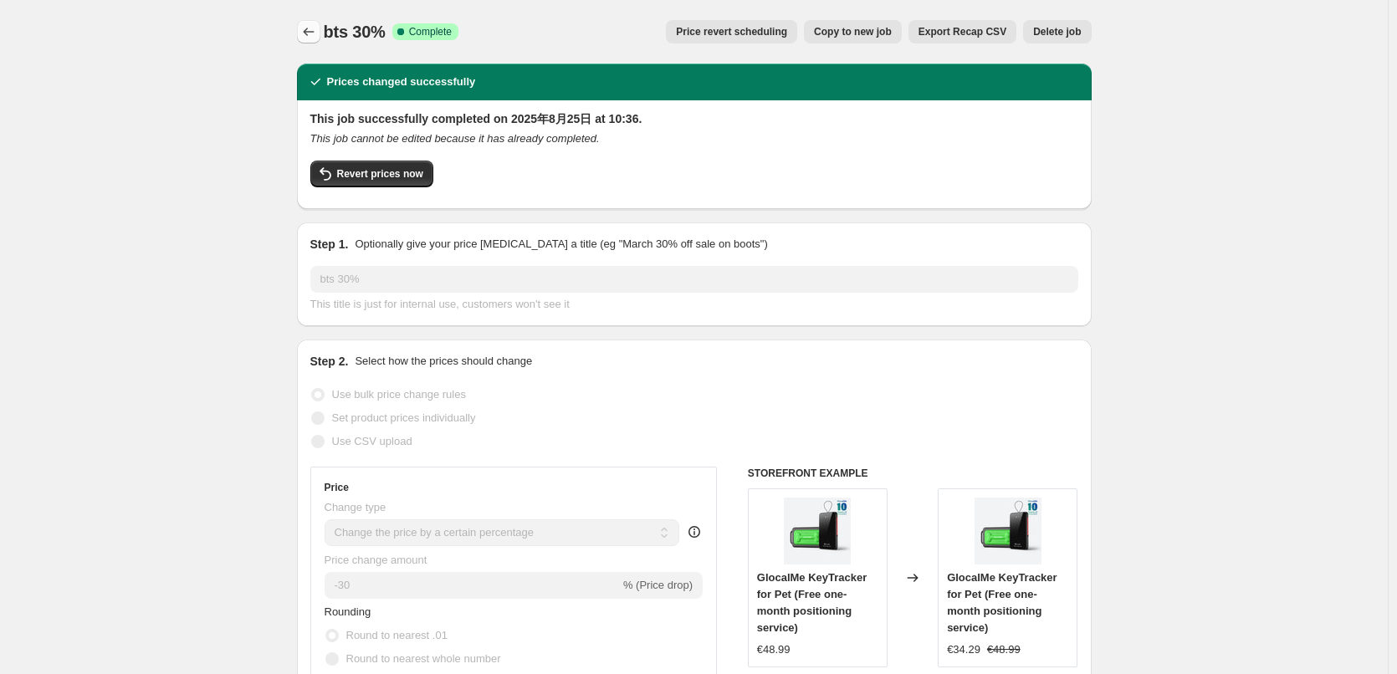
click at [310, 29] on icon "Price change jobs" at bounding box center [308, 32] width 11 height 8
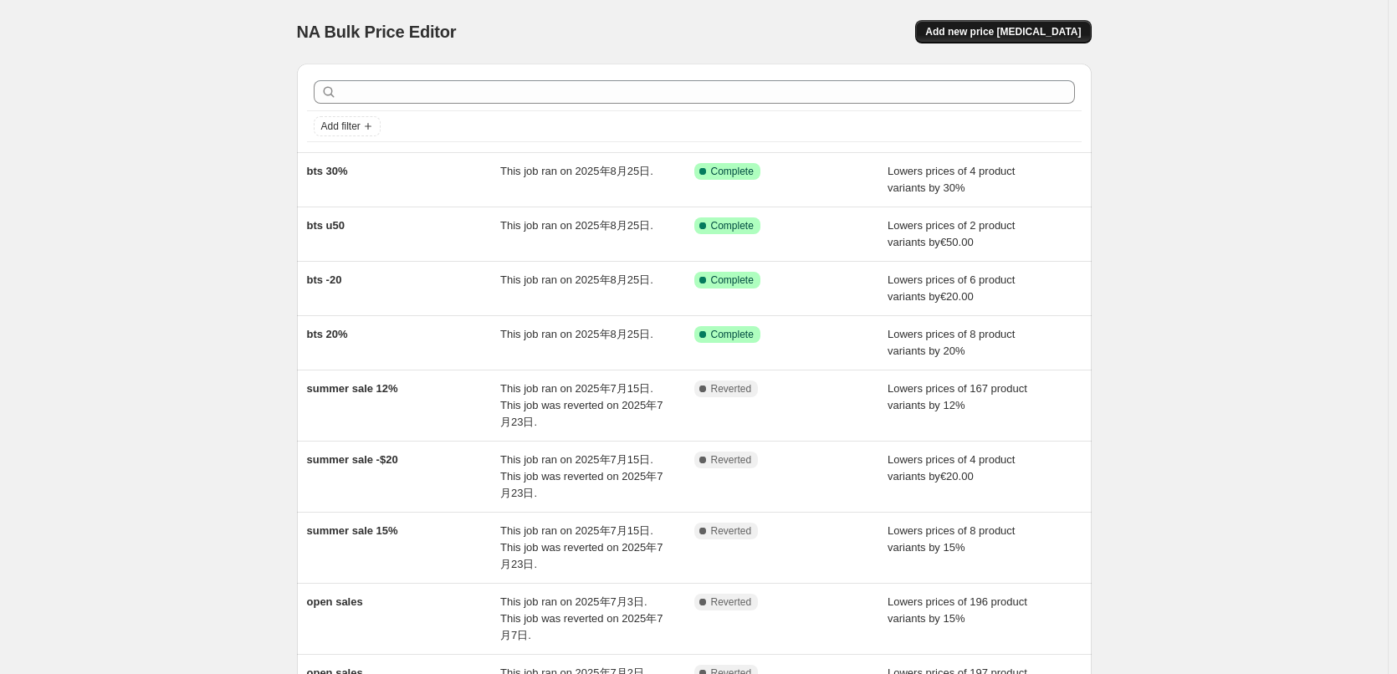
click at [1030, 34] on span "Add new price [MEDICAL_DATA]" at bounding box center [1003, 31] width 156 height 13
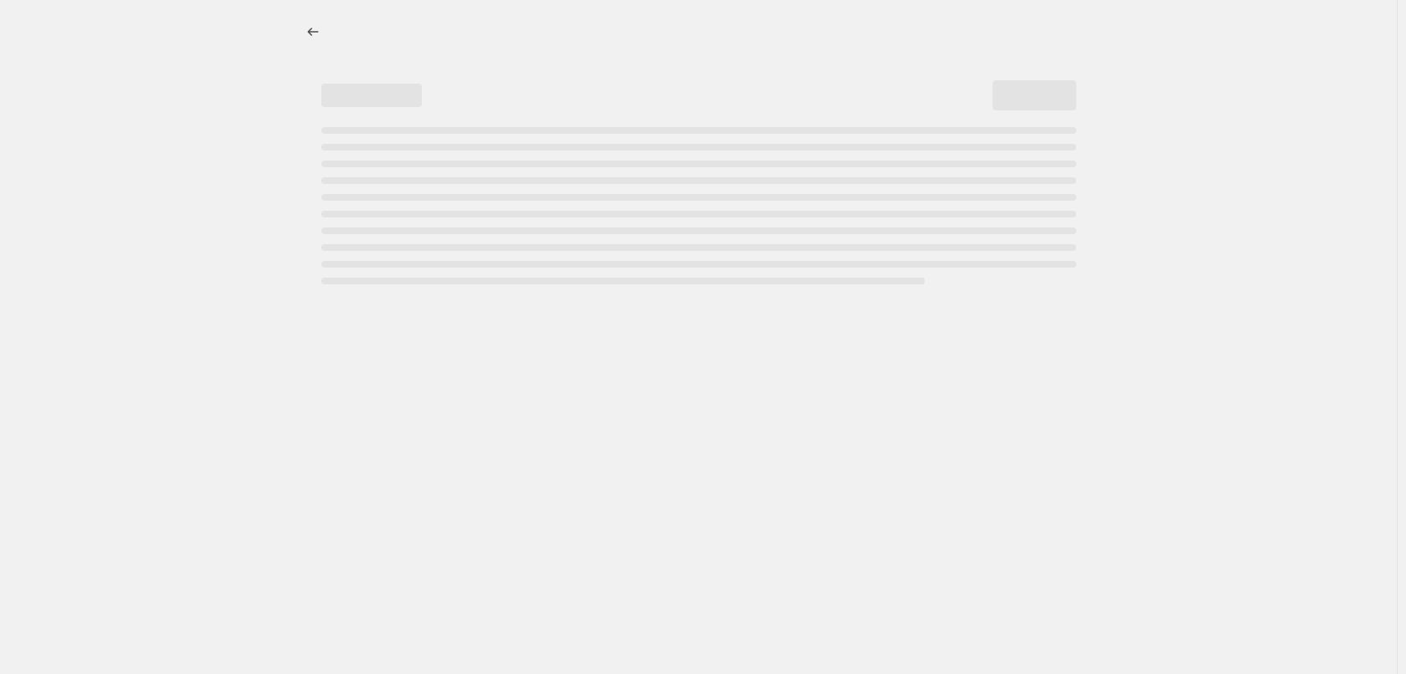
select select "percentage"
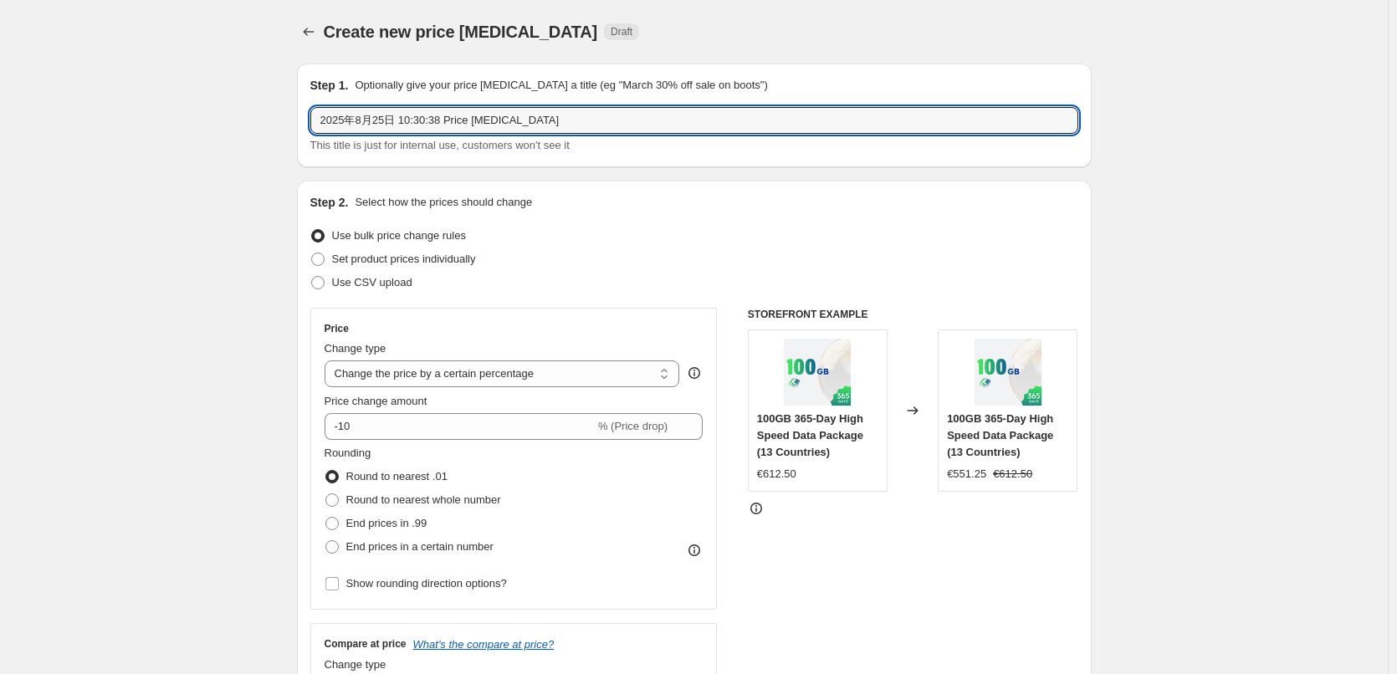
drag, startPoint x: 562, startPoint y: 116, endPoint x: 219, endPoint y: 131, distance: 343.4
type input "bts -5"
click at [435, 376] on select "Change the price to a certain amount Change the price by a certain amount Chang…" at bounding box center [503, 374] width 356 height 27
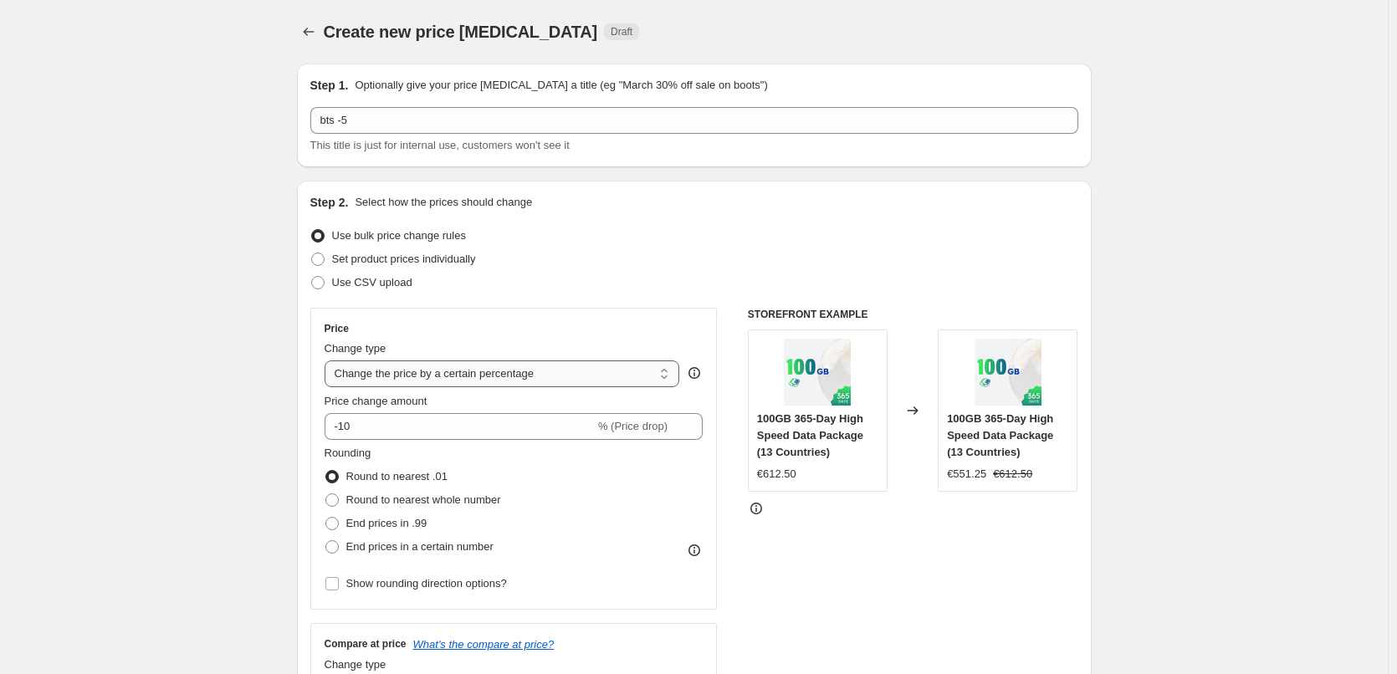
select select "by"
click at [328, 361] on select "Change the price to a certain amount Change the price by a certain amount Chang…" at bounding box center [503, 374] width 356 height 27
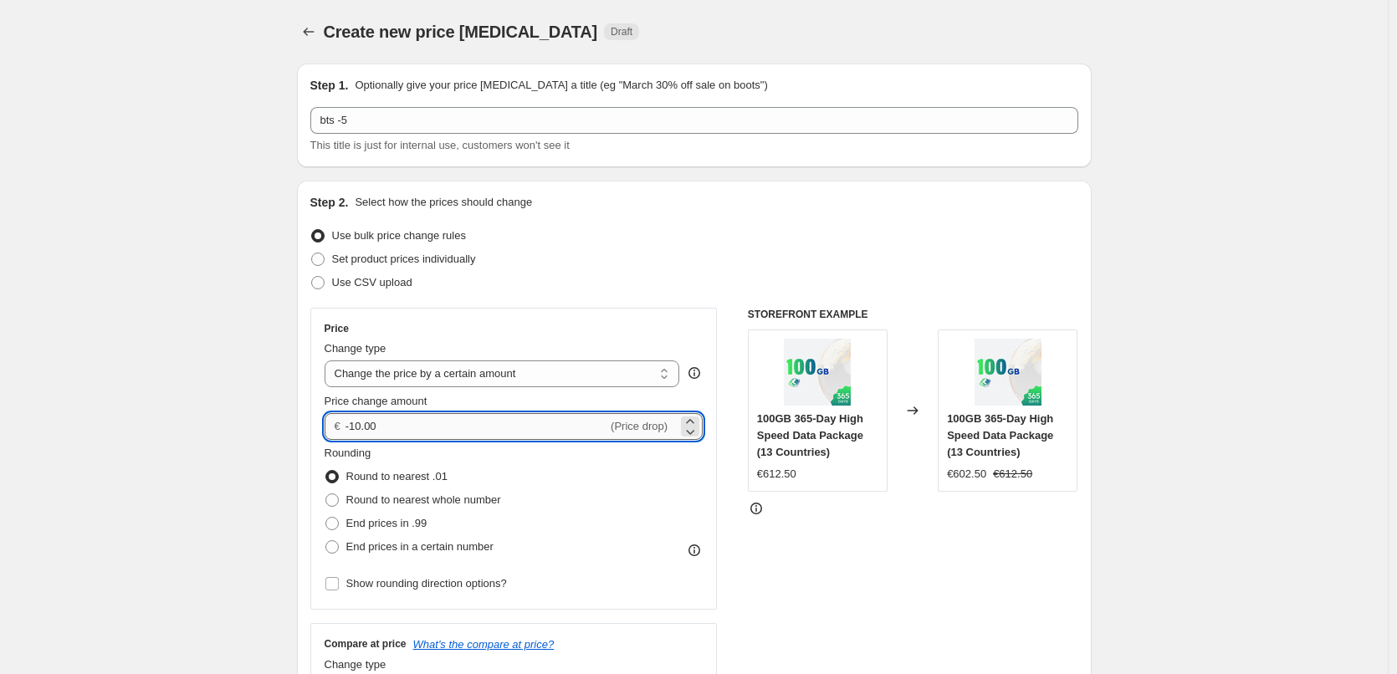
drag, startPoint x: 355, startPoint y: 424, endPoint x: 423, endPoint y: 432, distance: 69.0
click at [423, 432] on input "-10.00" at bounding box center [477, 426] width 262 height 27
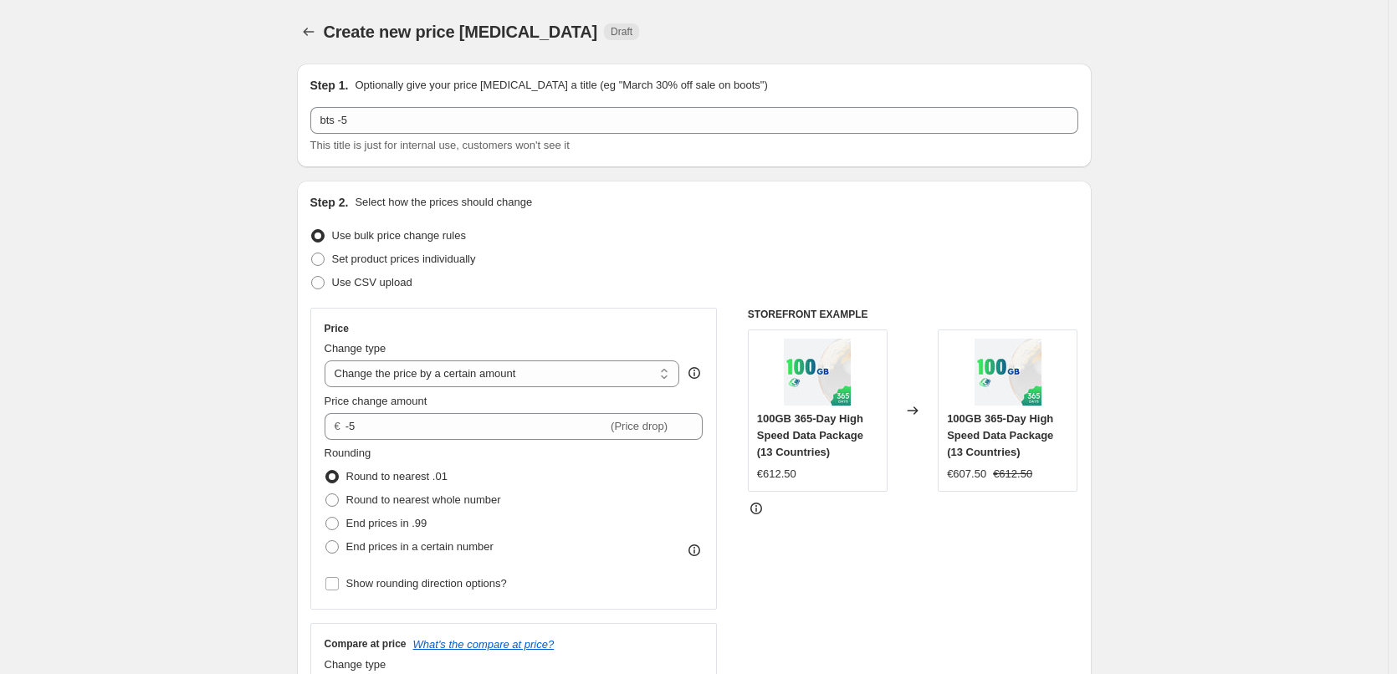
type input "-5.00"
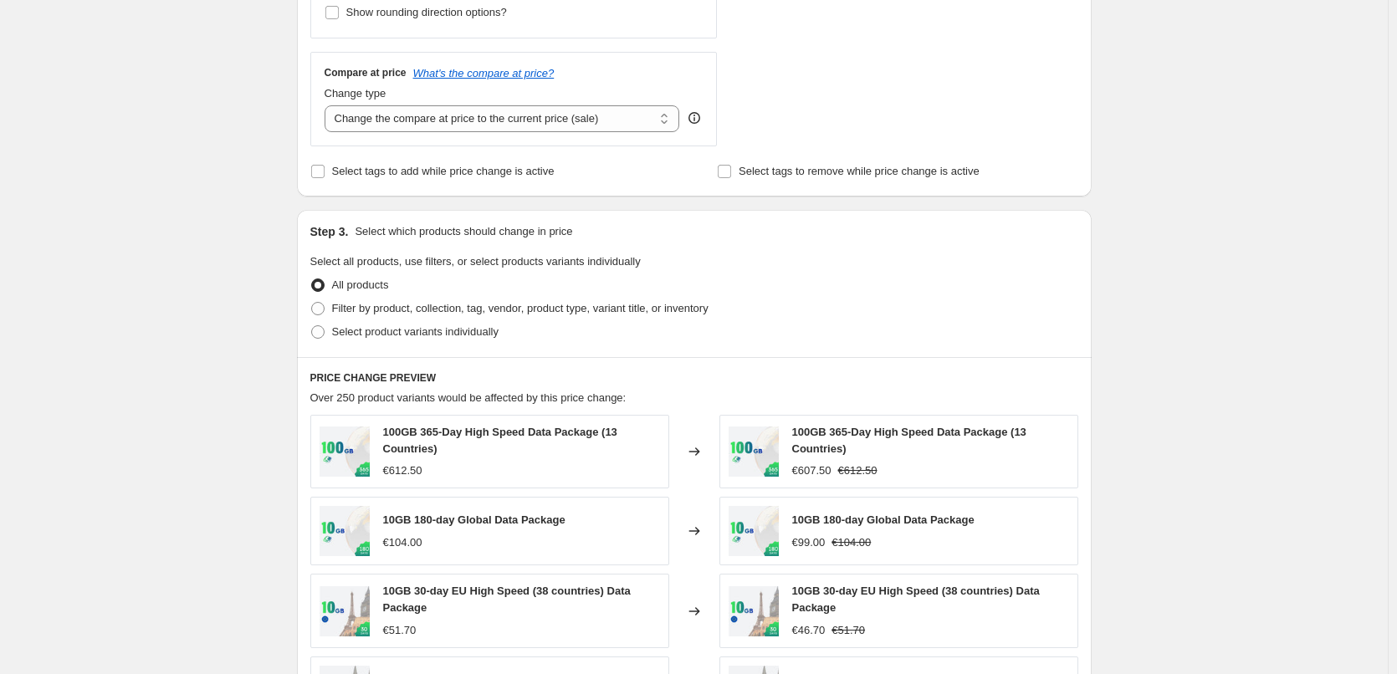
scroll to position [586, 0]
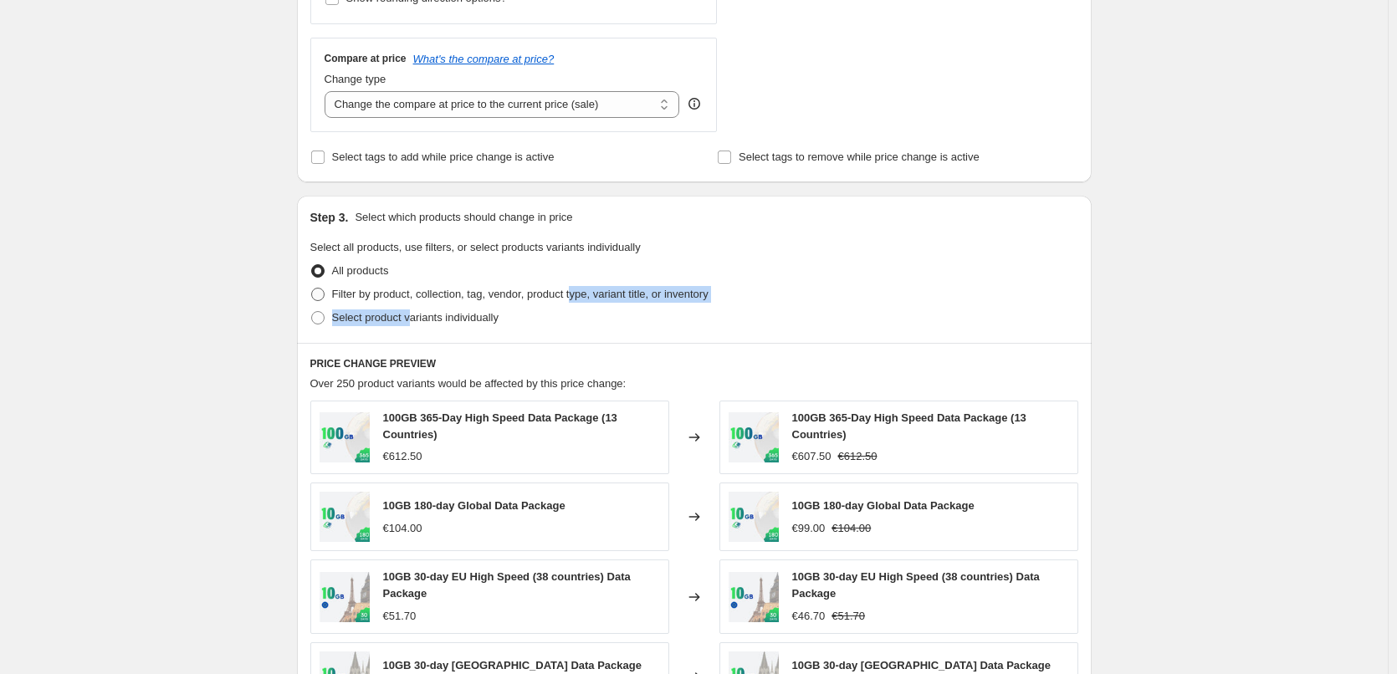
drag, startPoint x: 414, startPoint y: 314, endPoint x: 577, endPoint y: 300, distance: 162.9
click at [577, 300] on ul "All products Filter by product, collection, tag, vendor, product type, variant …" at bounding box center [694, 294] width 768 height 70
click at [529, 298] on span "Filter by product, collection, tag, vendor, product type, variant title, or inv…" at bounding box center [520, 294] width 377 height 13
click at [312, 289] on input "Filter by product, collection, tag, vendor, product type, variant title, or inv…" at bounding box center [311, 288] width 1 height 1
radio input "true"
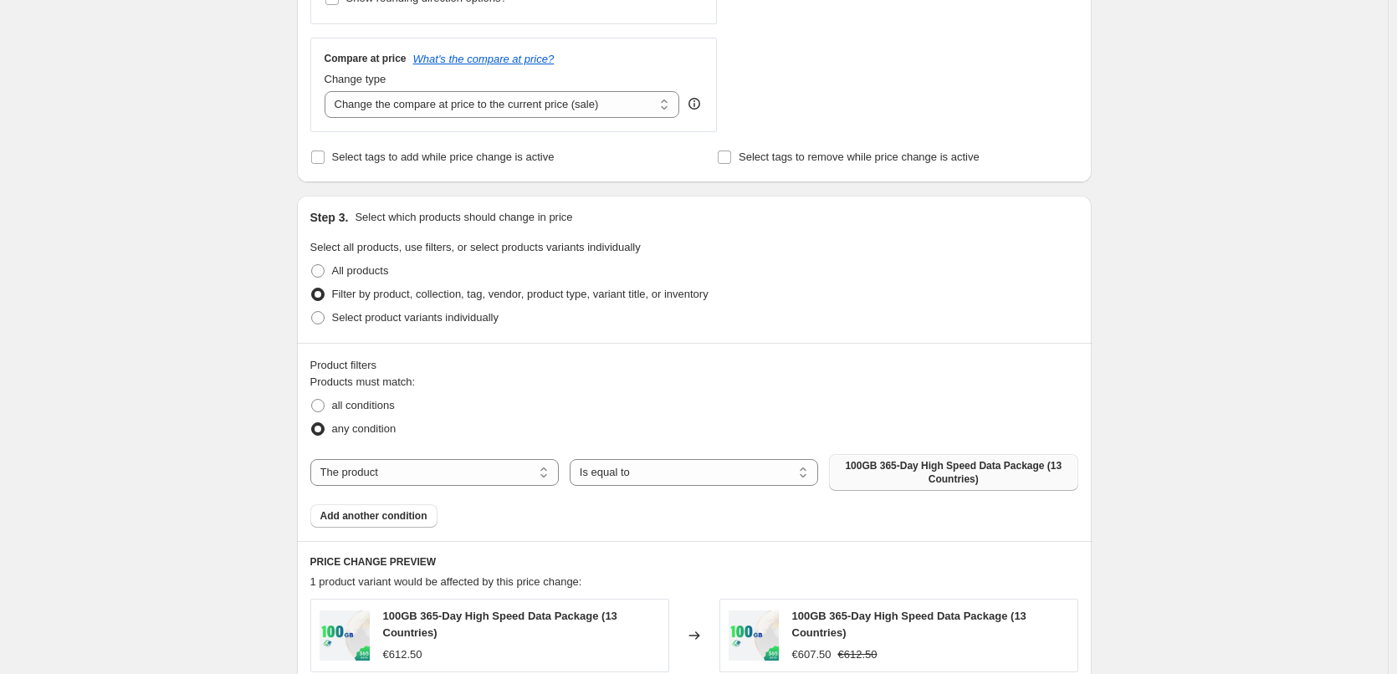
click at [914, 462] on span "100GB 365-Day High Speed Data Package (13 Countries)" at bounding box center [953, 472] width 228 height 27
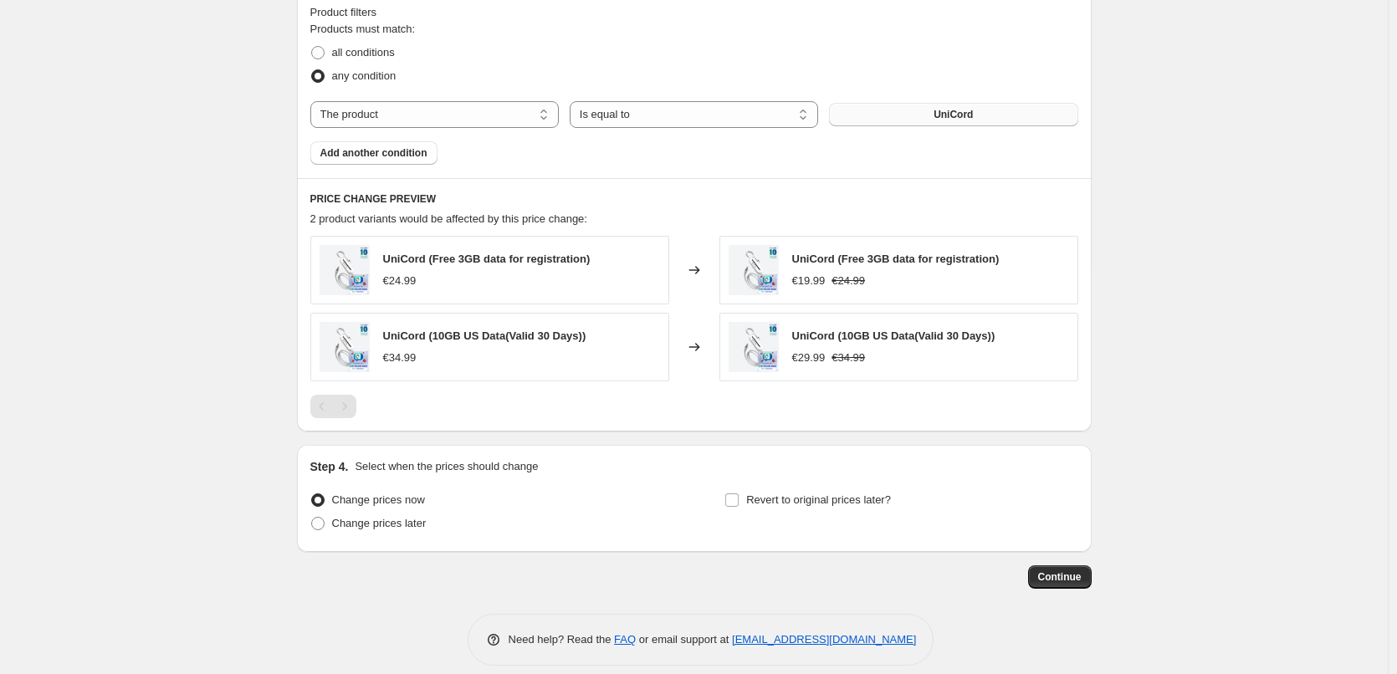
scroll to position [956, 0]
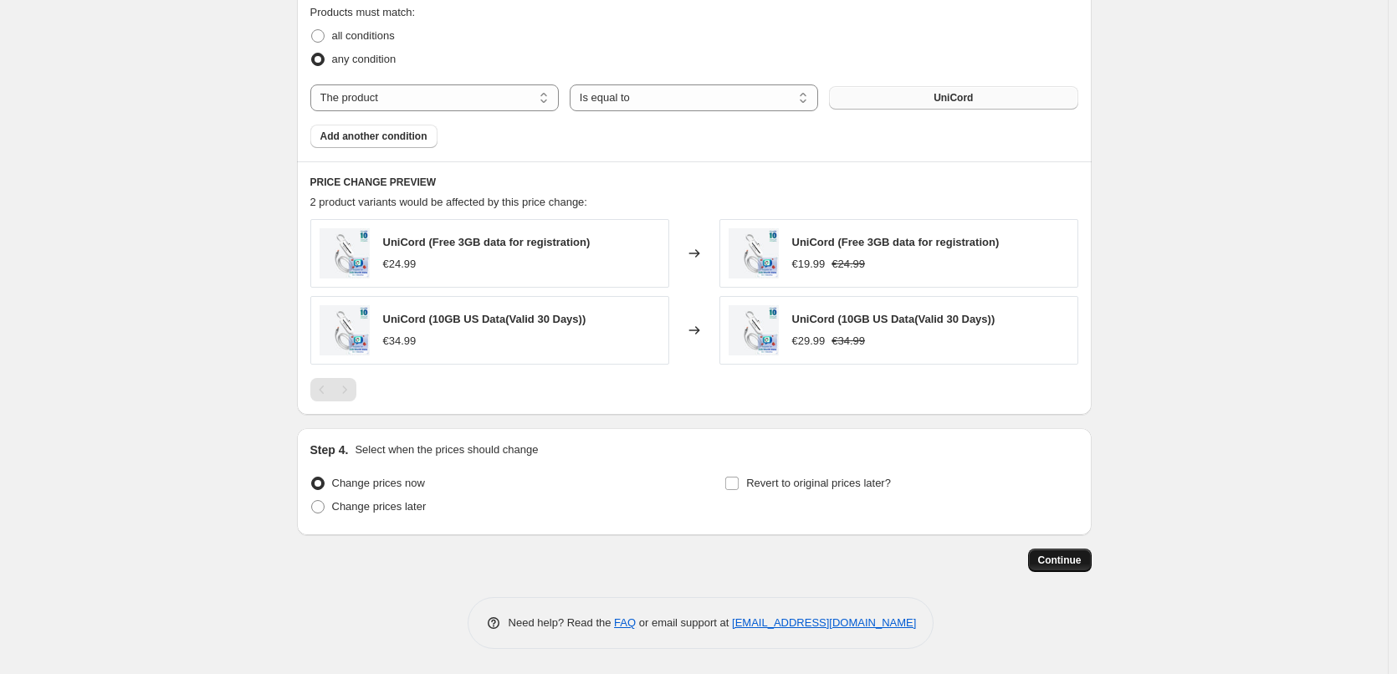
click at [1056, 562] on span "Continue" at bounding box center [1060, 560] width 44 height 13
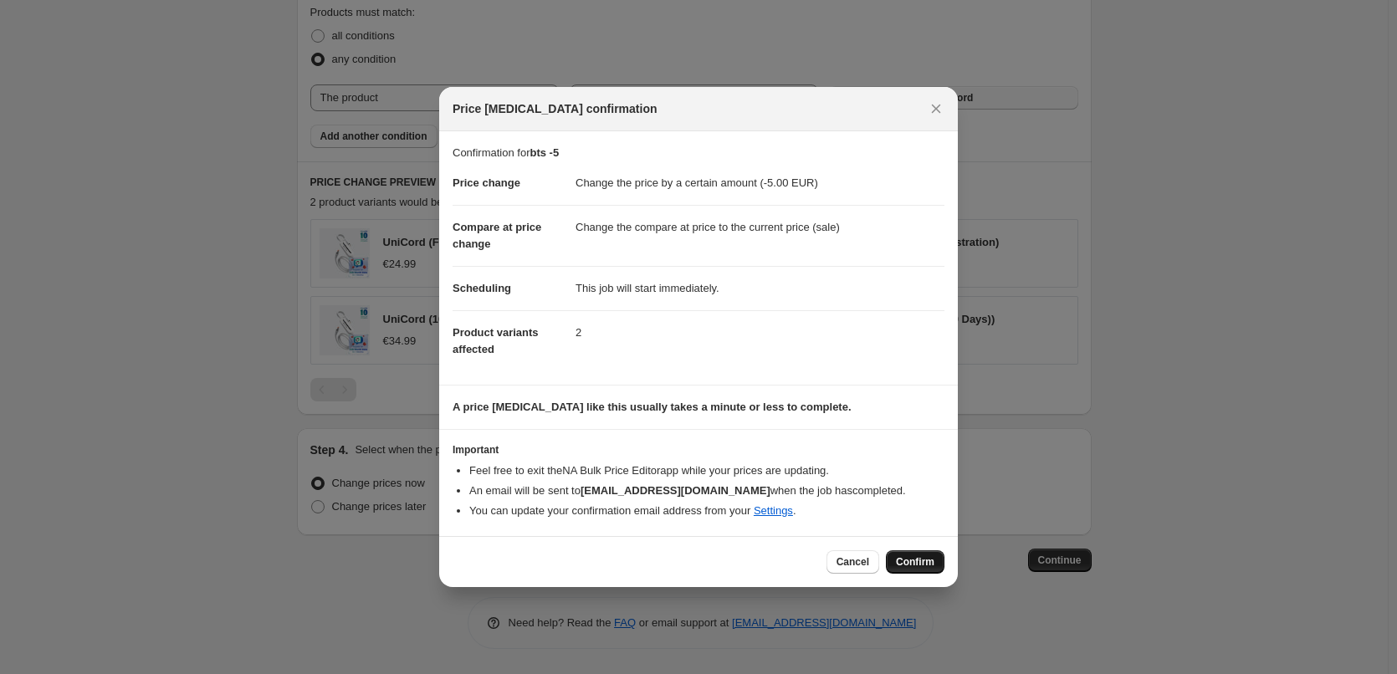
click at [914, 560] on span "Confirm" at bounding box center [915, 562] width 38 height 13
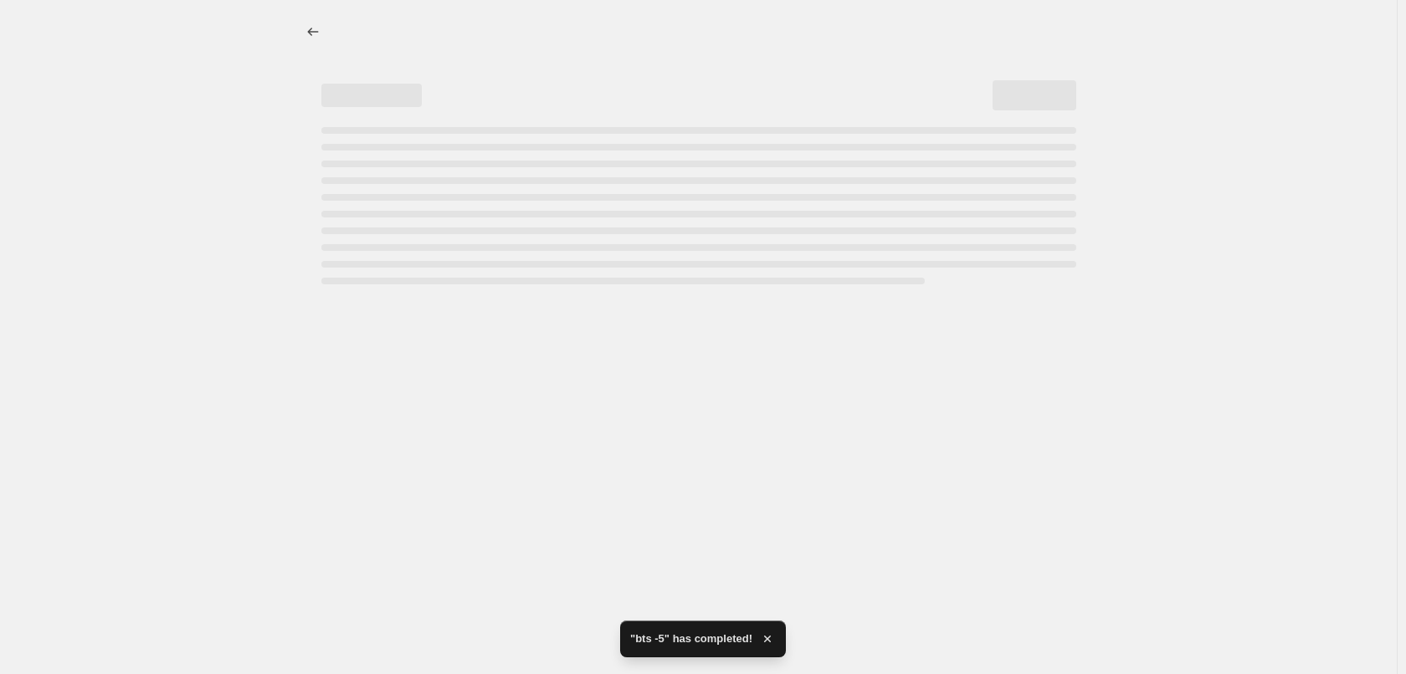
select select "by"
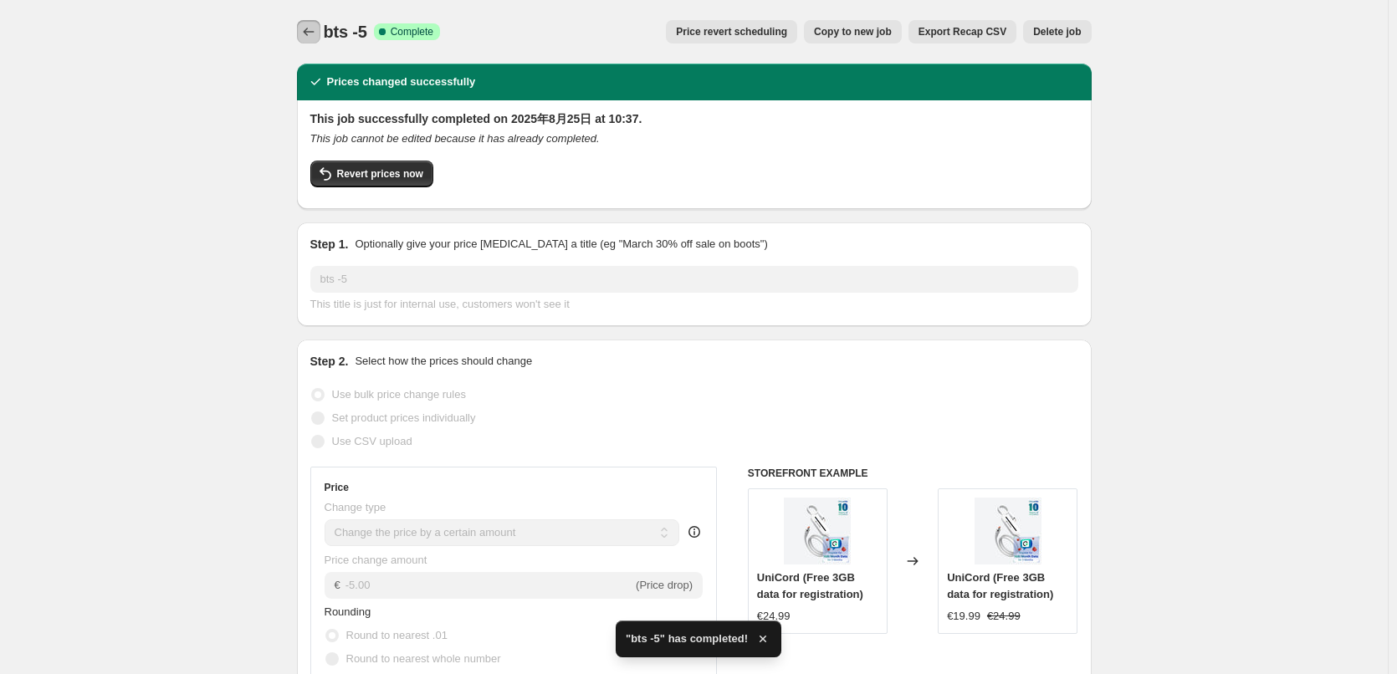
click at [314, 34] on icon "Price change jobs" at bounding box center [308, 31] width 17 height 17
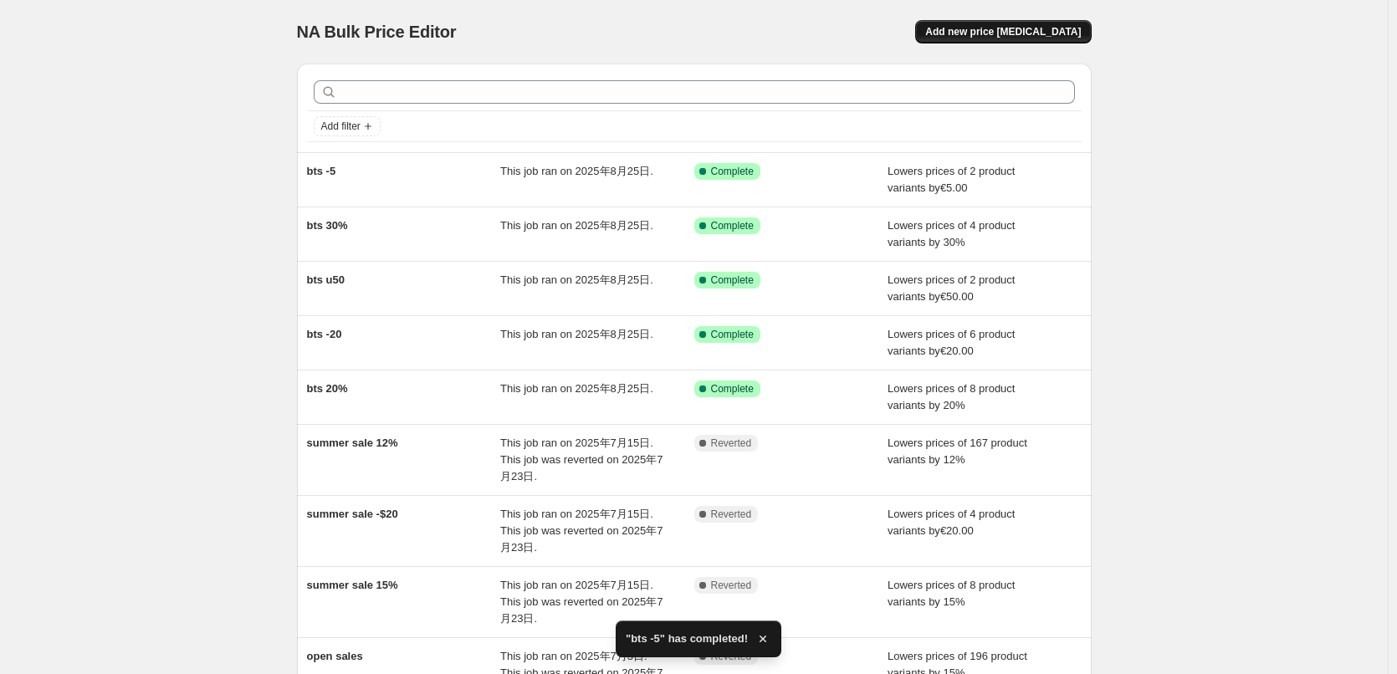
click at [1030, 38] on button "Add new price [MEDICAL_DATA]" at bounding box center [1003, 31] width 176 height 23
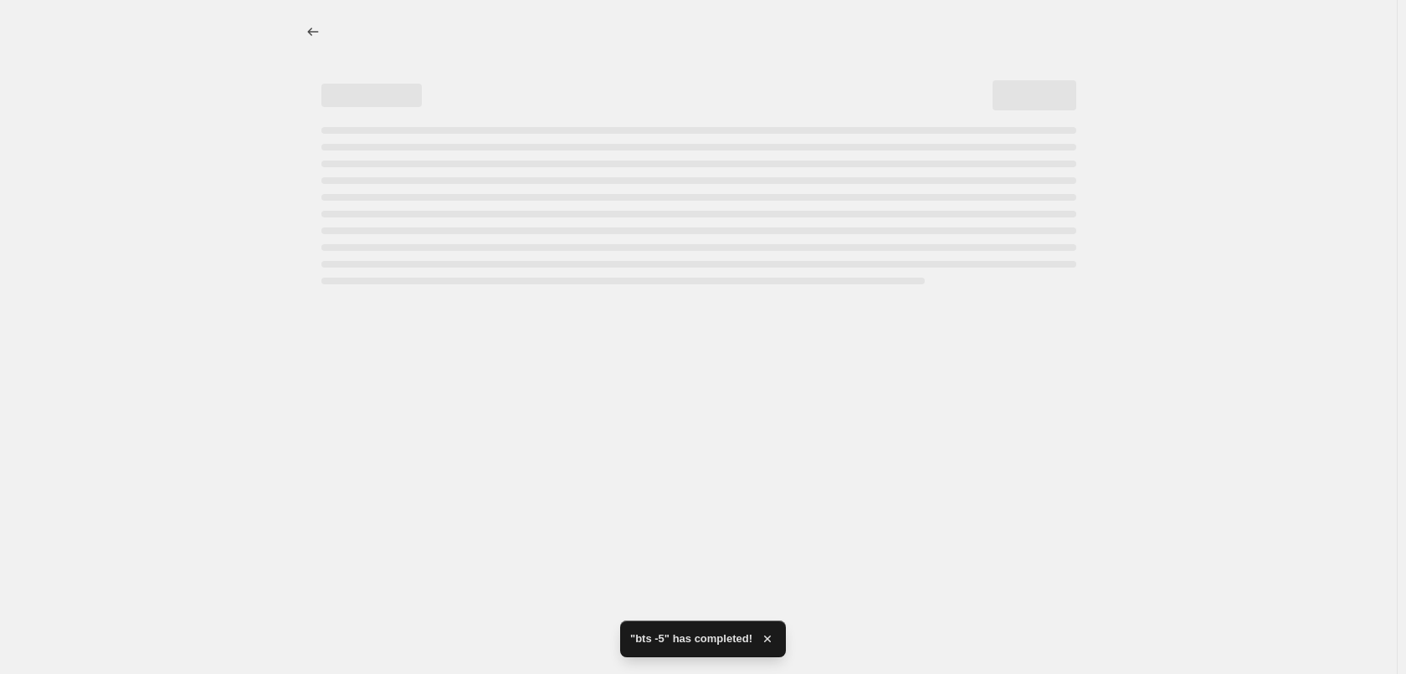
select select "percentage"
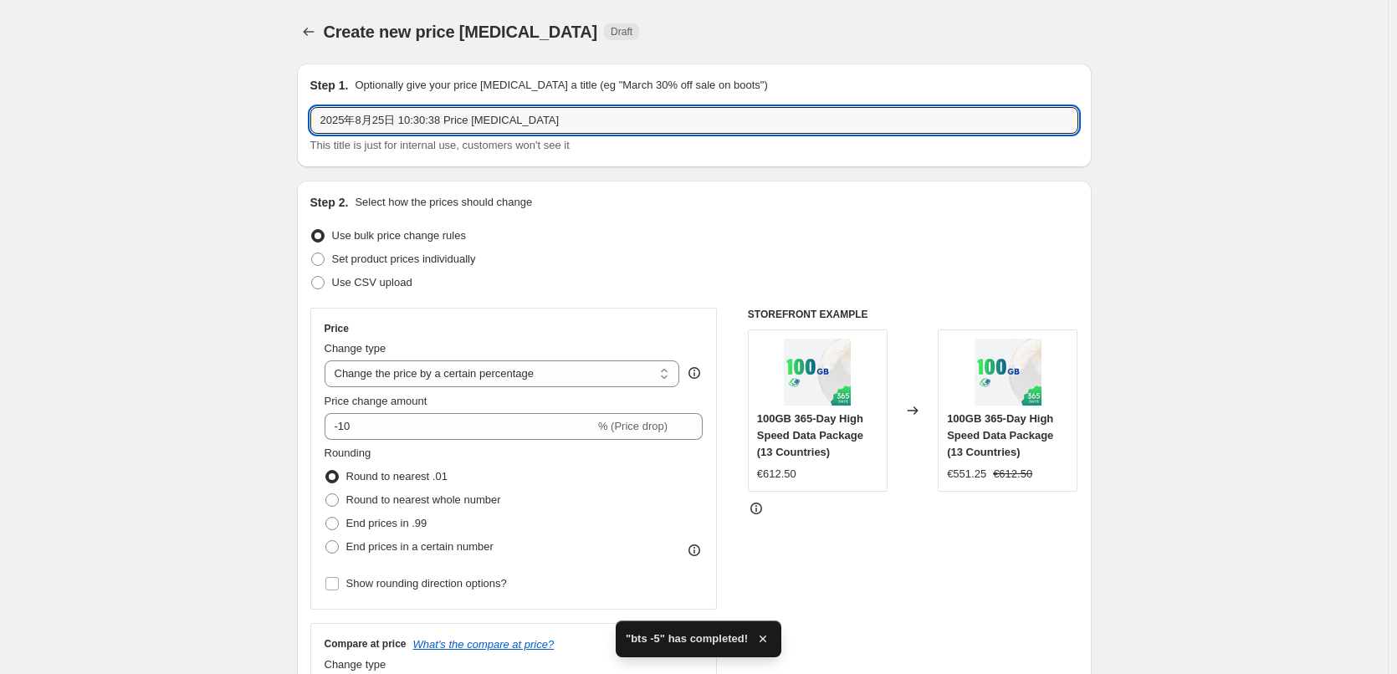
drag, startPoint x: 577, startPoint y: 117, endPoint x: 261, endPoint y: 122, distance: 315.5
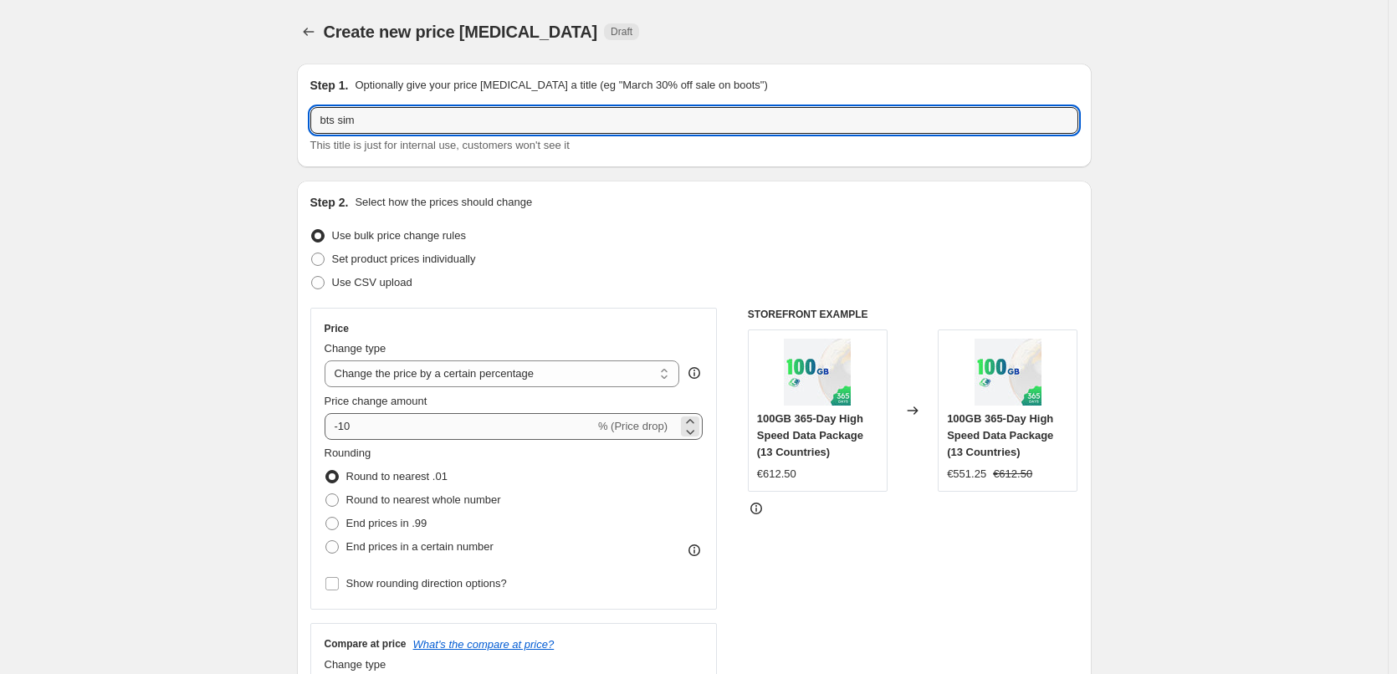
type input "bts sim"
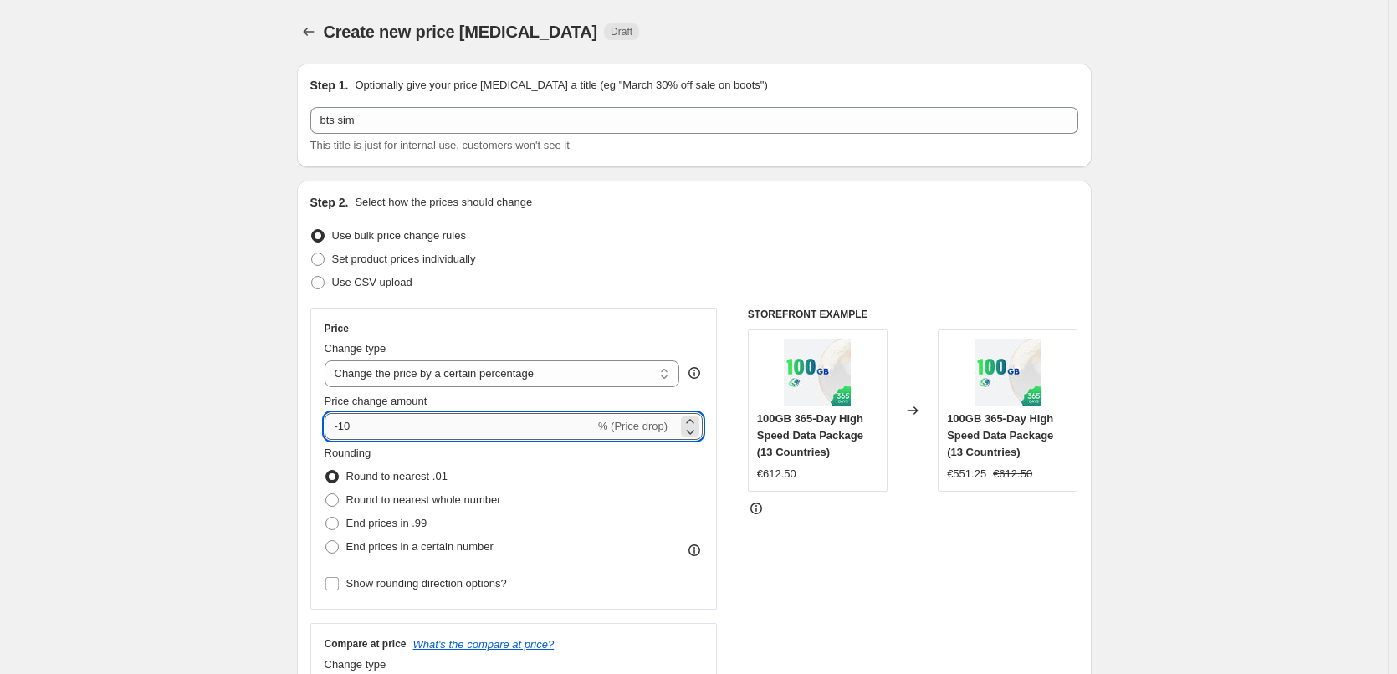
drag, startPoint x: 346, startPoint y: 422, endPoint x: 385, endPoint y: 424, distance: 39.4
click at [385, 424] on input "-10" at bounding box center [460, 426] width 270 height 27
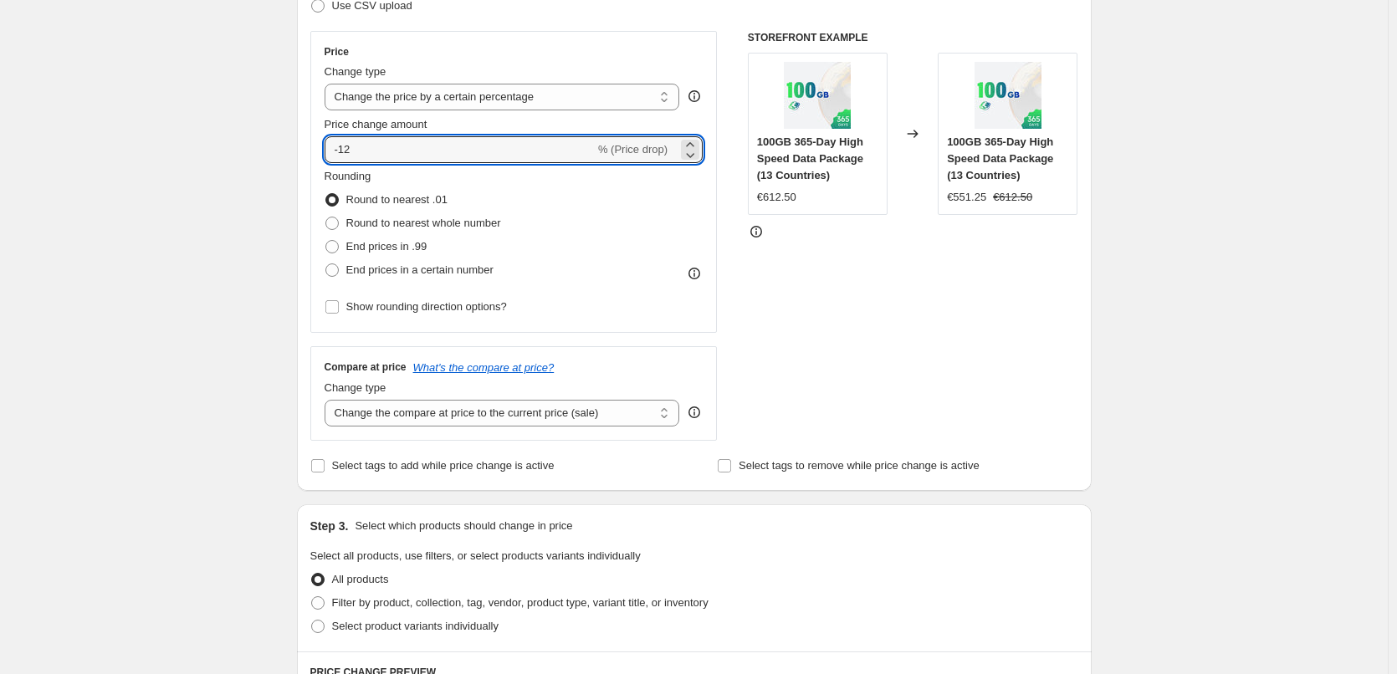
scroll to position [251, 0]
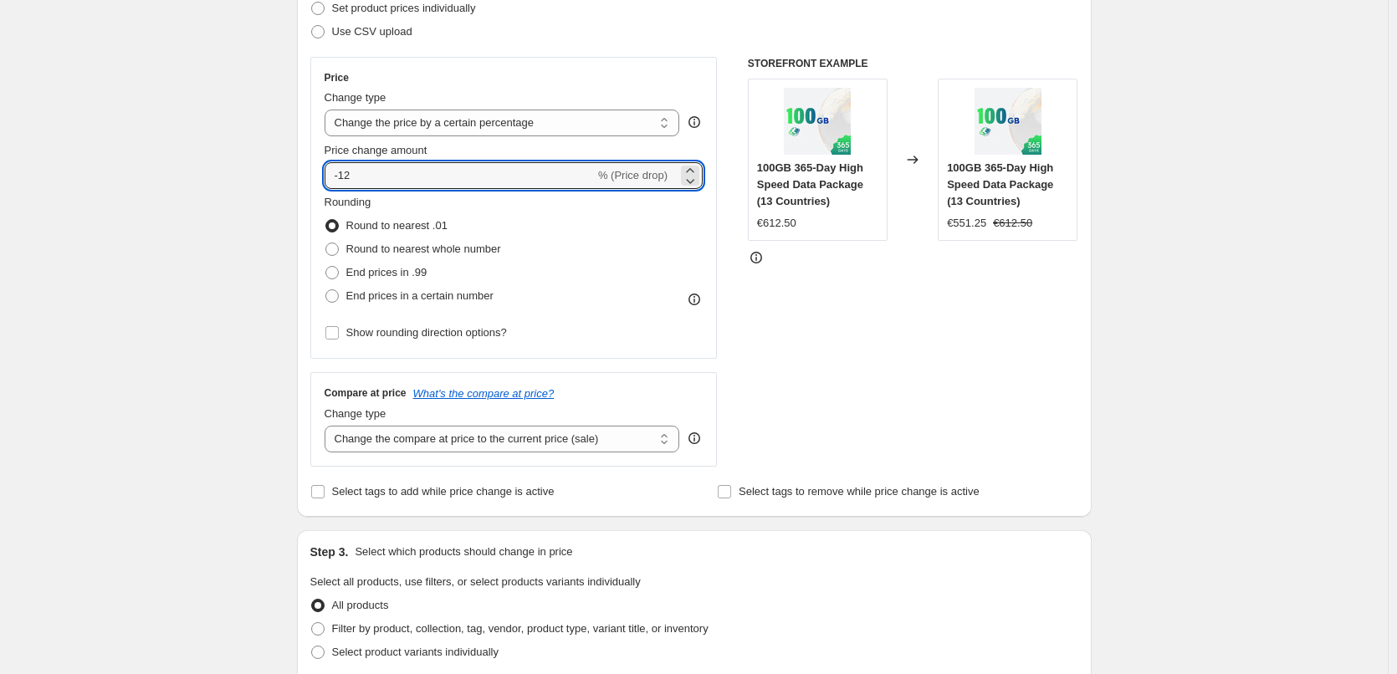
type input "-12"
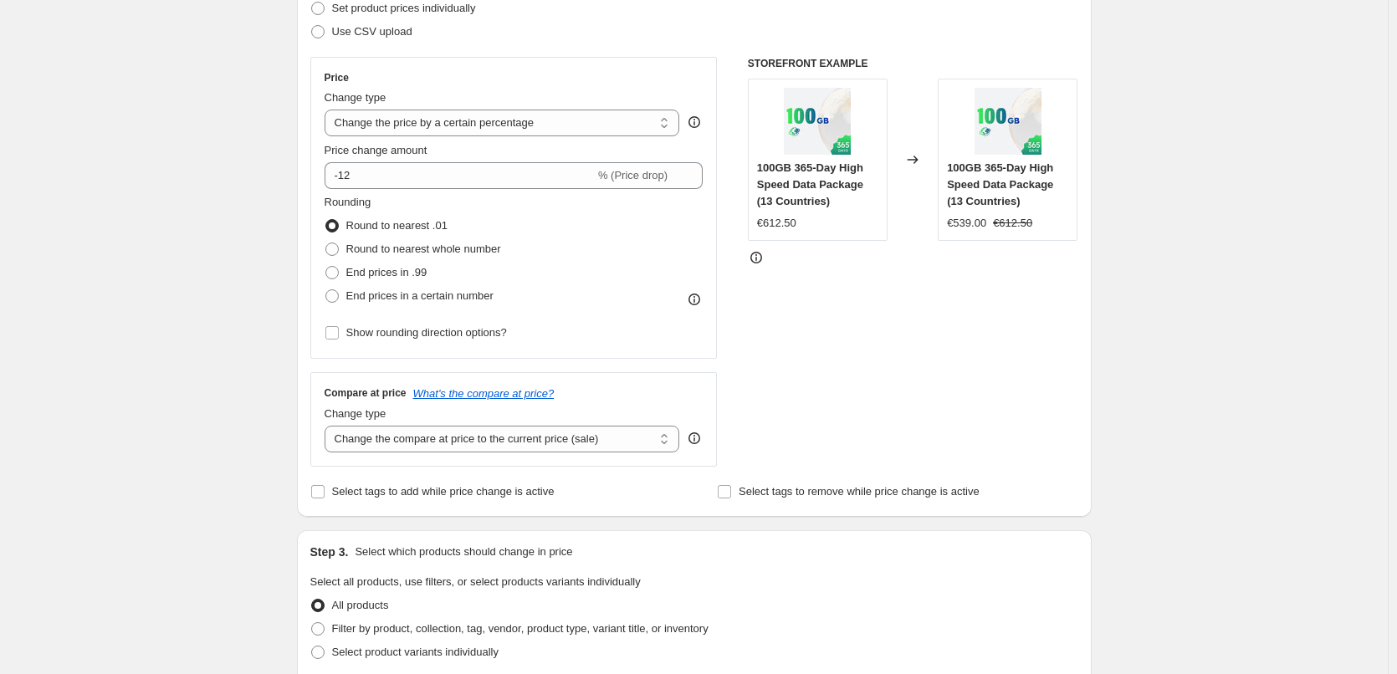
click at [1120, 353] on div "Create new price [MEDICAL_DATA]. This page is ready Create new price [MEDICAL_D…" at bounding box center [694, 591] width 1388 height 1684
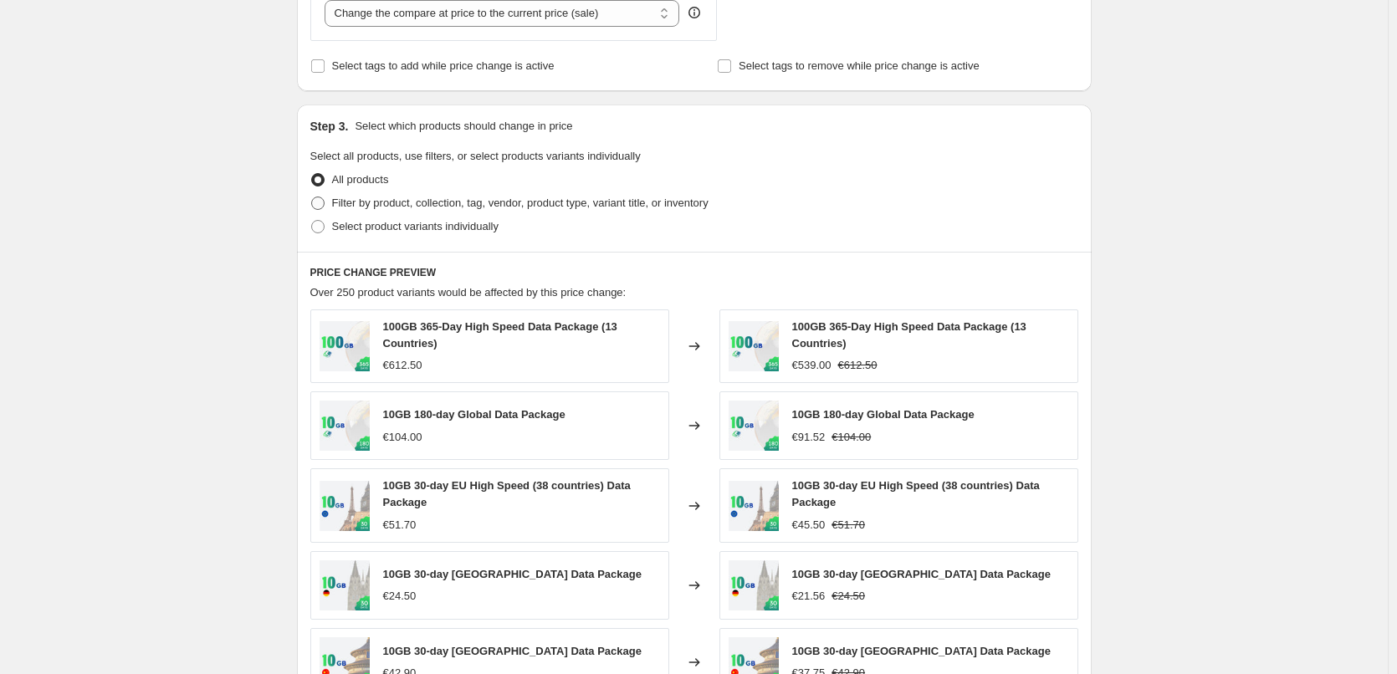
scroll to position [669, 0]
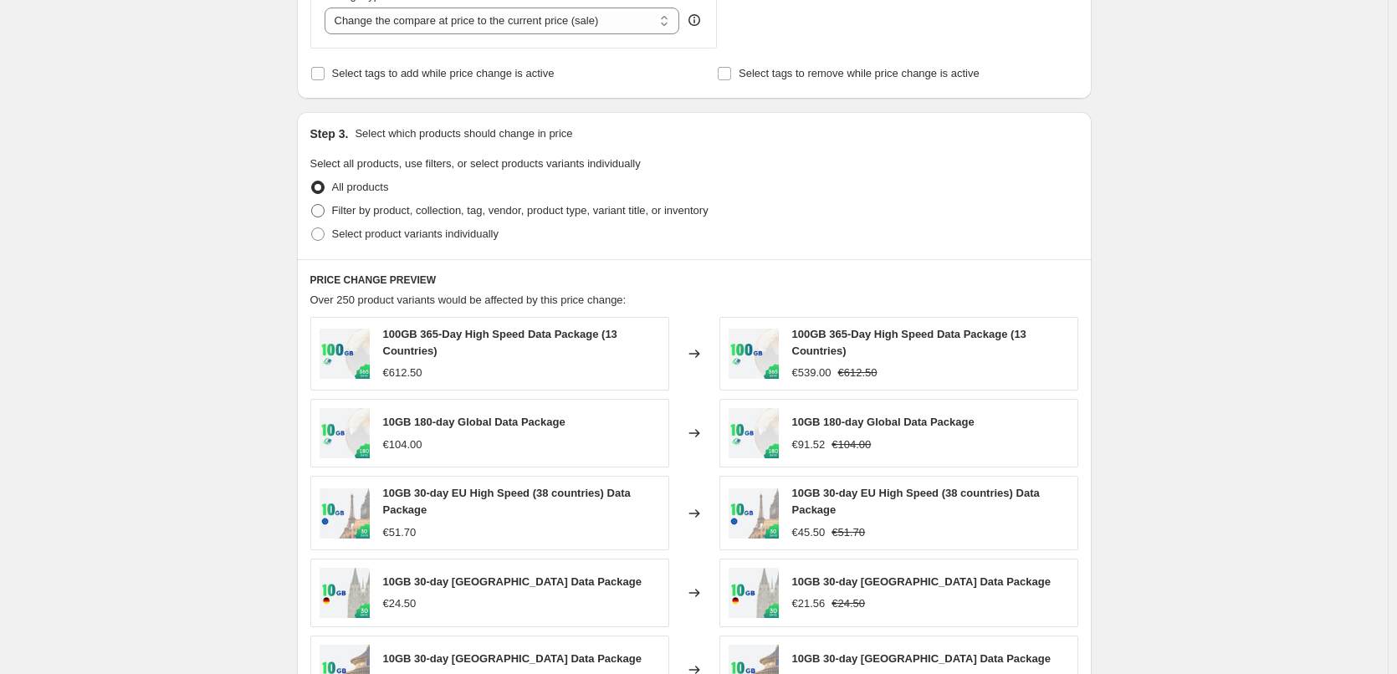
click at [570, 208] on span "Filter by product, collection, tag, vendor, product type, variant title, or inv…" at bounding box center [520, 210] width 377 height 13
click at [312, 205] on input "Filter by product, collection, tag, vendor, product type, variant title, or inv…" at bounding box center [311, 204] width 1 height 1
radio input "true"
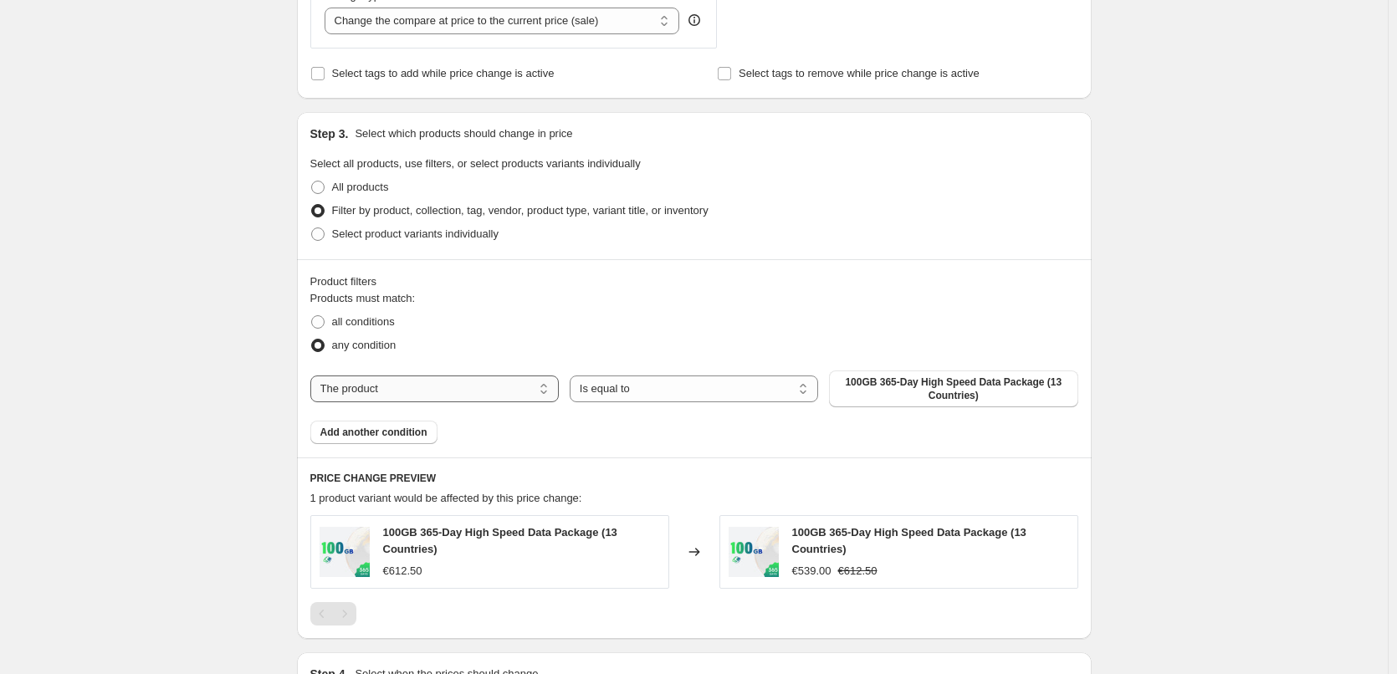
click at [474, 397] on select "The product The product's collection The product's tag The product's vendor The…" at bounding box center [434, 389] width 249 height 27
select select "collection"
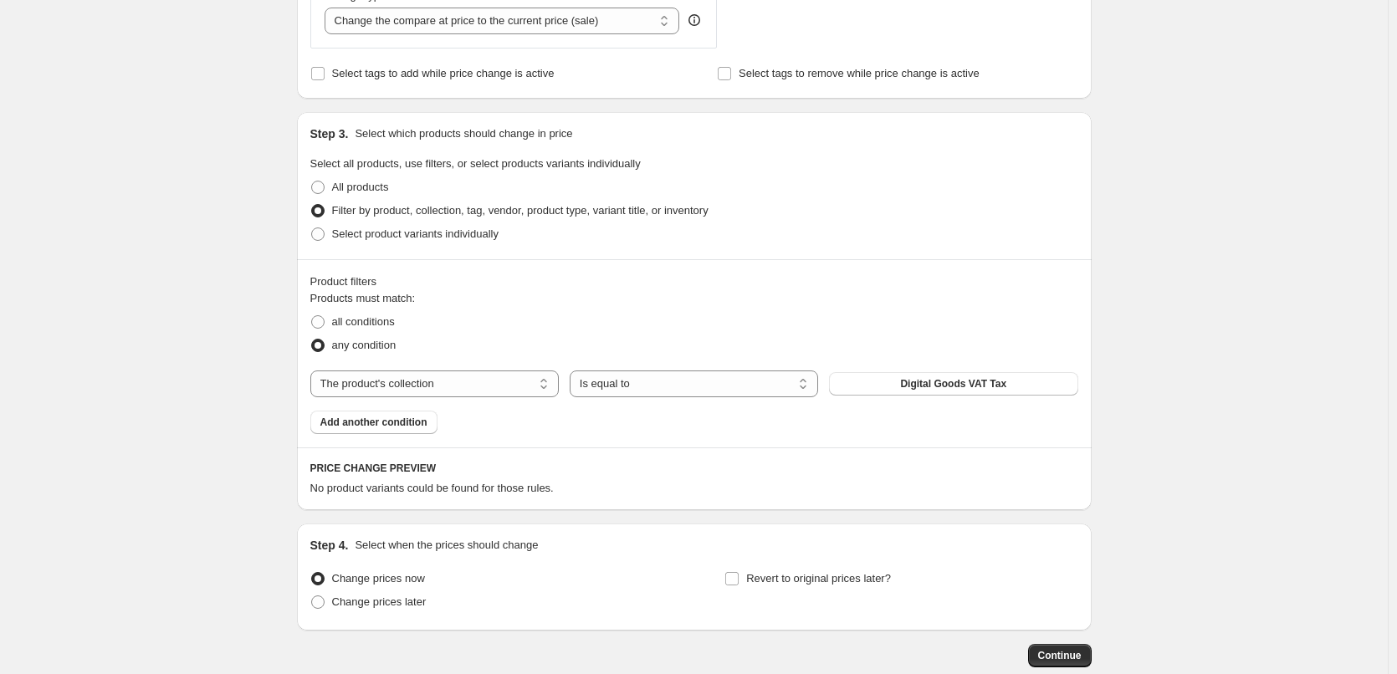
click at [954, 389] on span "Digital Goods VAT Tax" at bounding box center [953, 383] width 106 height 13
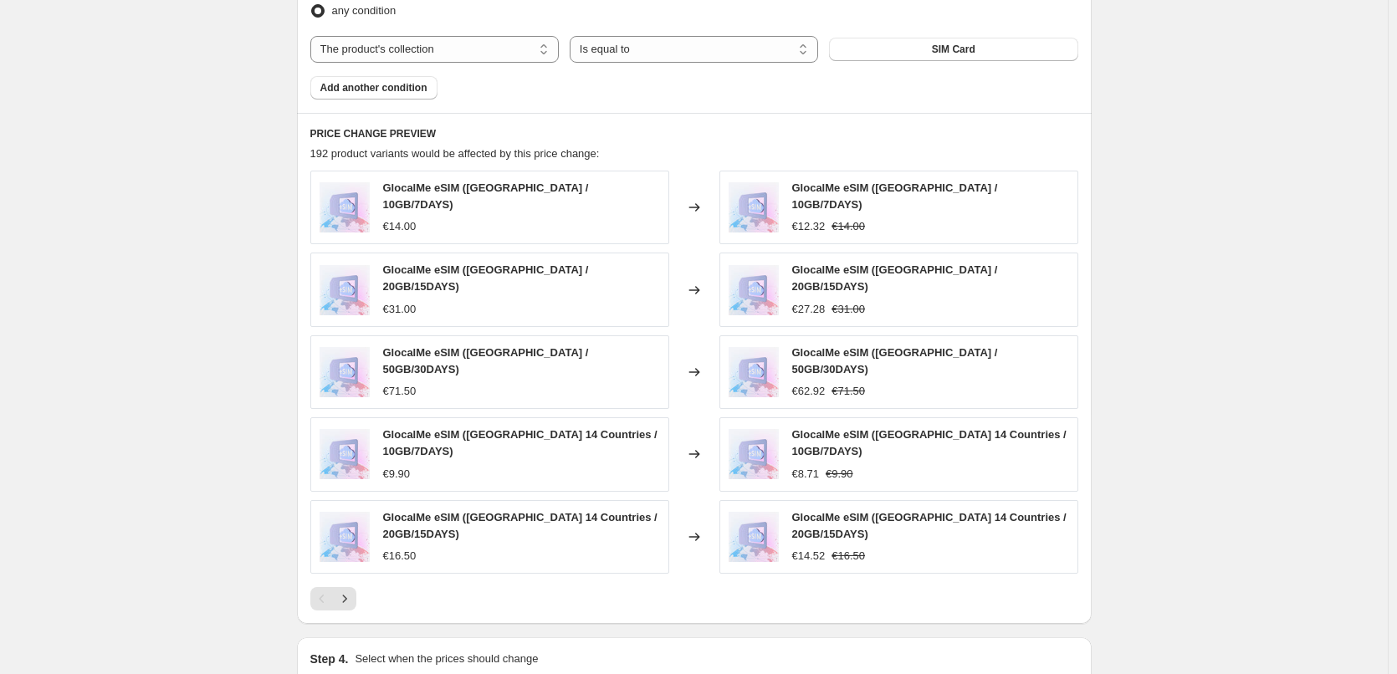
scroll to position [1198, 0]
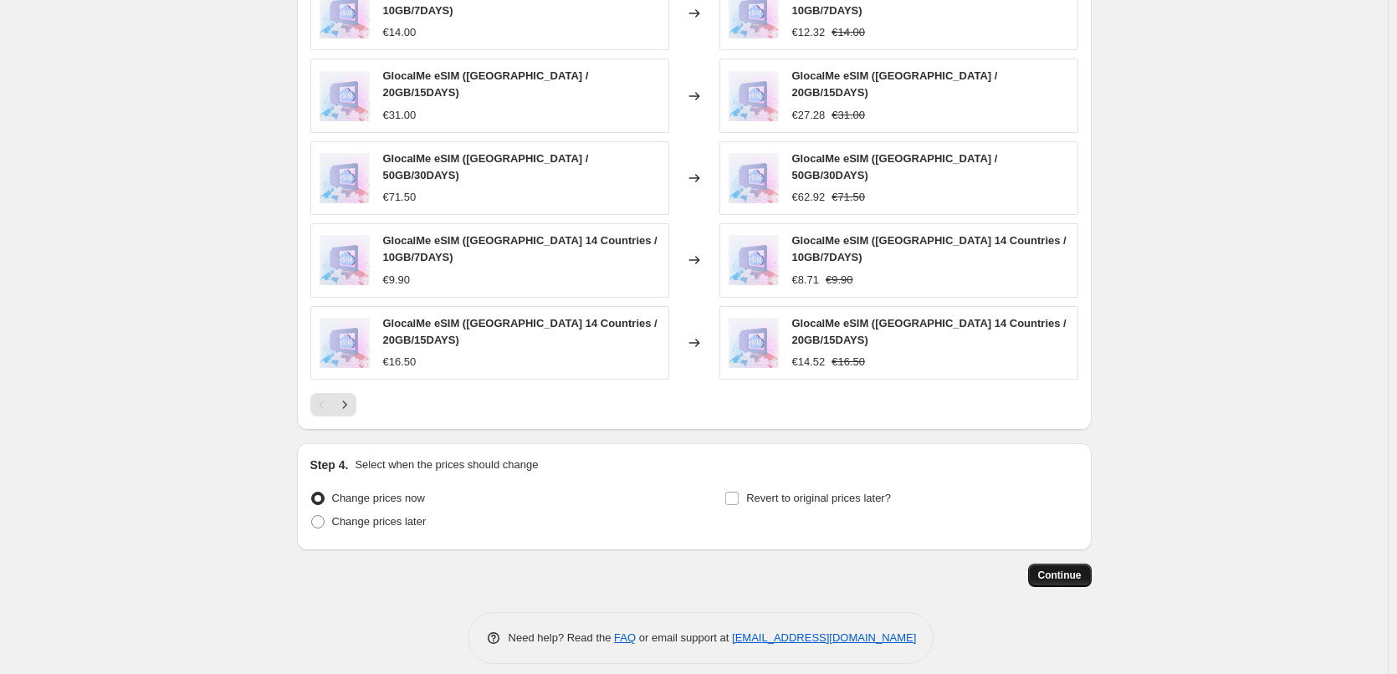
click at [1076, 569] on span "Continue" at bounding box center [1060, 575] width 44 height 13
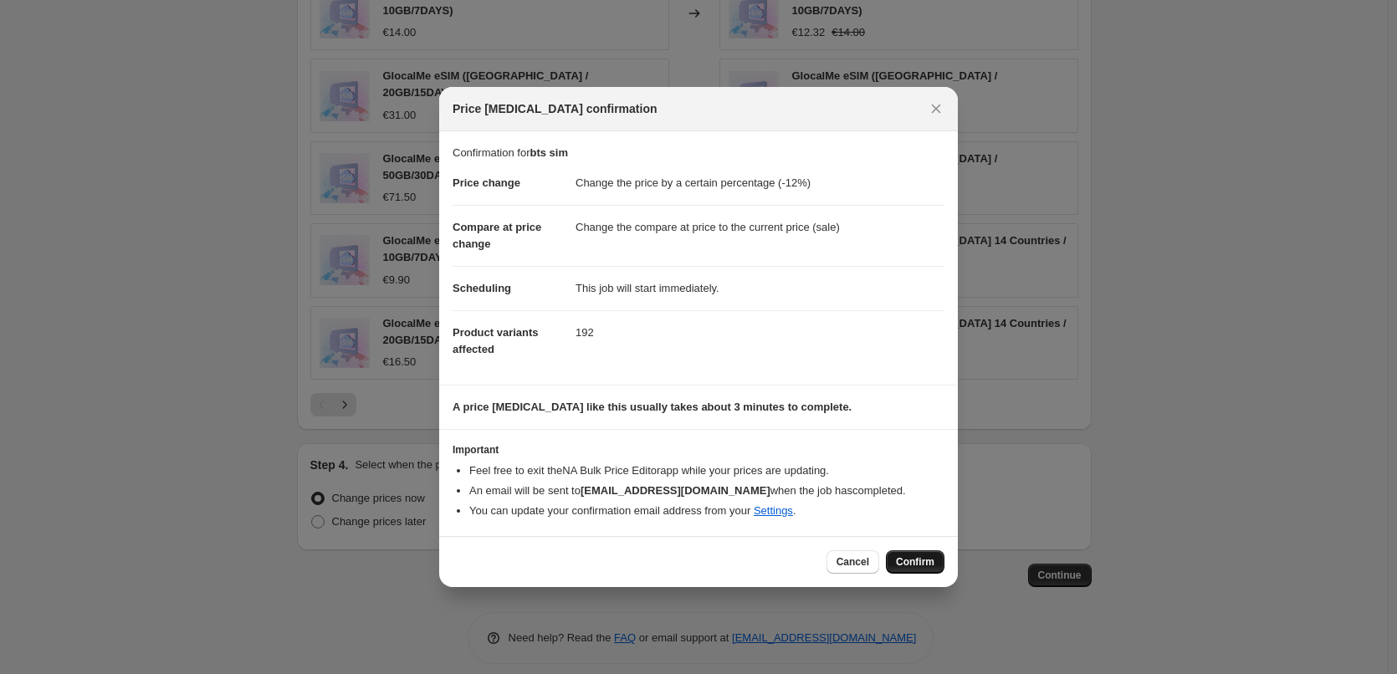
click at [915, 565] on span "Confirm" at bounding box center [915, 562] width 38 height 13
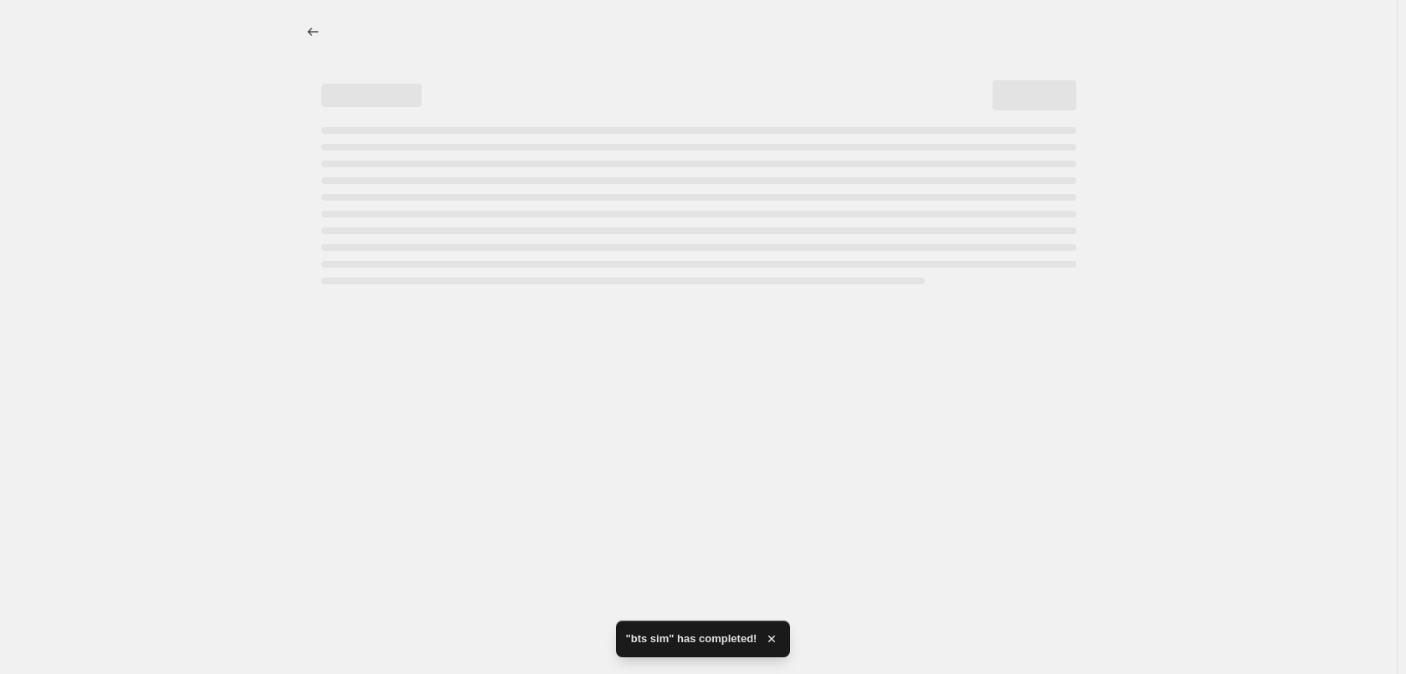
select select "percentage"
select select "collection"
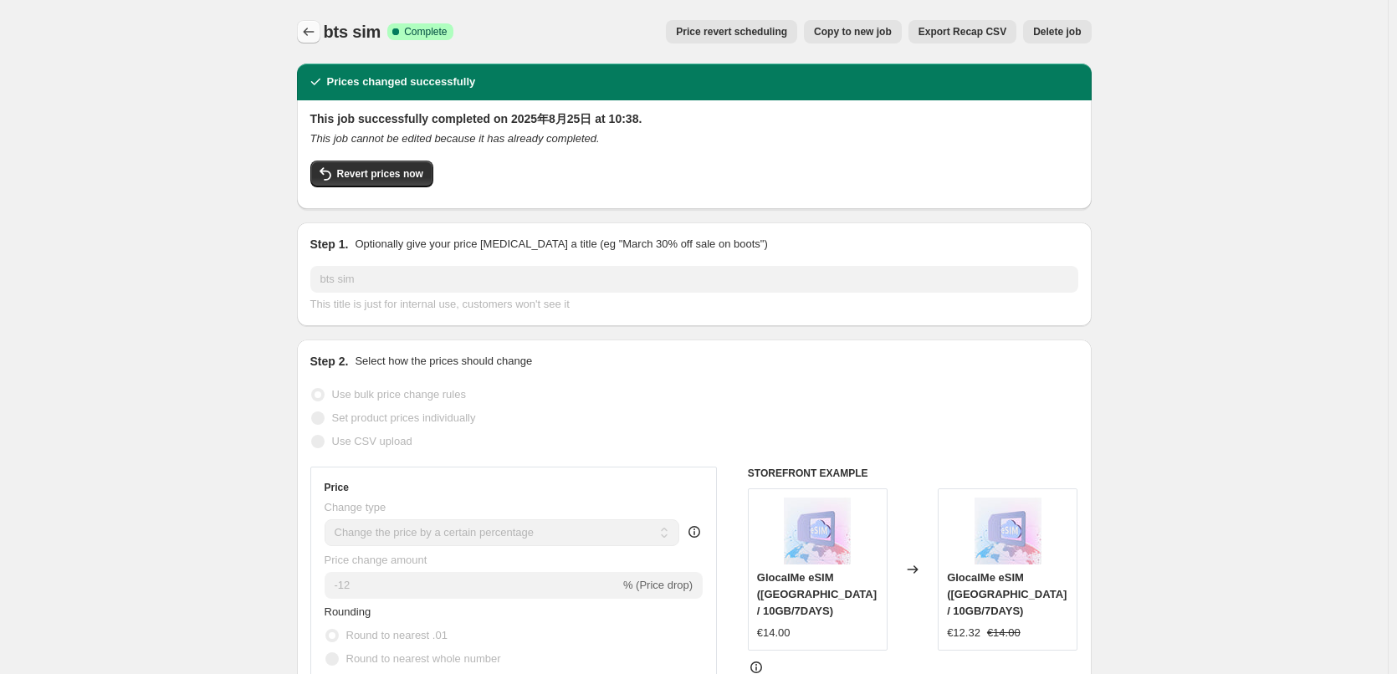
click at [312, 26] on icon "Price change jobs" at bounding box center [308, 31] width 17 height 17
